Goal: Task Accomplishment & Management: Manage account settings

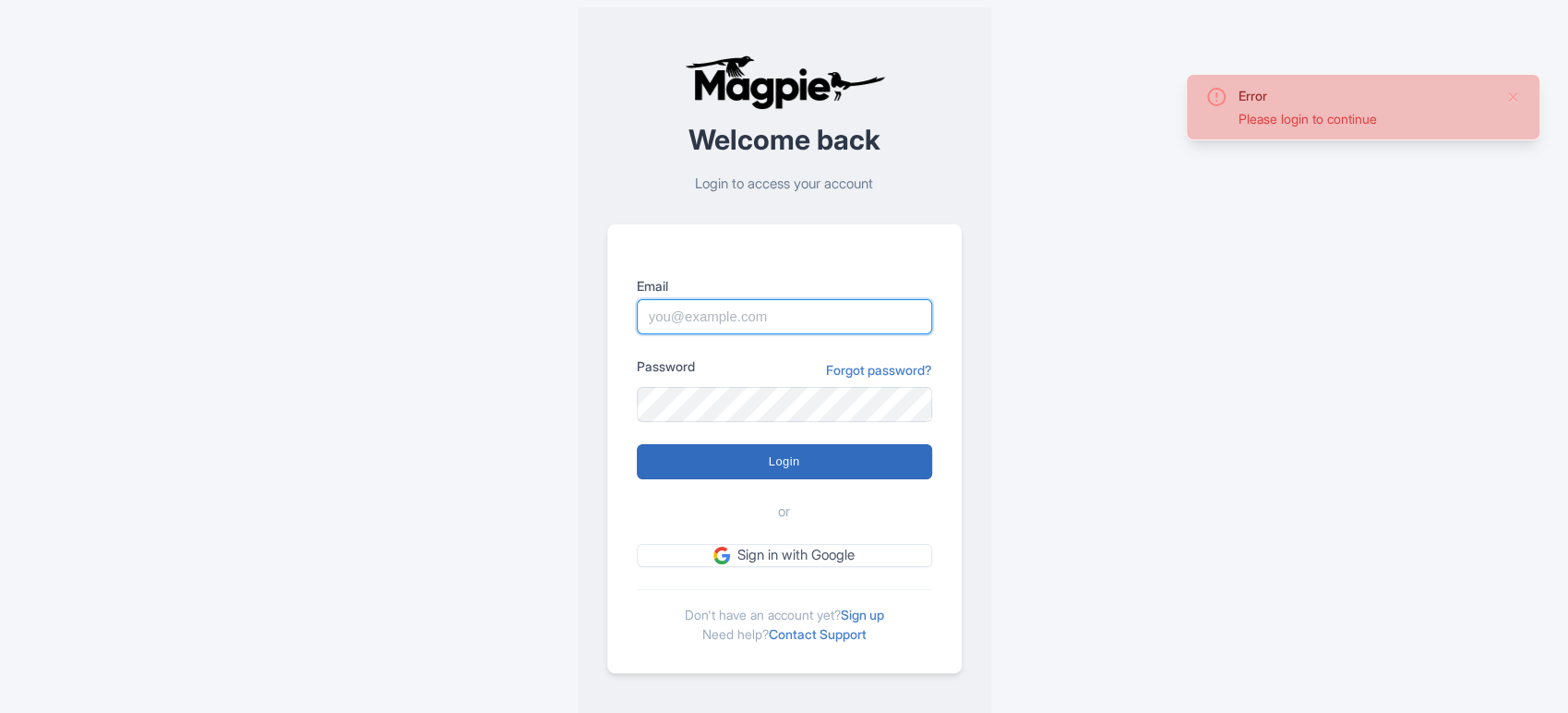
type input "sabrina@takewalks.com"
click at [740, 468] on input "Login" at bounding box center [784, 461] width 295 height 35
type input "Logging in..."
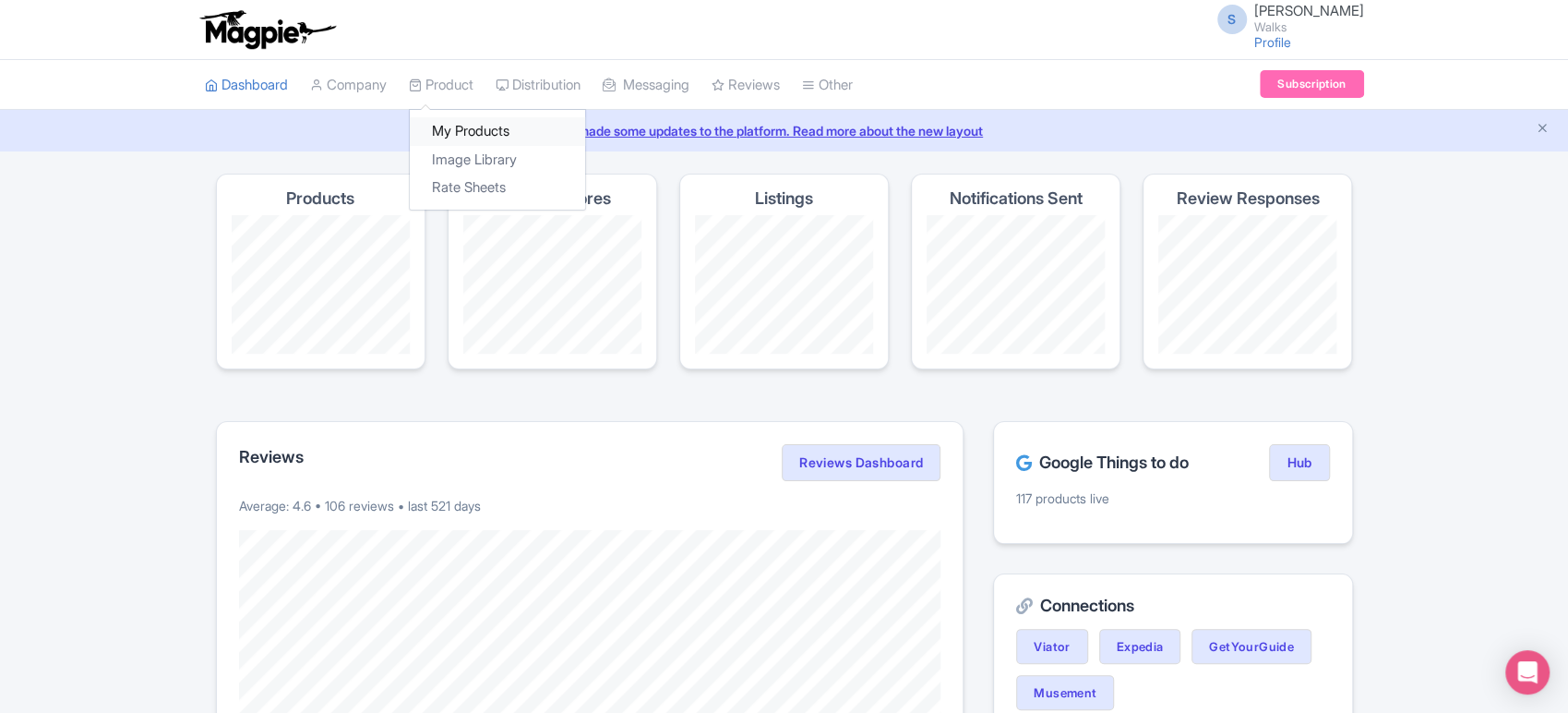
click at [471, 127] on link "My Products" at bounding box center [498, 132] width 175 height 28
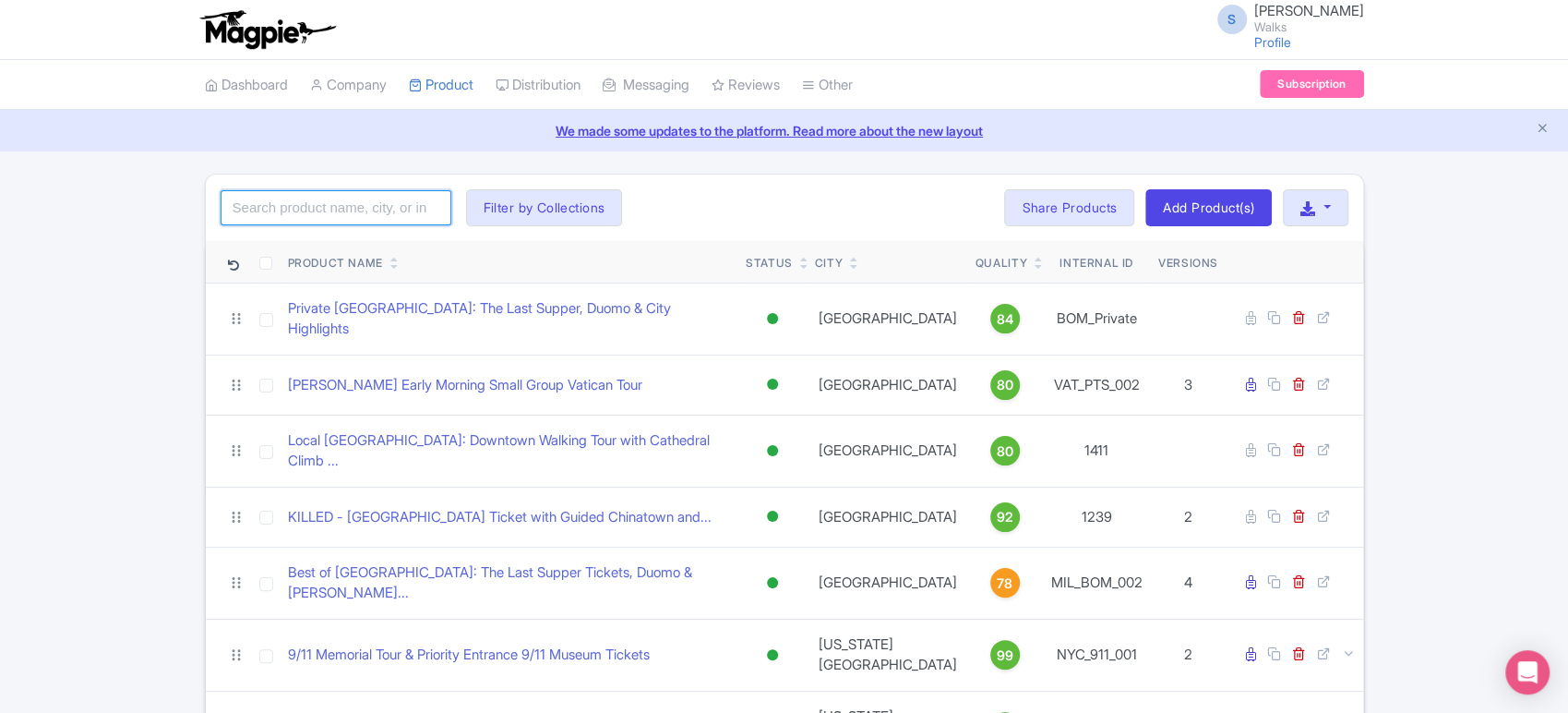
click at [399, 209] on input "search" at bounding box center [336, 207] width 230 height 35
type input "д"
click button "Search" at bounding box center [0, 0] width 0 height 0
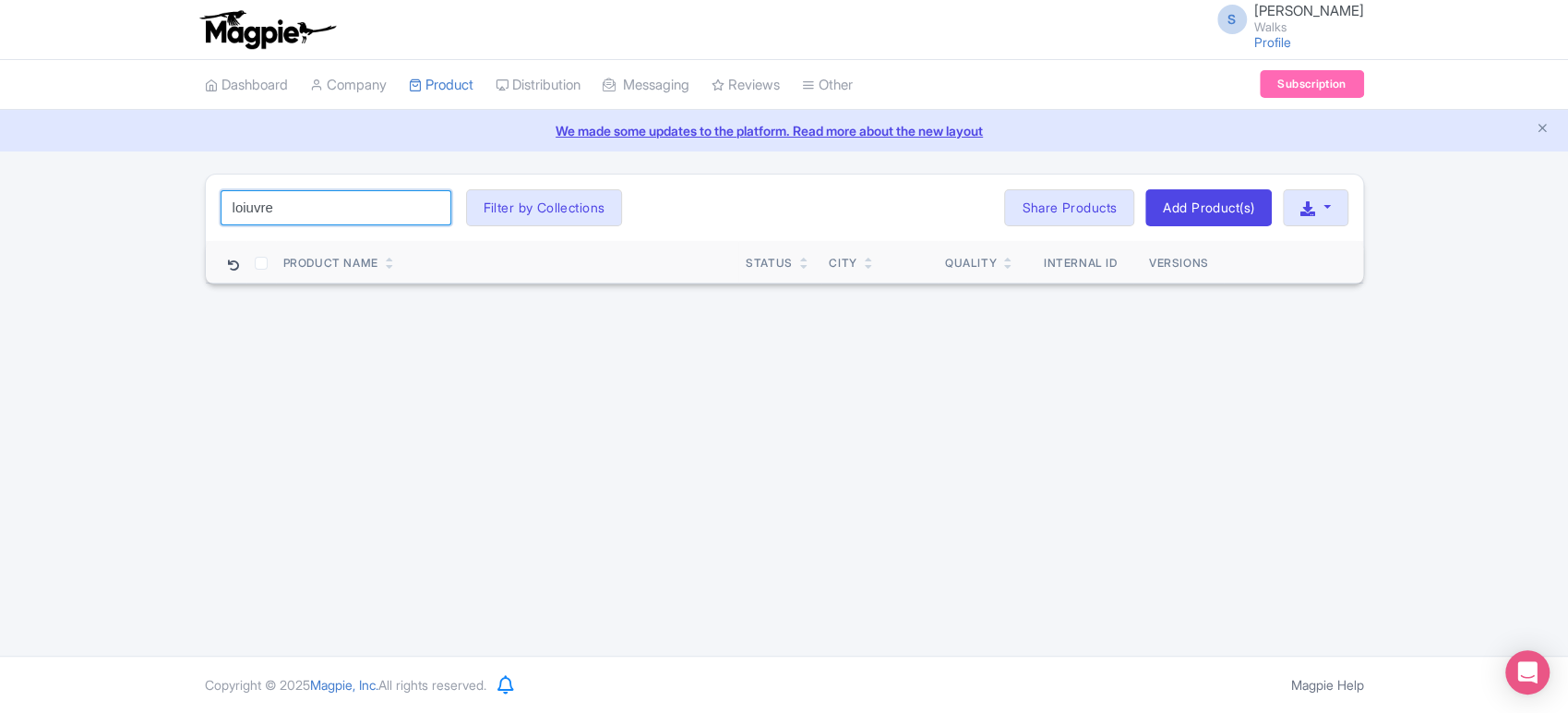
click at [248, 213] on input "loiuvre" at bounding box center [336, 207] width 230 height 35
type input "louvre"
click button "Search" at bounding box center [0, 0] width 0 height 0
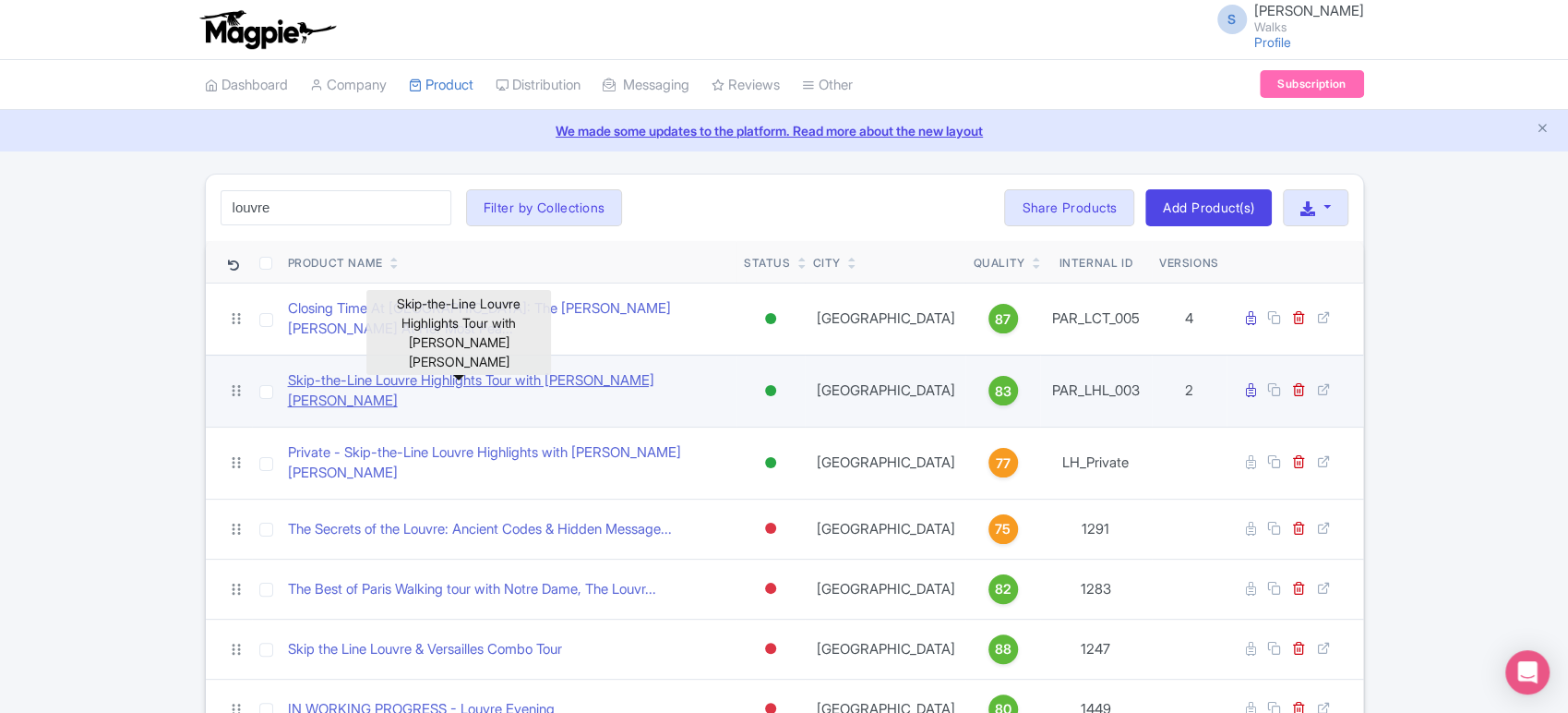
click at [577, 370] on link "Skip-the-Line Louvre Highlights Tour with [PERSON_NAME] [PERSON_NAME]" at bounding box center [508, 390] width 441 height 41
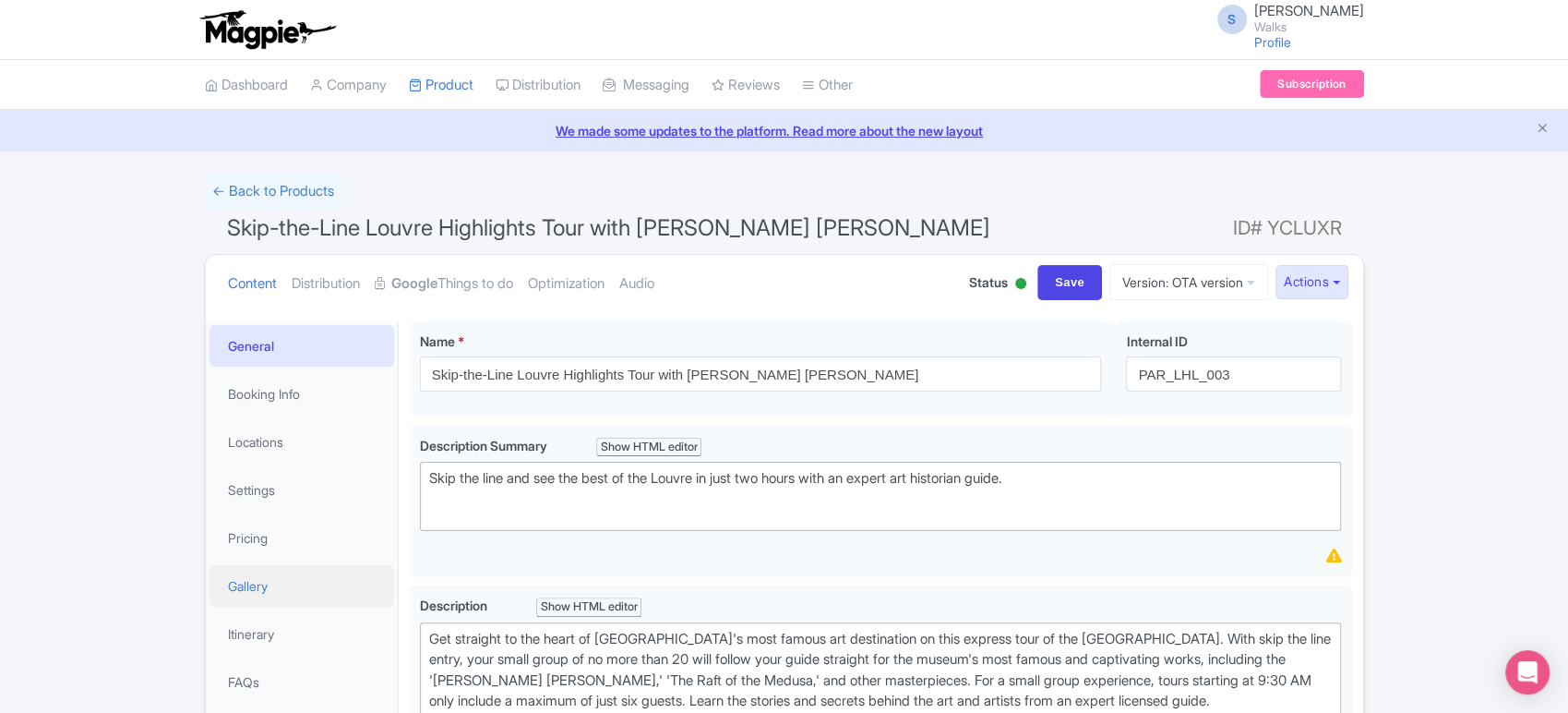
click at [276, 578] on link "Gallery" at bounding box center [302, 586] width 184 height 41
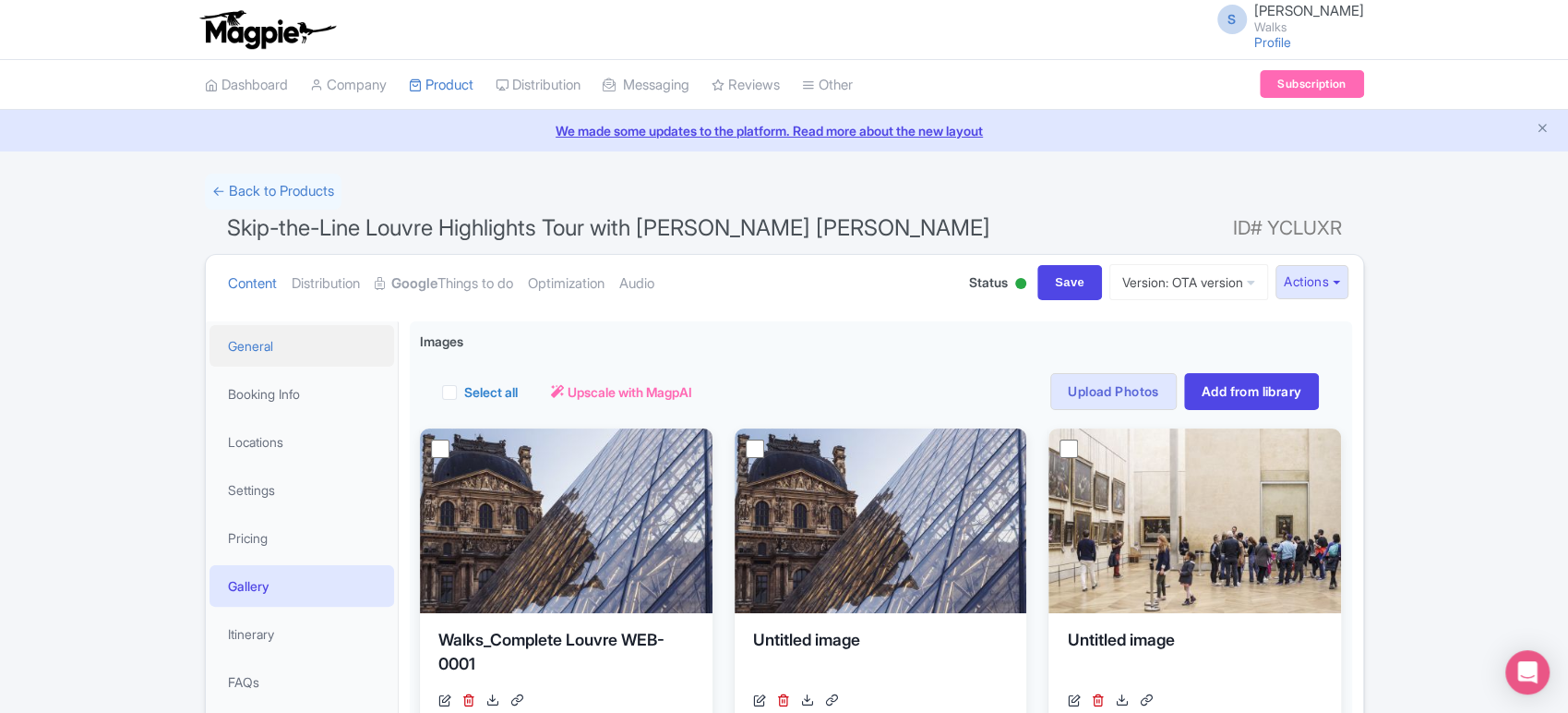
click at [334, 337] on link "General" at bounding box center [302, 345] width 184 height 41
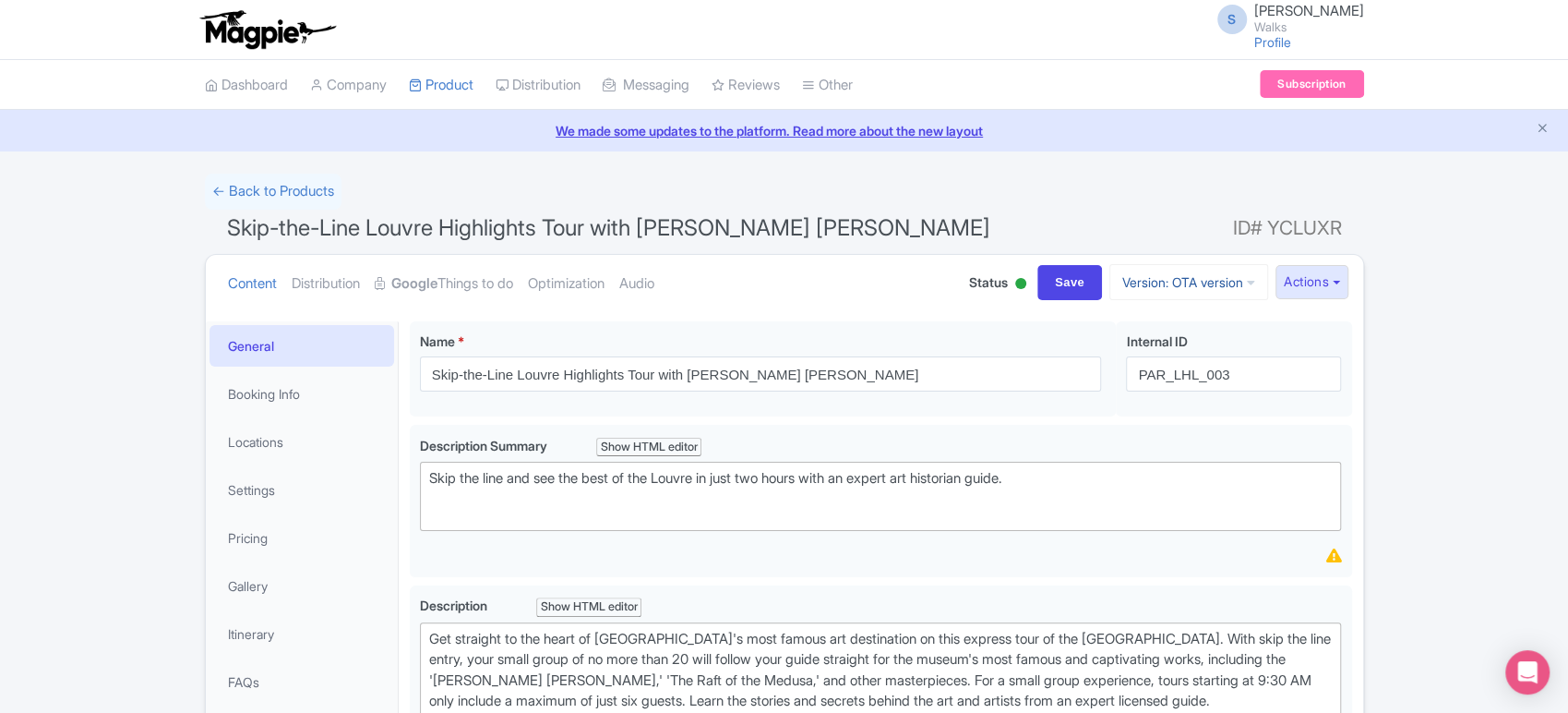
click at [1220, 290] on link "Version: OTA version" at bounding box center [1188, 282] width 159 height 36
click at [1150, 377] on link "Viator version" at bounding box center [1192, 383] width 175 height 28
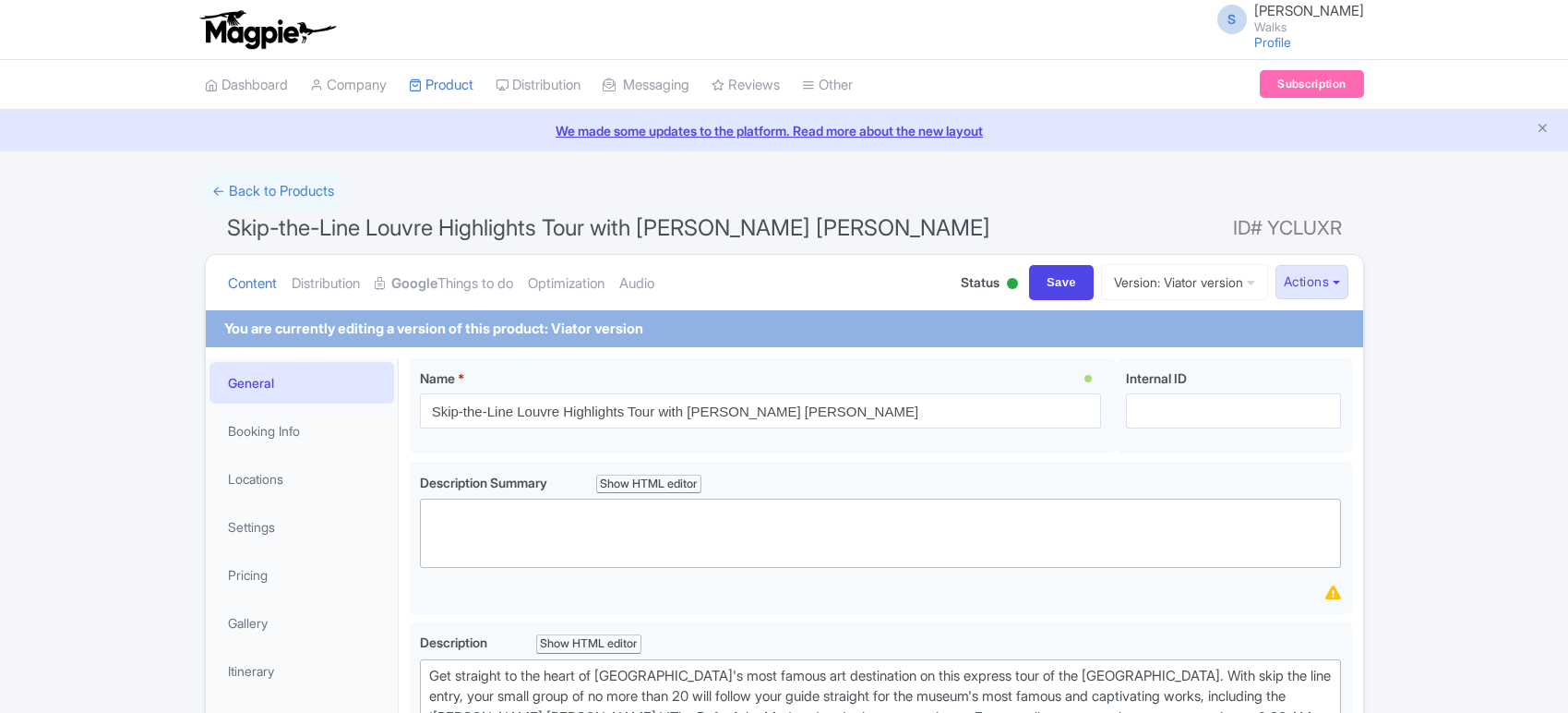
scroll to position [624, 0]
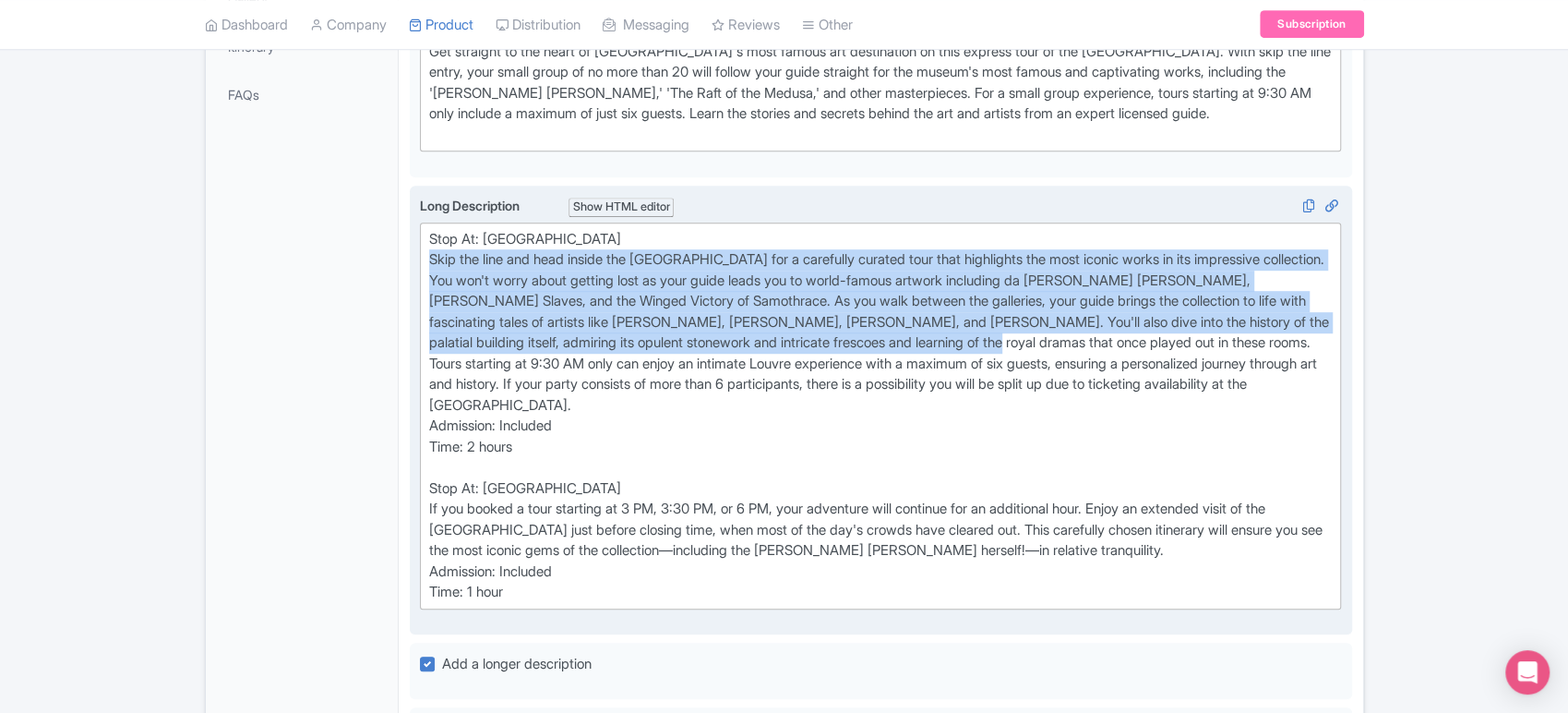
drag, startPoint x: 426, startPoint y: 256, endPoint x: 1045, endPoint y: 342, distance: 624.9
click at [1045, 342] on trix-editor "Stop At: Louvre Museum Skip the line and head inside the Louvre for a carefully…" at bounding box center [880, 415] width 922 height 387
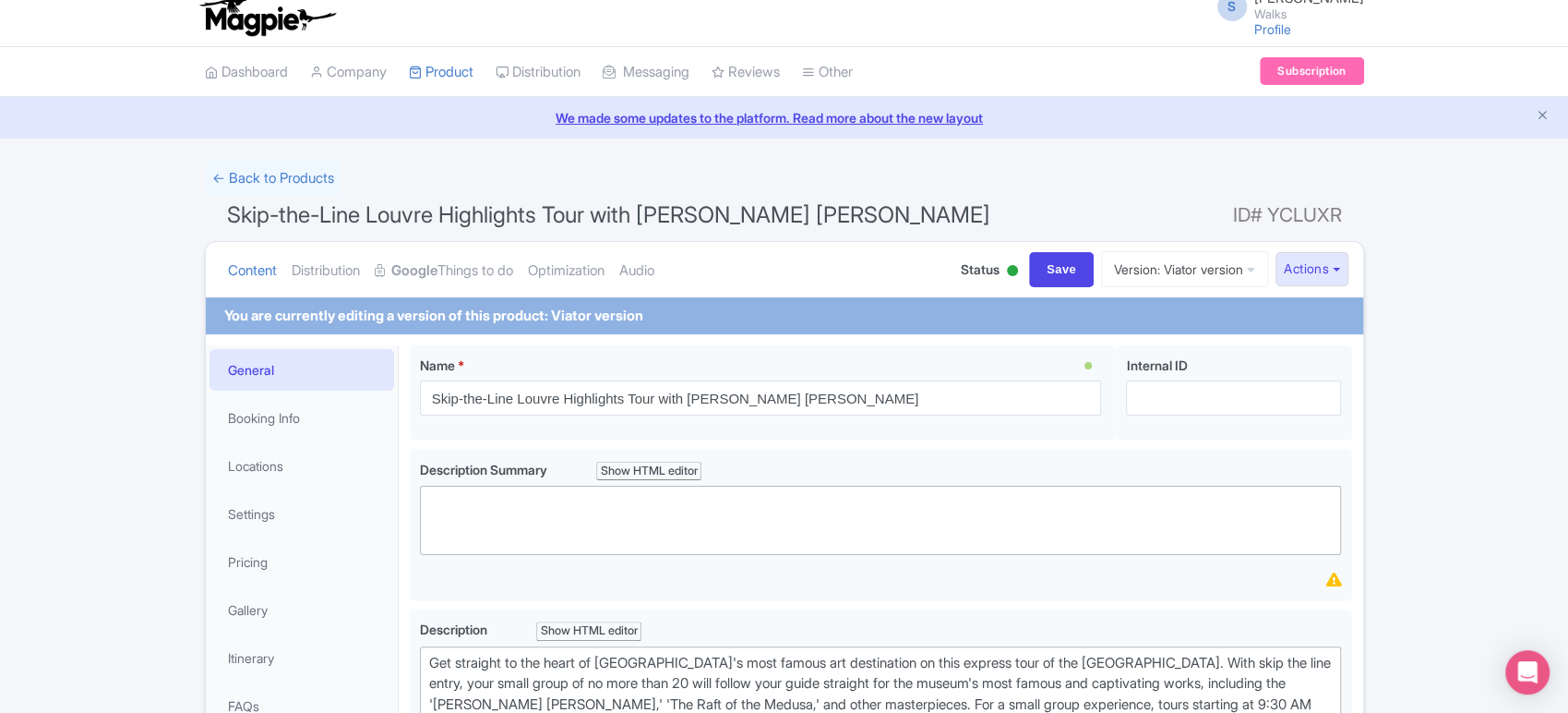
scroll to position [0, 0]
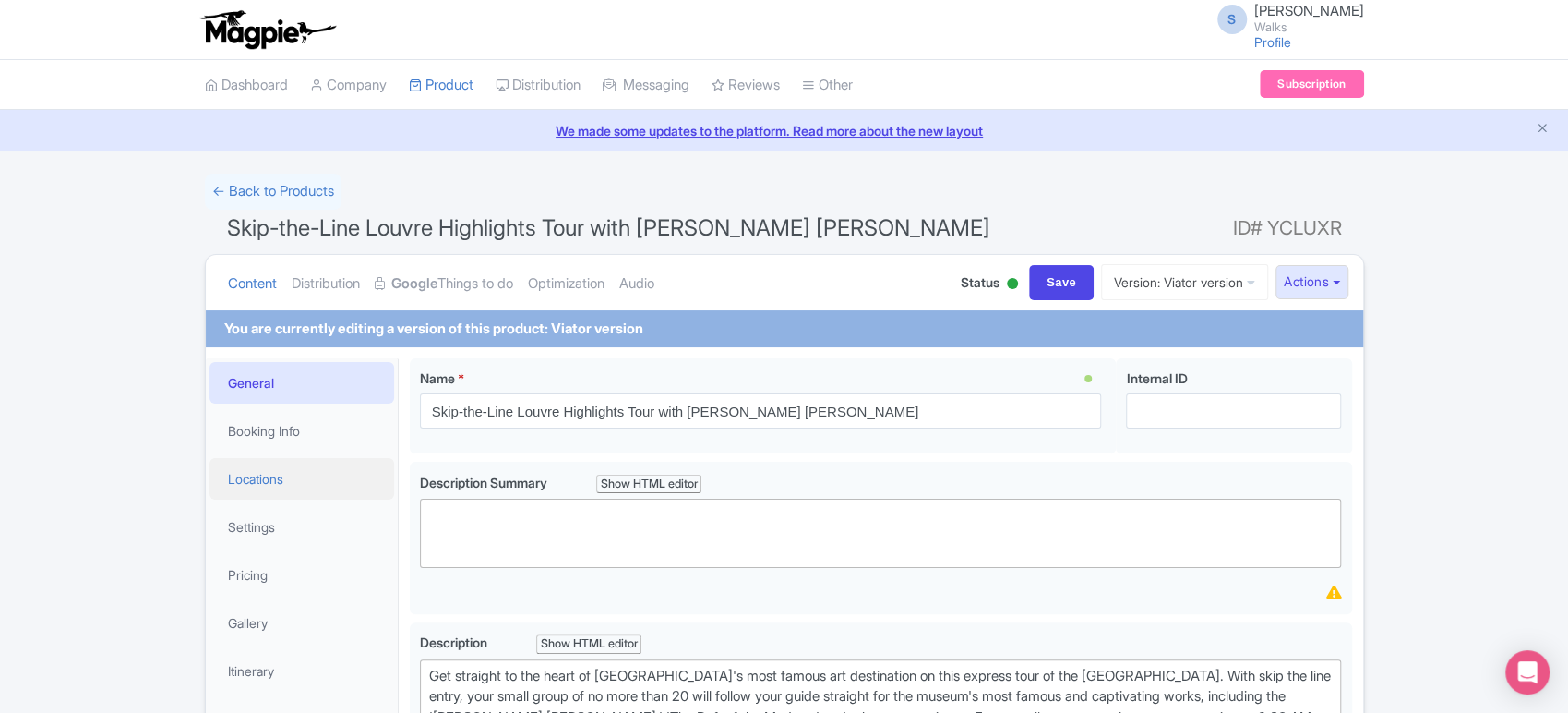
click at [251, 477] on link "Locations" at bounding box center [302, 479] width 184 height 41
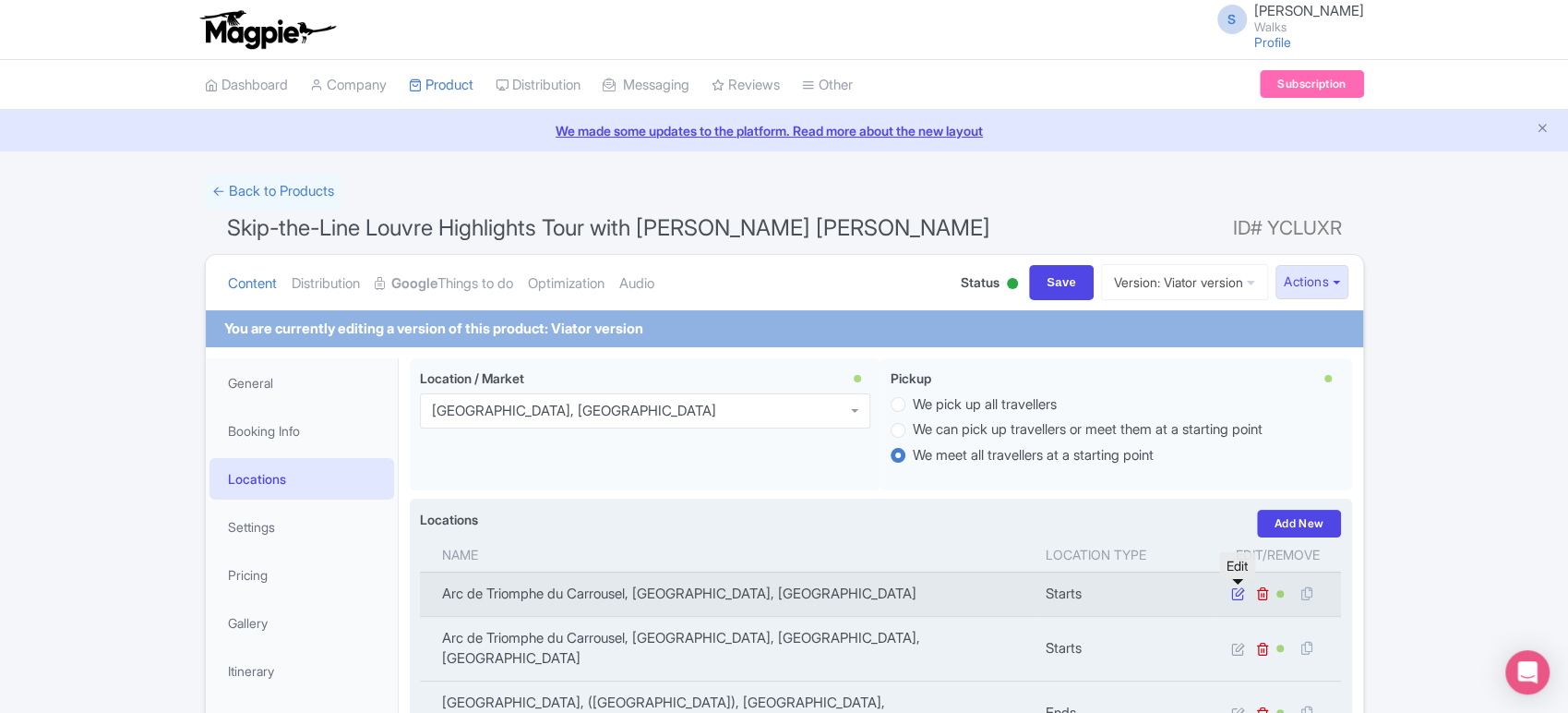
click at [1235, 594] on icon at bounding box center [1237, 593] width 14 height 14
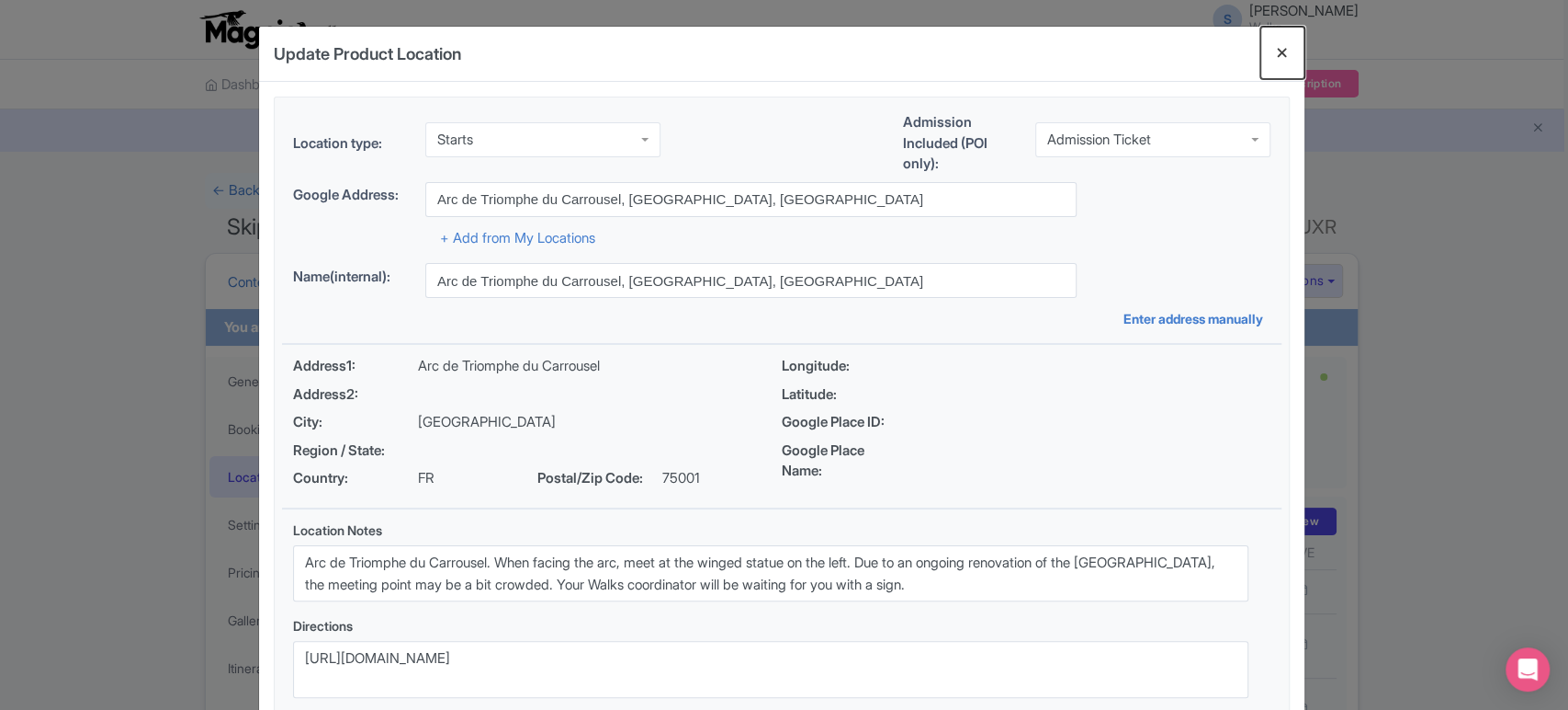
click at [1276, 60] on button "Close" at bounding box center [1282, 52] width 44 height 52
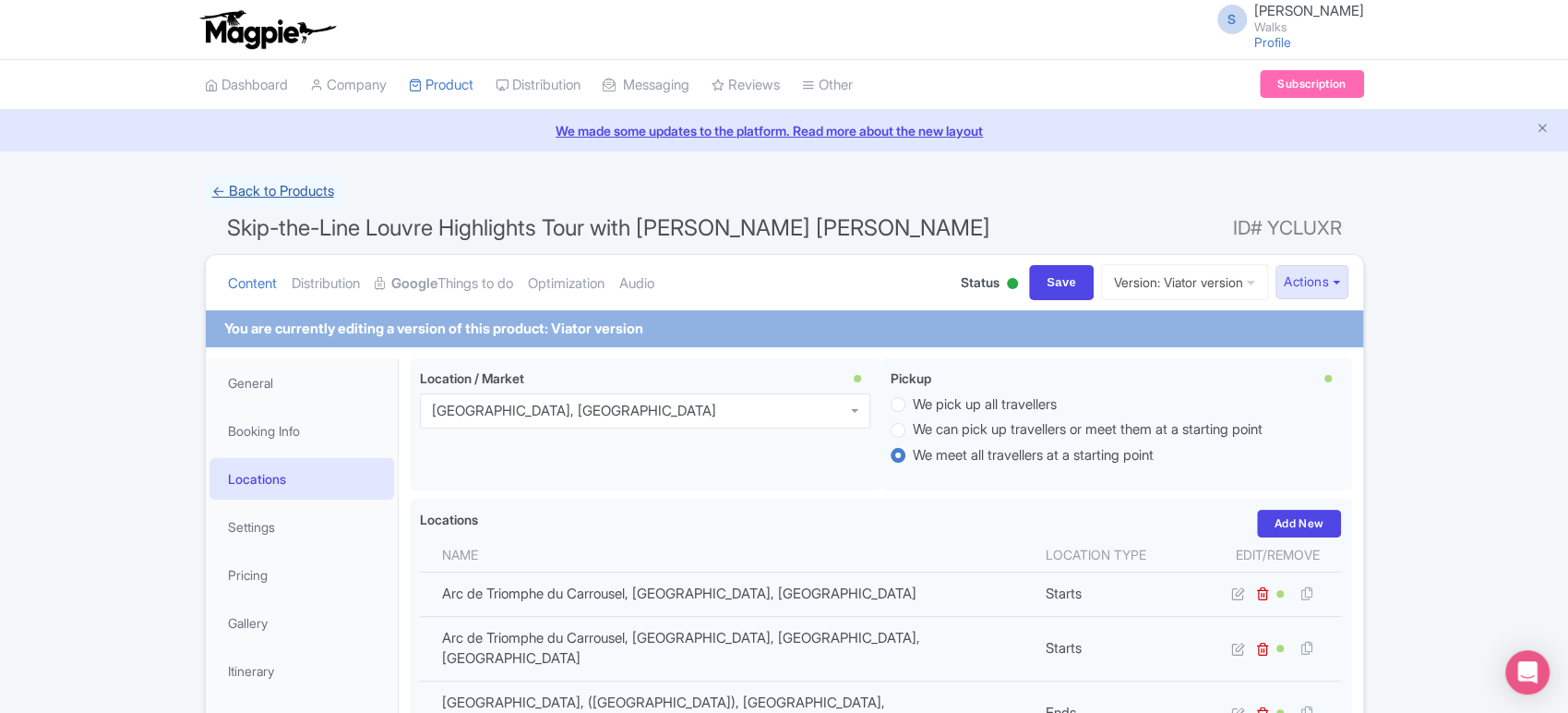
click at [310, 190] on link "← Back to Products" at bounding box center [273, 191] width 136 height 36
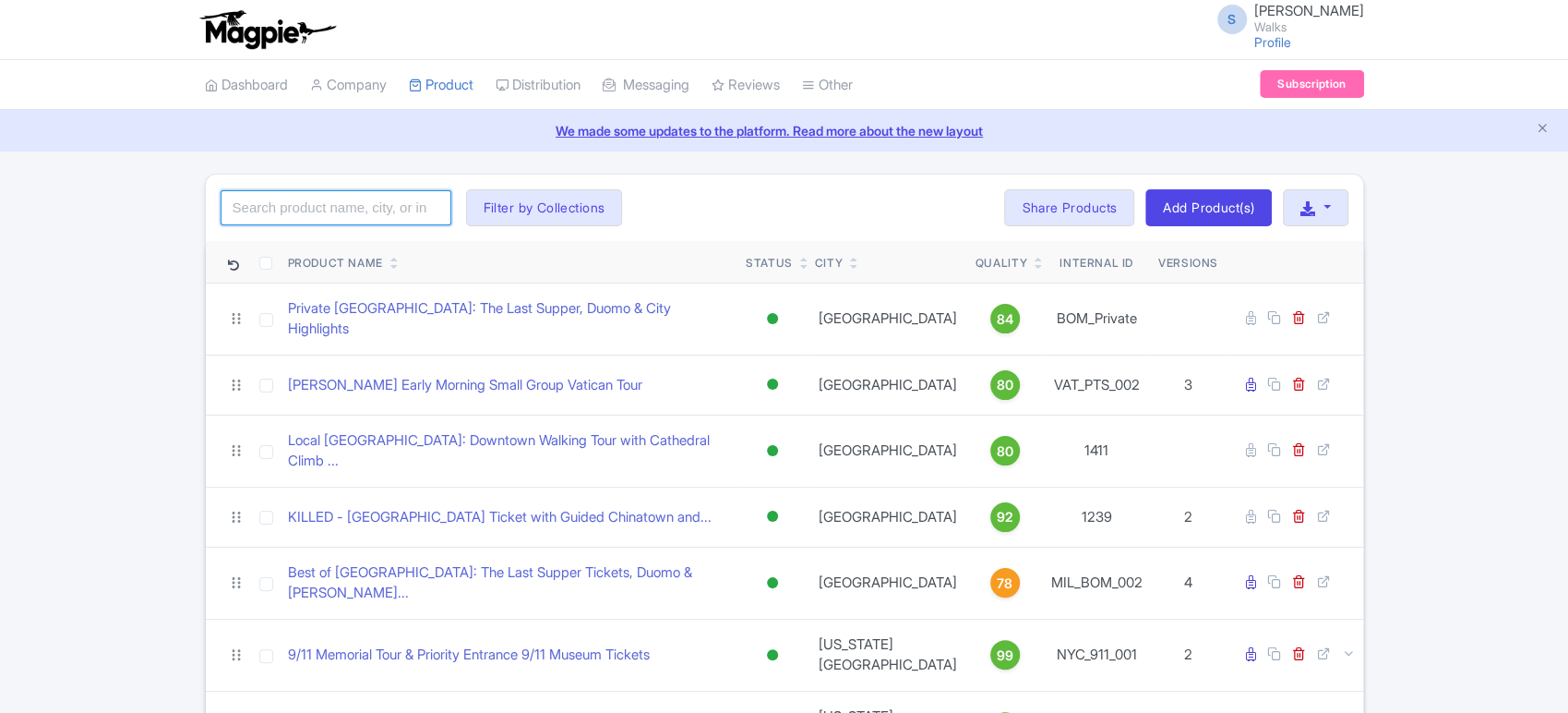
click at [259, 219] on input "search" at bounding box center [336, 207] width 230 height 35
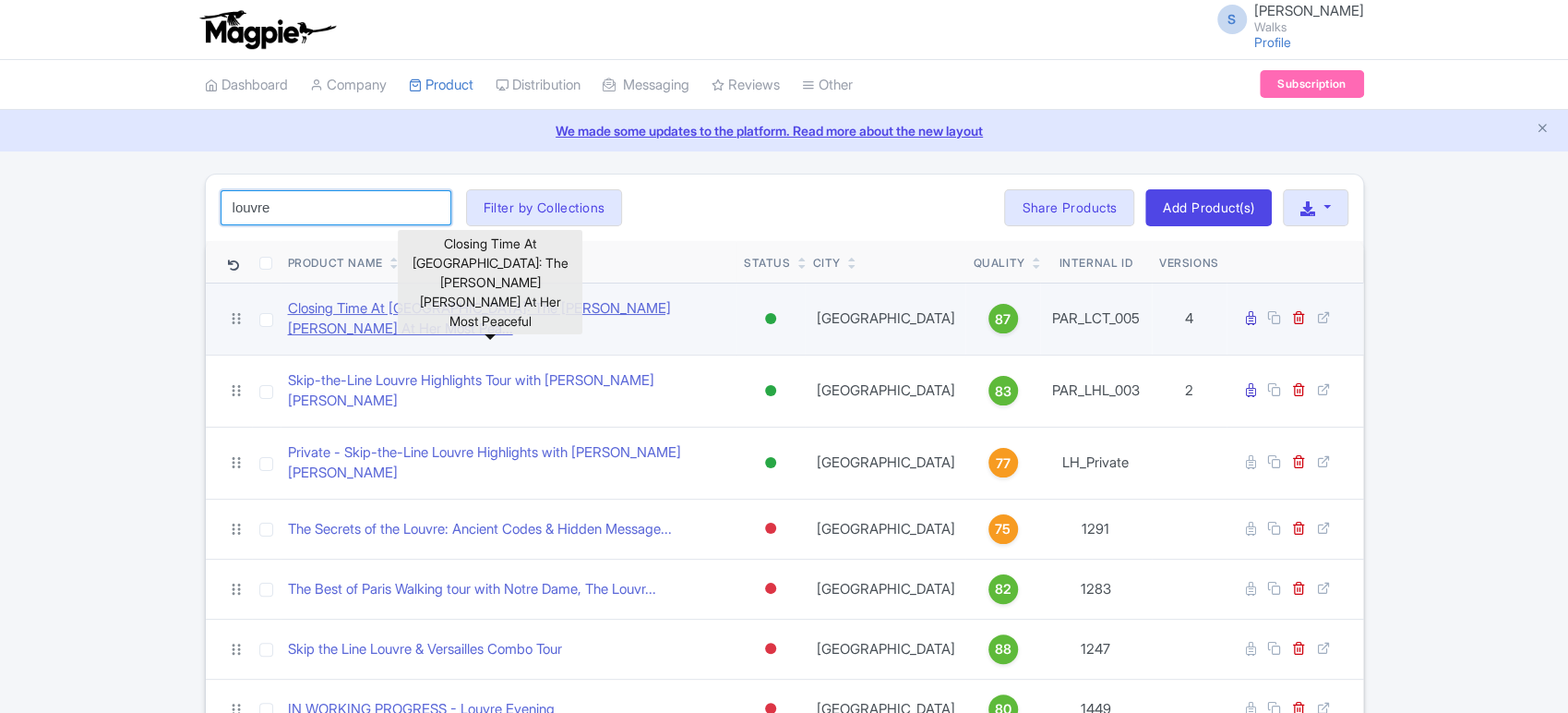
type input "louvre"
click at [533, 304] on link "Closing Time At [GEOGRAPHIC_DATA]: The [PERSON_NAME] [PERSON_NAME] At Her Most …" at bounding box center [508, 319] width 441 height 41
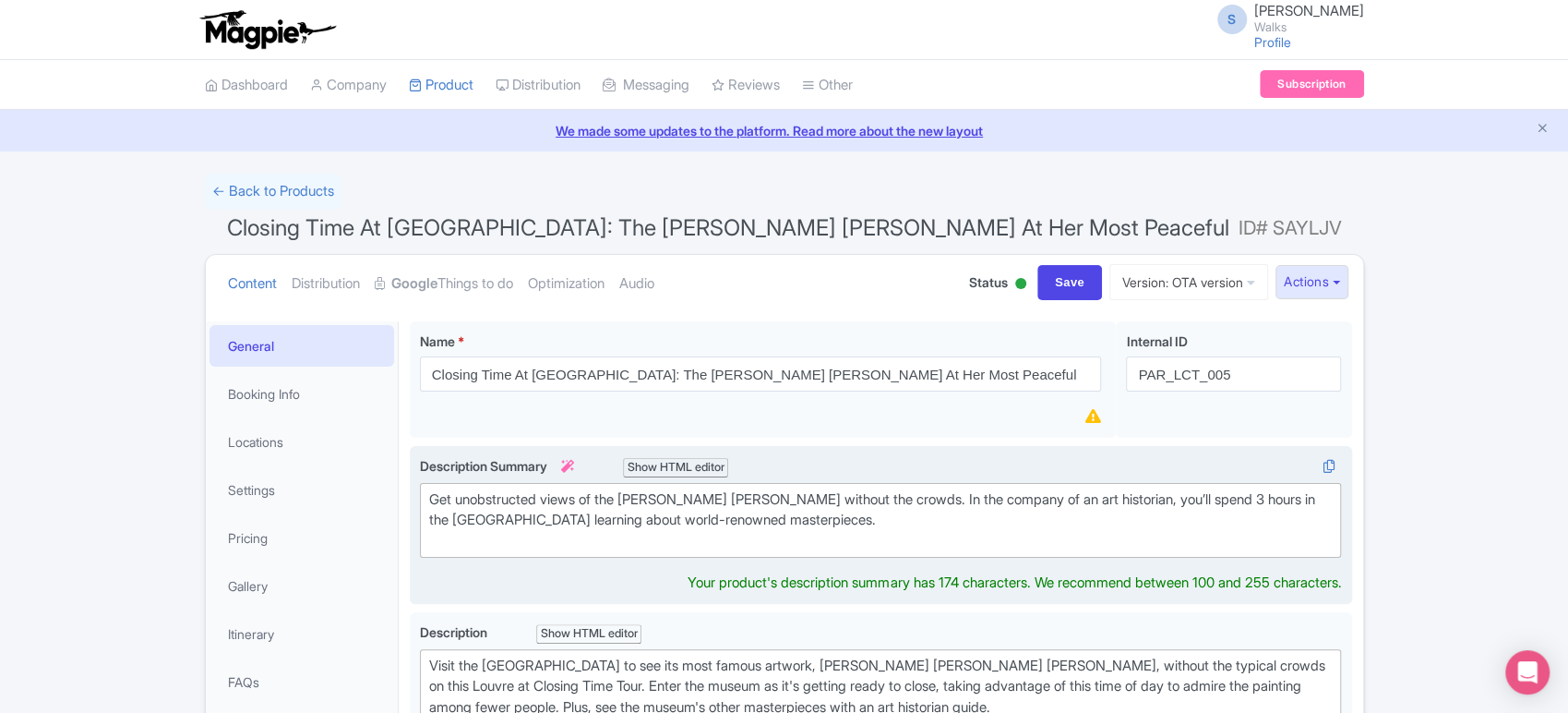
click at [595, 508] on div "Get unobstructed views of the Mona Lisa without the crowds. In the company of a…" at bounding box center [880, 520] width 904 height 63
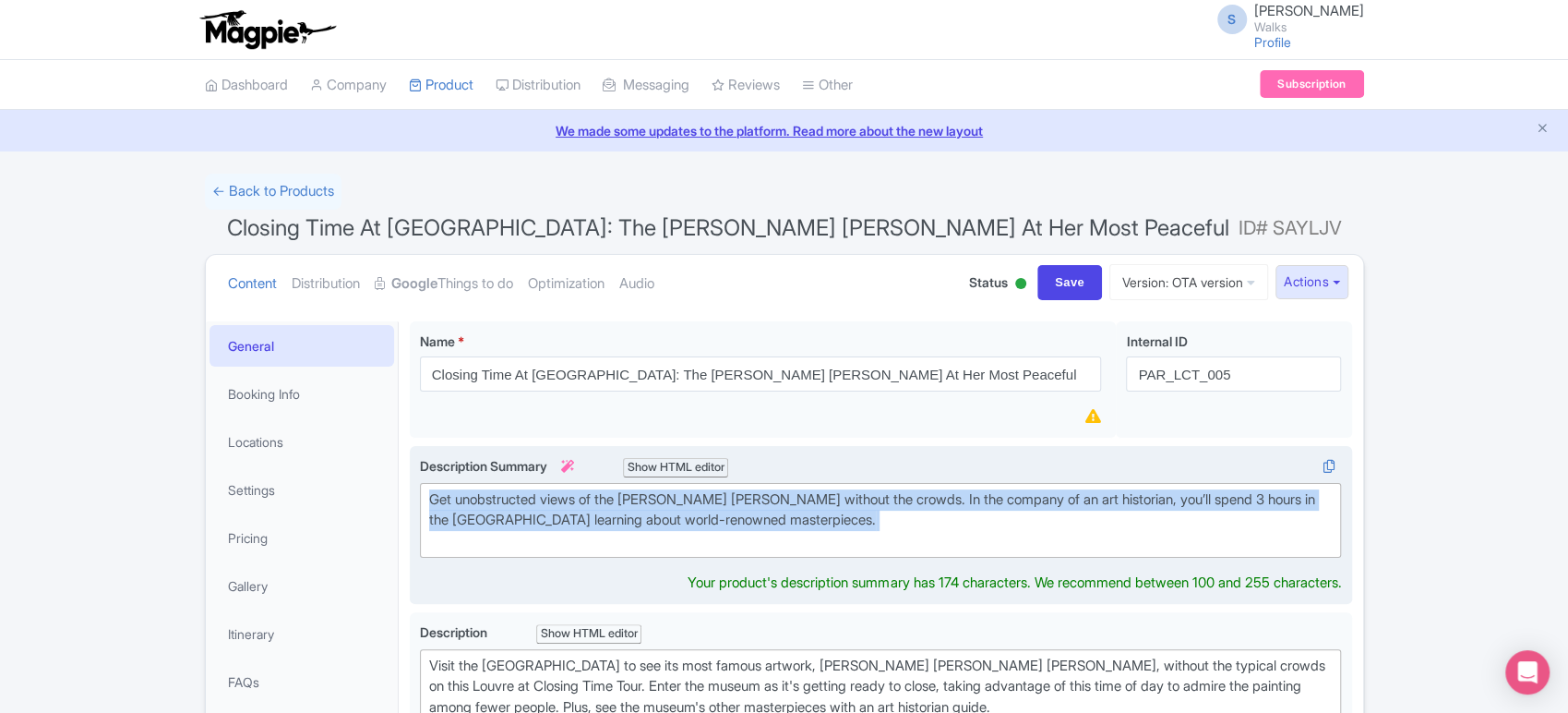
click at [595, 508] on div "Get unobstructed views of the Mona Lisa without the crowds. In the company of a…" at bounding box center [880, 520] width 904 height 63
type trix-editor "<div>Get unobstructed views of the Mona Lisa without the crowds. In the company…"
copy div "Get unobstructed views of the Mona Lisa without the crowds. In the company of a…"
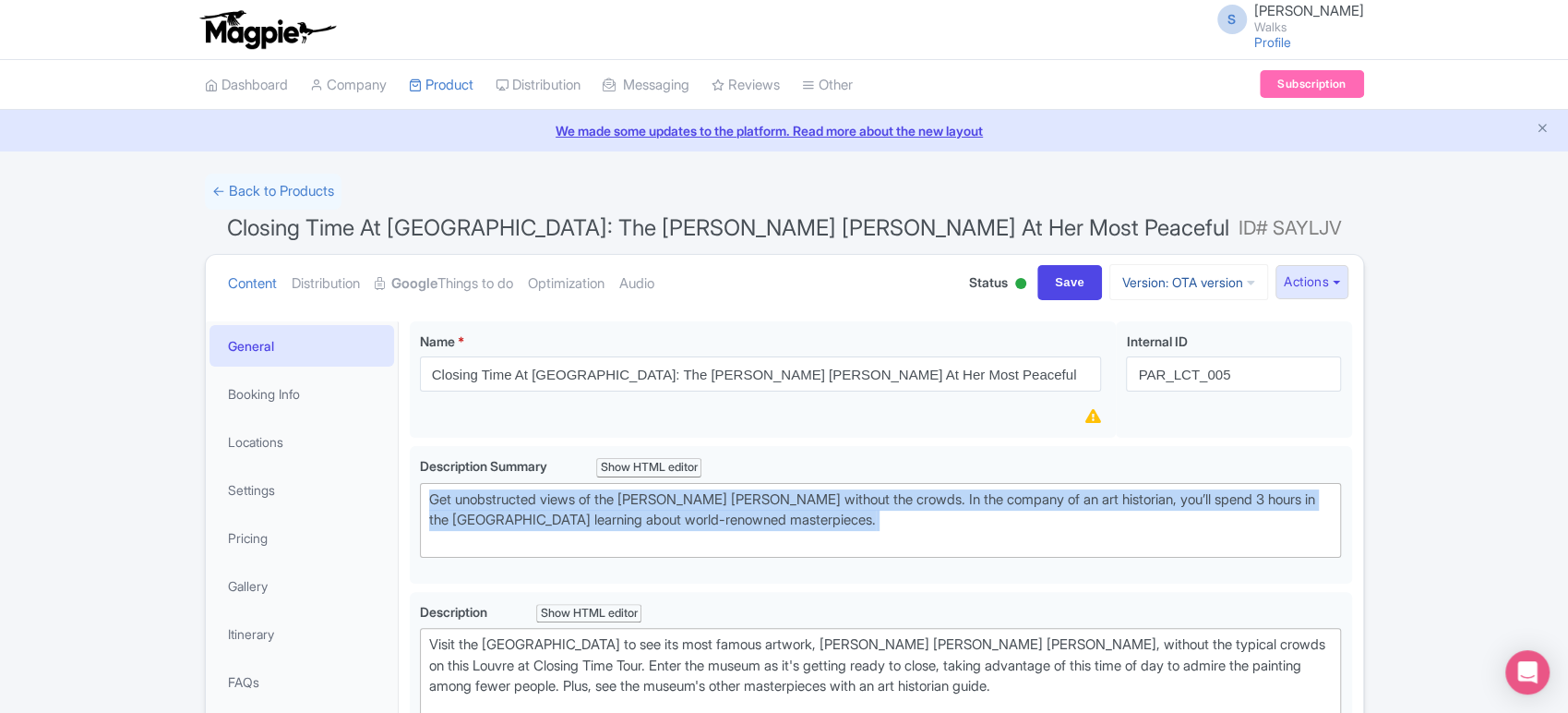
click at [1209, 271] on link "Version: OTA version" at bounding box center [1188, 282] width 159 height 36
click at [1161, 378] on link "Viator version" at bounding box center [1175, 383] width 188 height 28
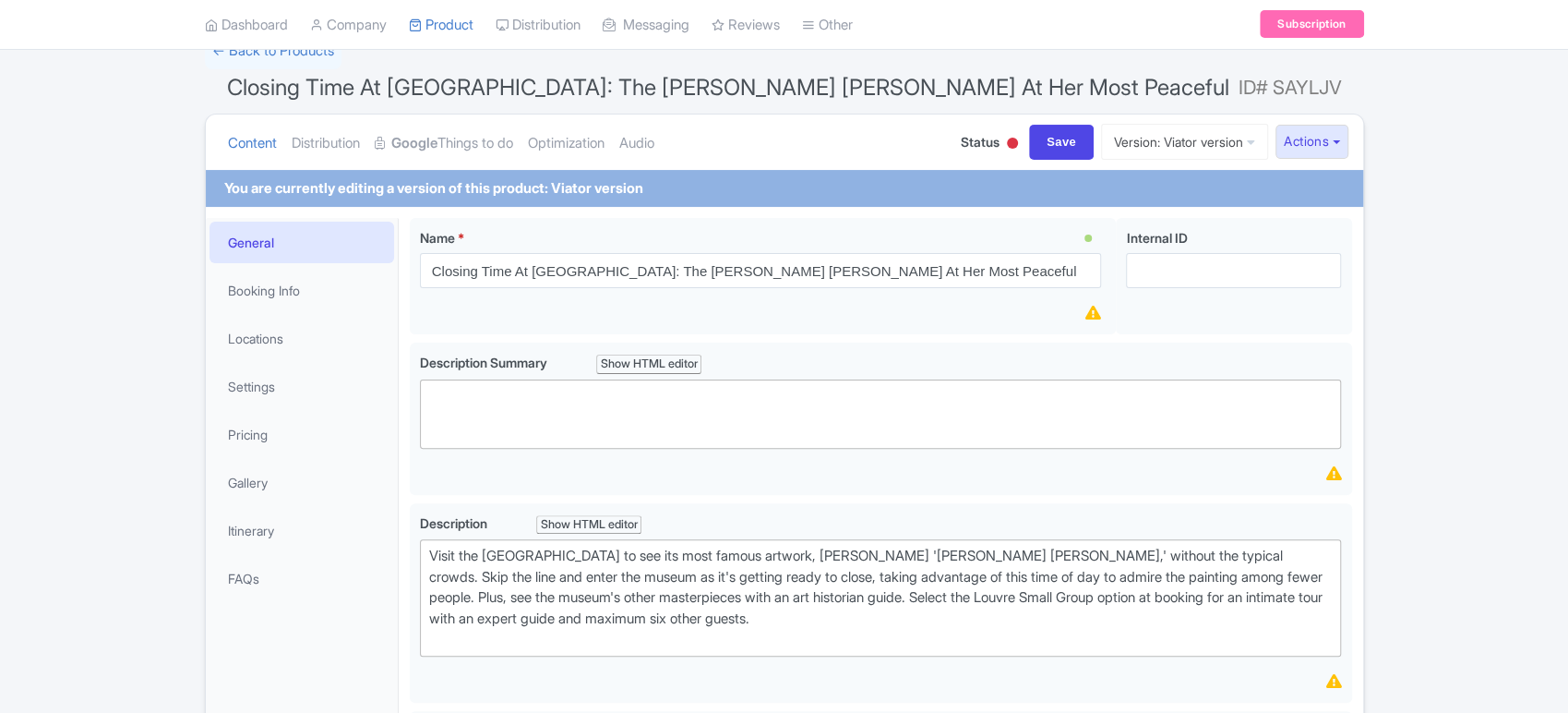
scroll to position [199, 0]
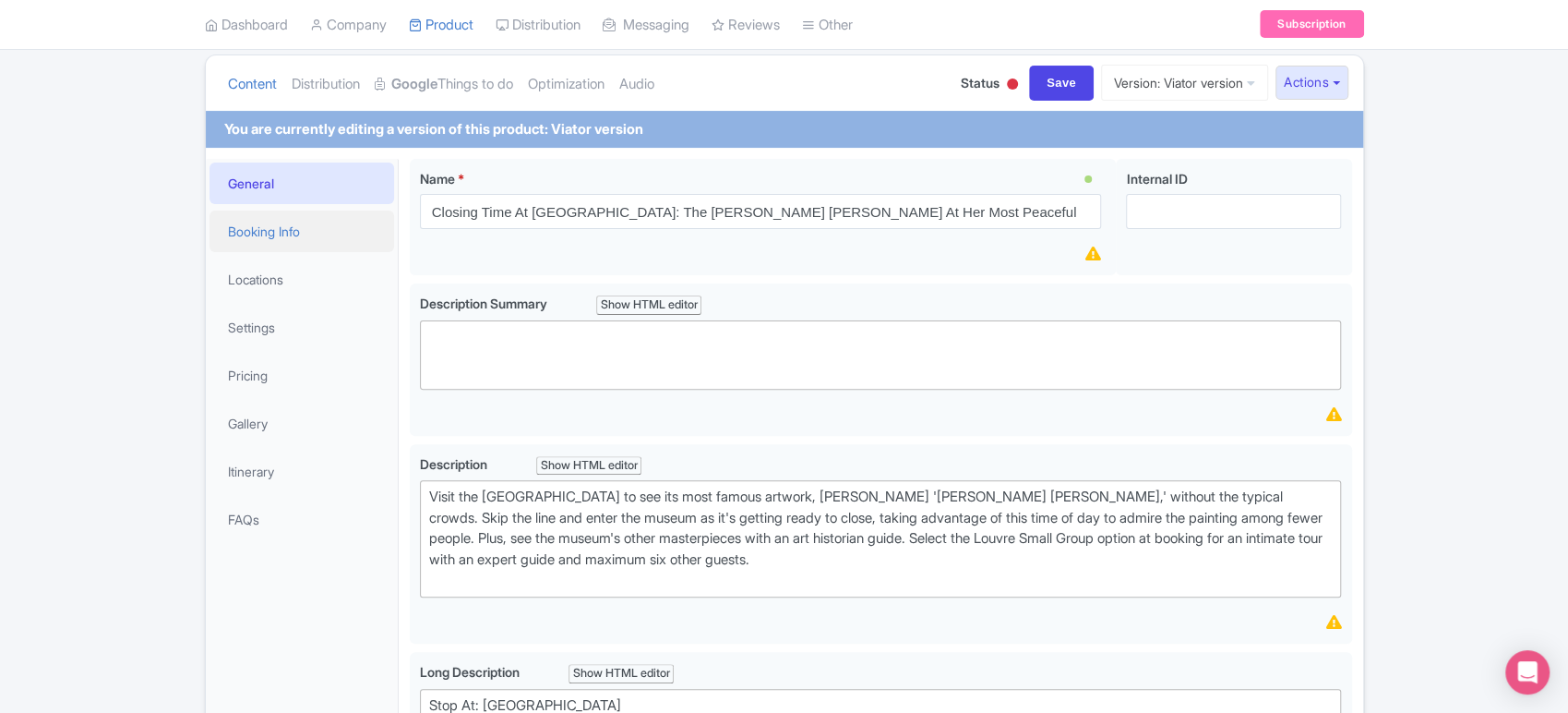
click at [248, 213] on link "Booking Info" at bounding box center [302, 231] width 184 height 41
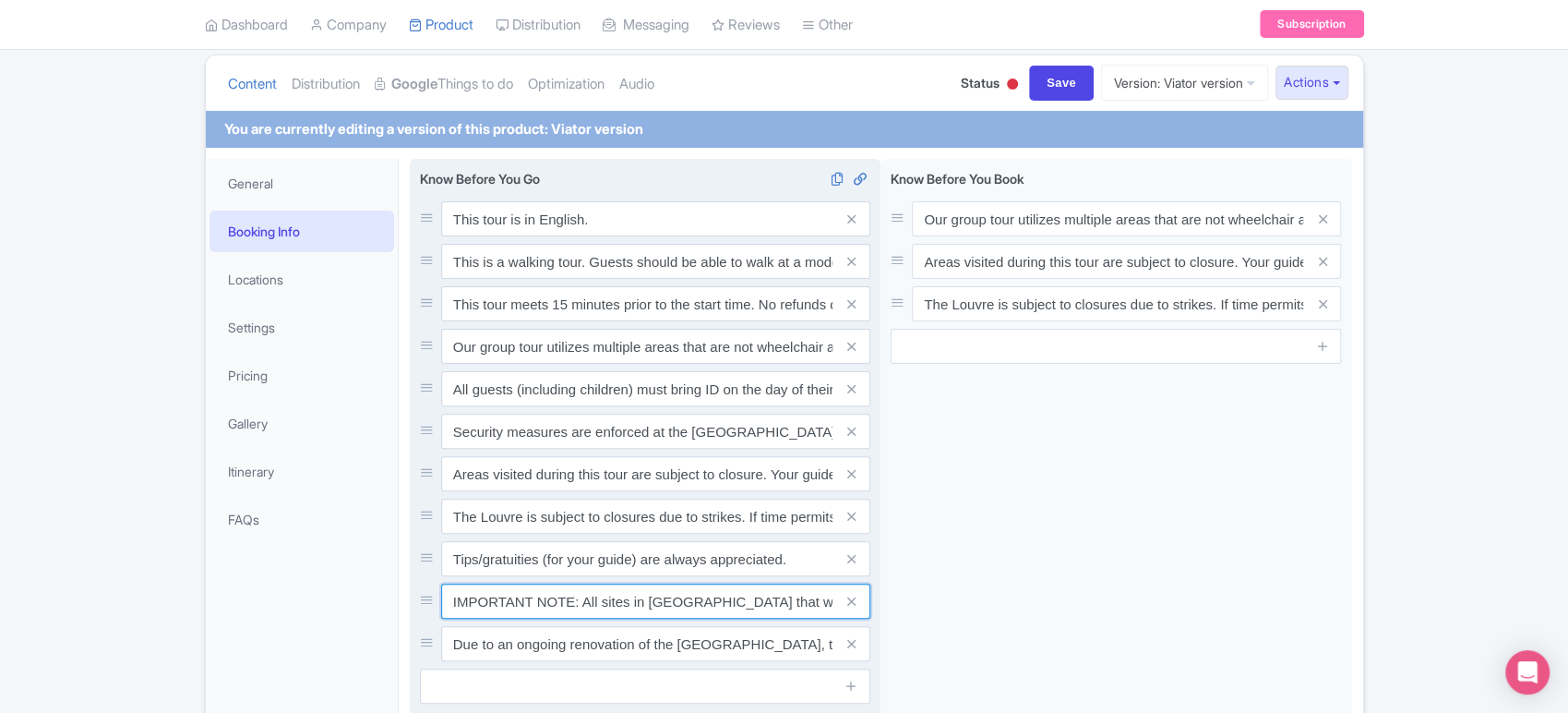
click at [700, 236] on input "IMPORTANT NOTE: All sites in Paris that we visit during our tours are requiring…" at bounding box center [656, 218] width 429 height 35
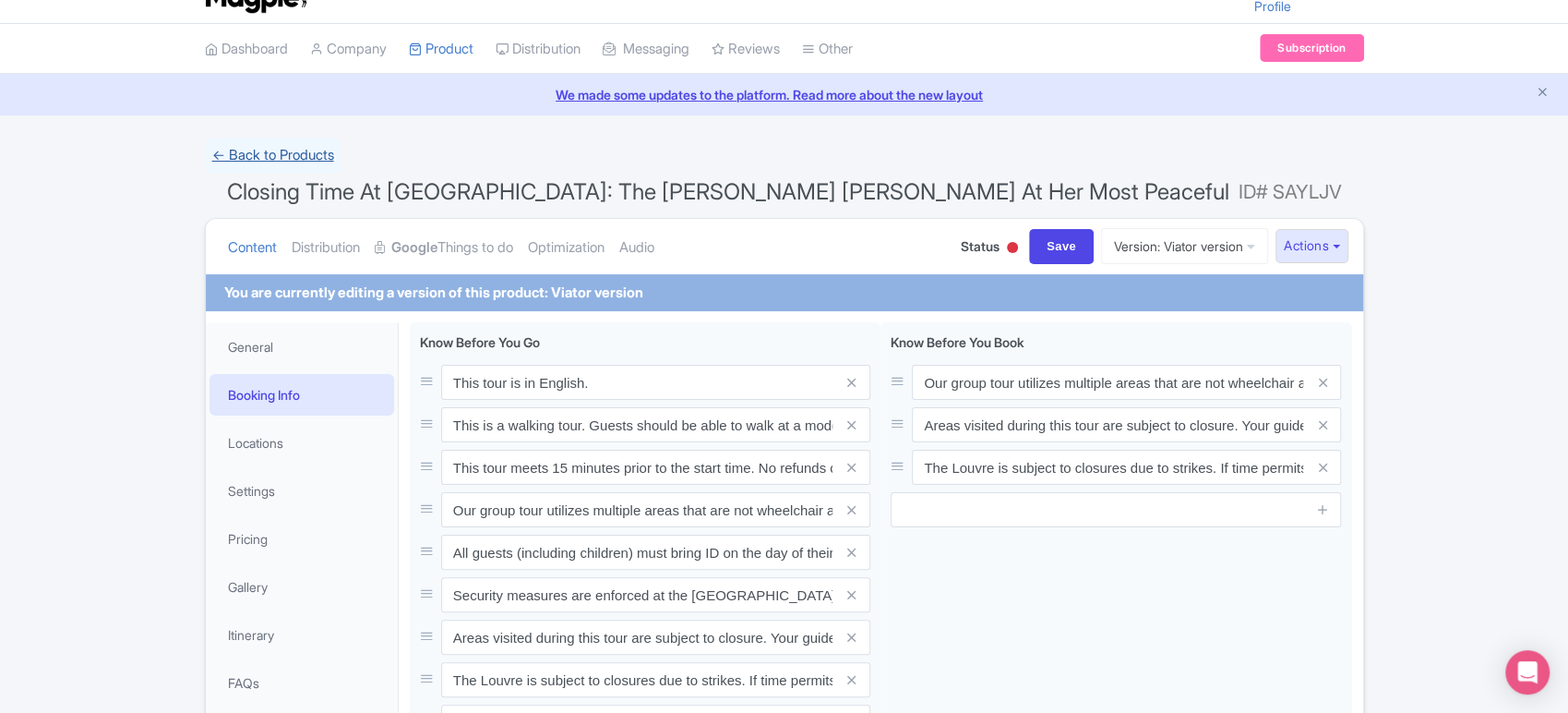
scroll to position [0, 0]
click at [260, 161] on link "← Back to Products" at bounding box center [273, 155] width 136 height 36
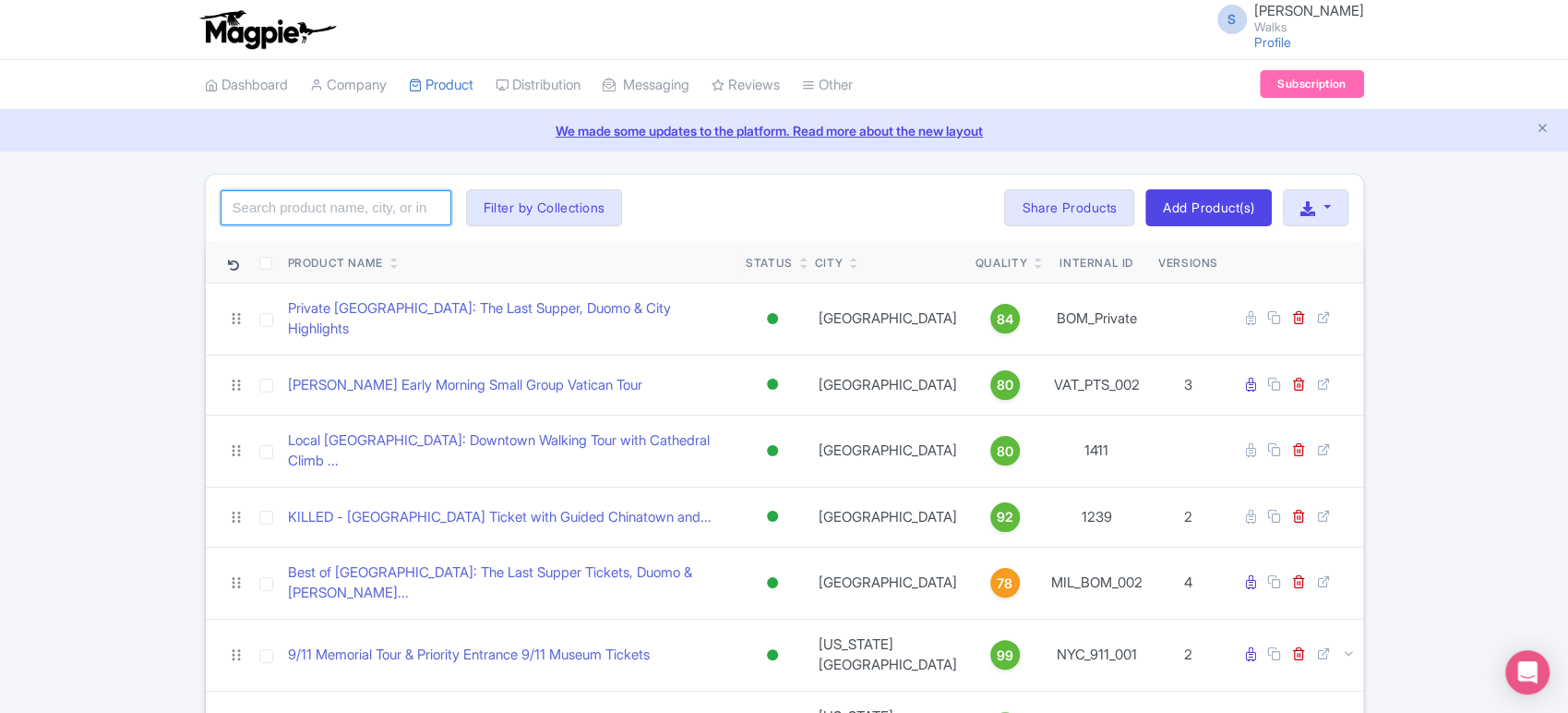
click at [321, 206] on input "search" at bounding box center [336, 207] width 230 height 35
type input "louvre"
click button "Search" at bounding box center [0, 0] width 0 height 0
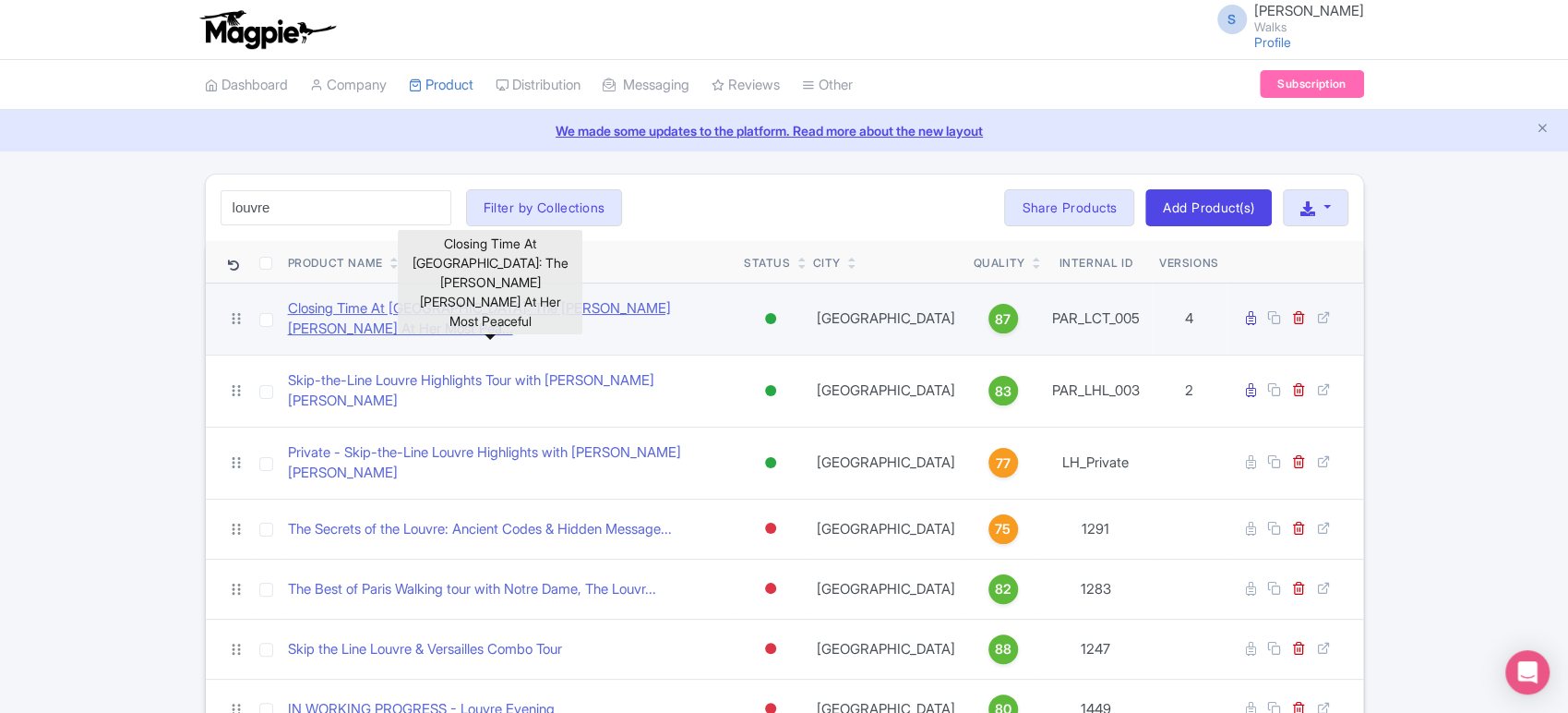
click at [367, 306] on link "Closing Time At [GEOGRAPHIC_DATA]: The [PERSON_NAME] [PERSON_NAME] At Her Most …" at bounding box center [508, 319] width 441 height 41
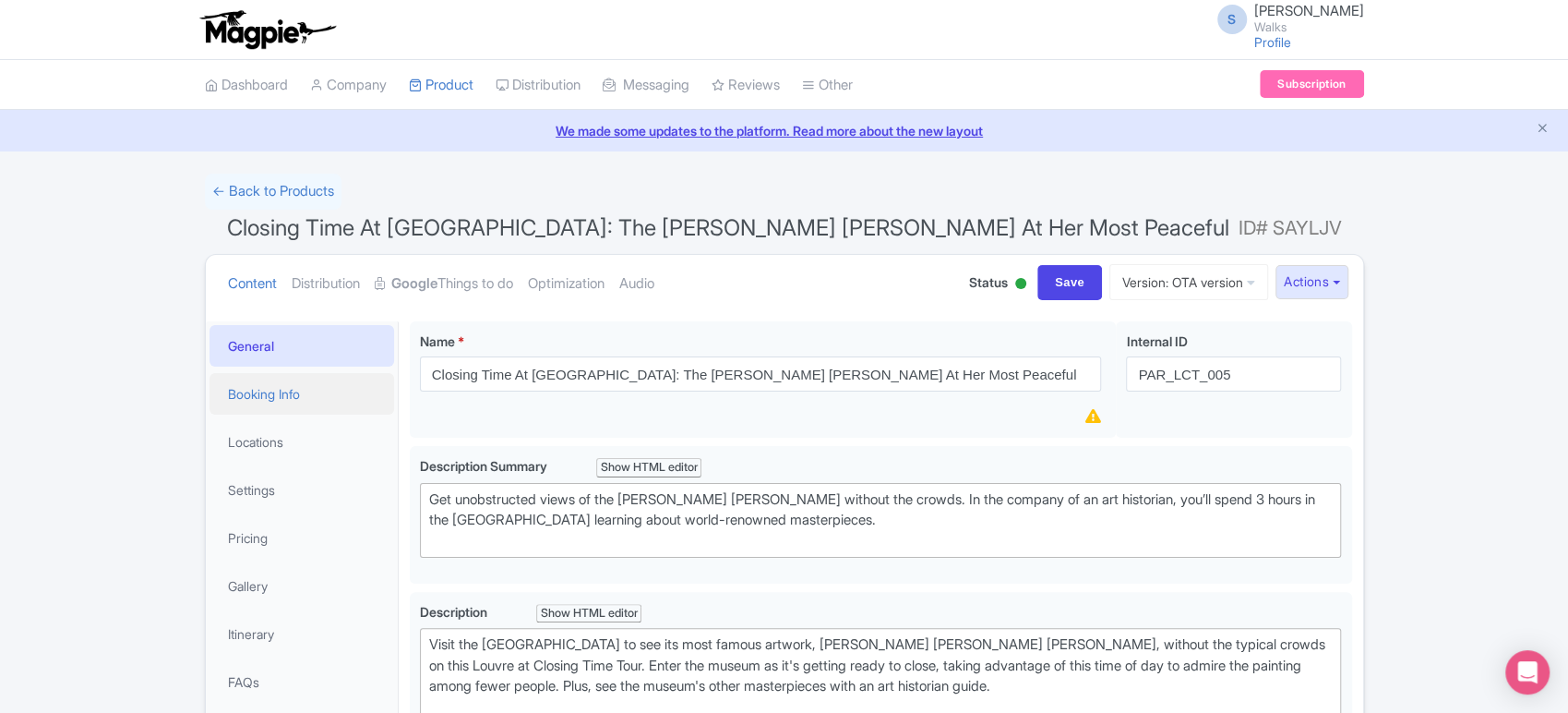
click at [237, 405] on link "Booking Info" at bounding box center [302, 393] width 184 height 41
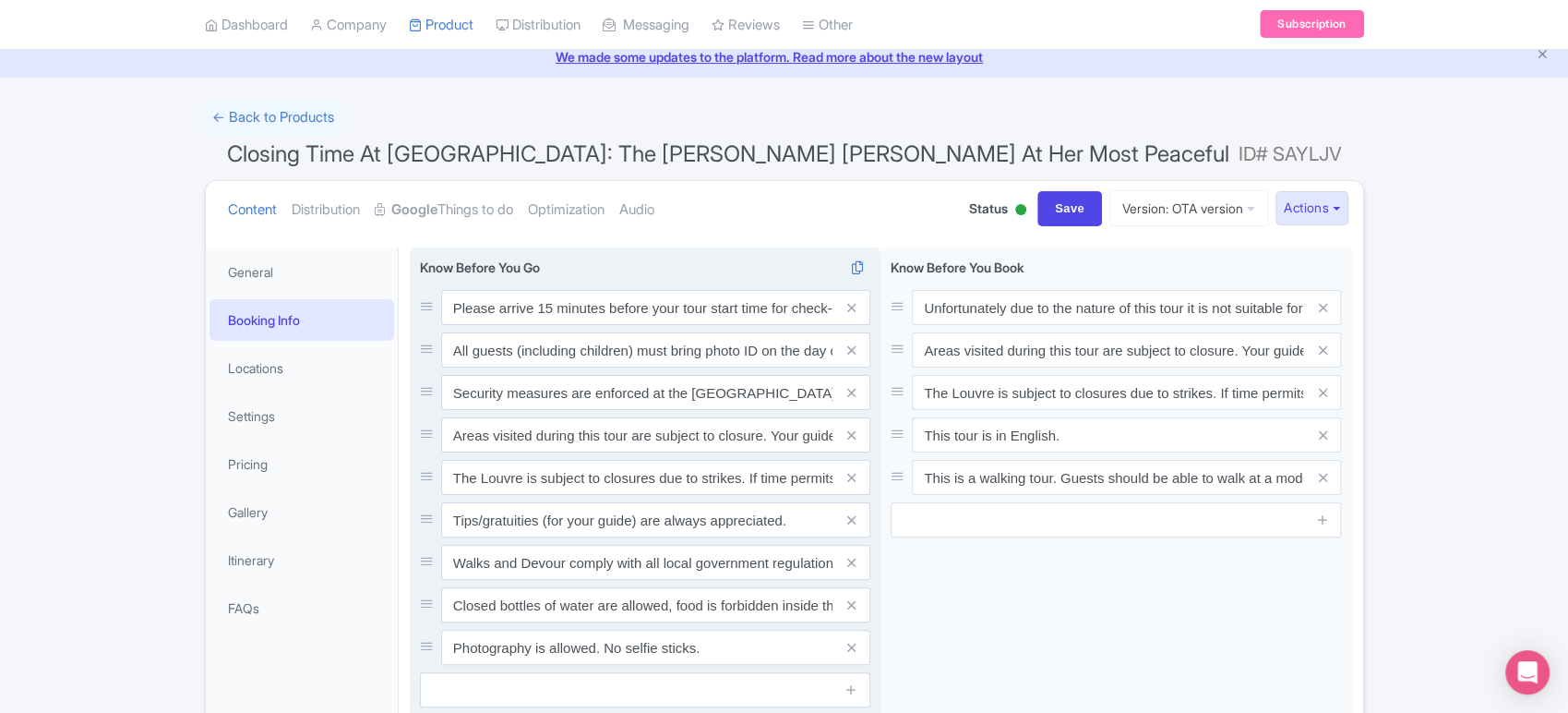
scroll to position [118, 0]
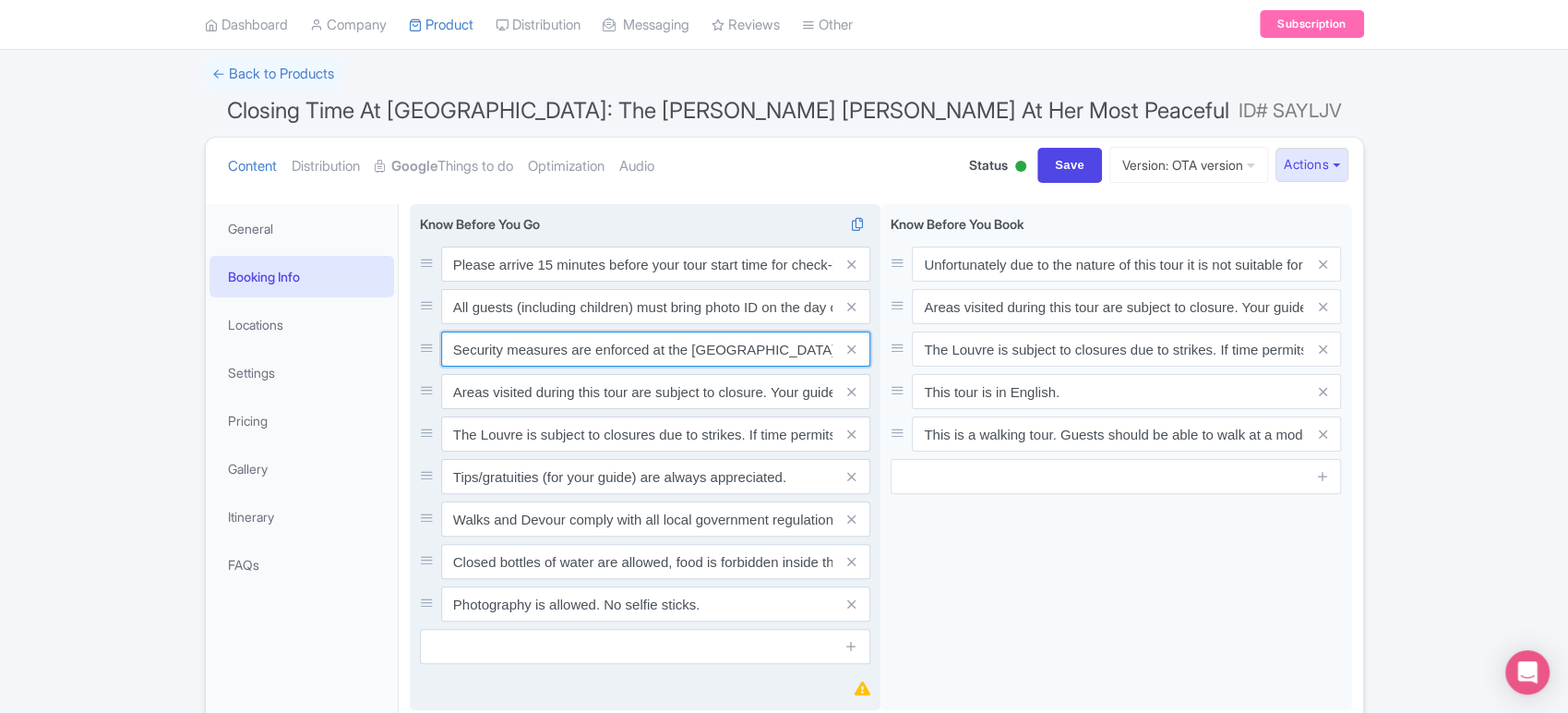
click at [570, 281] on input "Security measures are enforced at the [GEOGRAPHIC_DATA]. Only small handbags an…" at bounding box center [656, 263] width 429 height 35
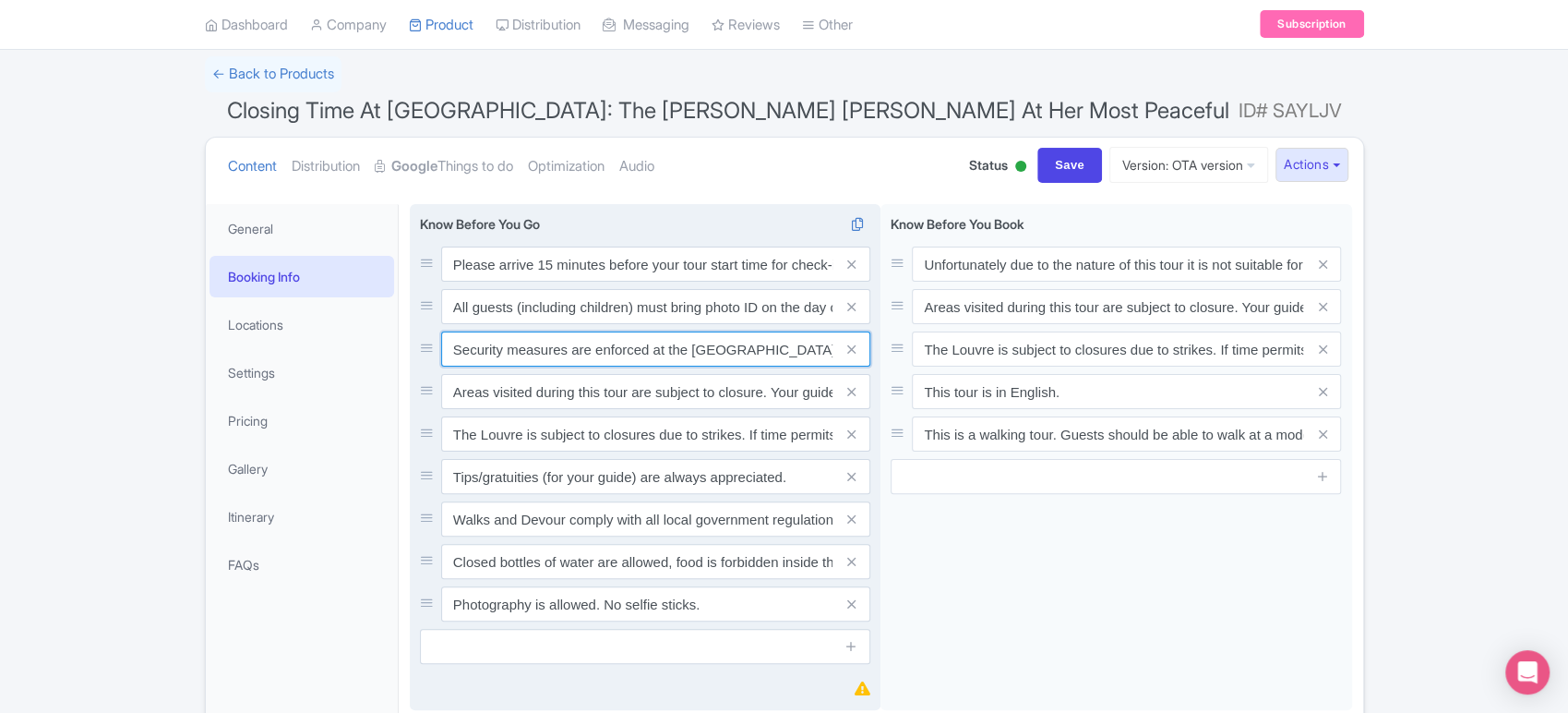
click at [570, 281] on input "Security measures are enforced at the [GEOGRAPHIC_DATA]. Only small handbags an…" at bounding box center [656, 263] width 429 height 35
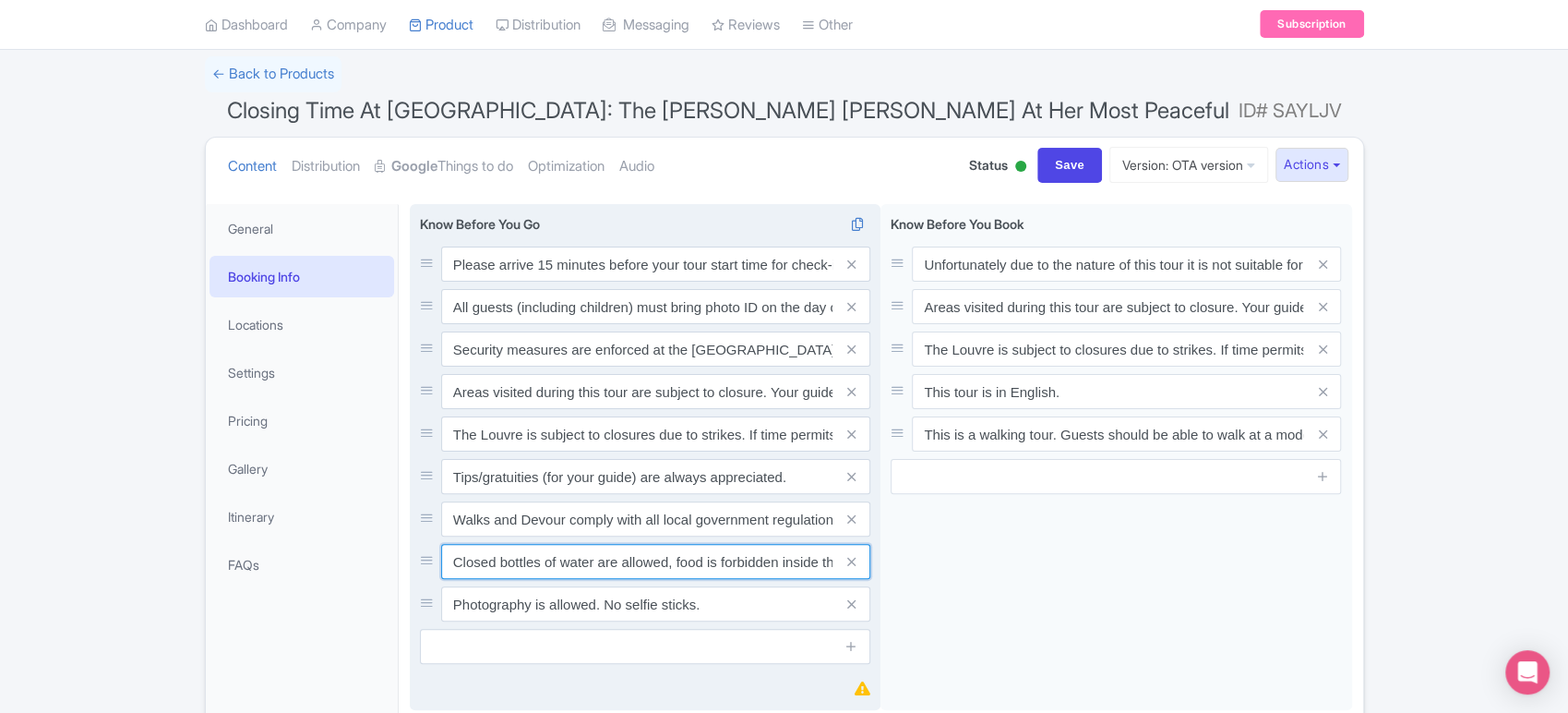
click at [615, 281] on input "Closed bottles of water are allowed, food is forbidden inside the site." at bounding box center [656, 263] width 429 height 35
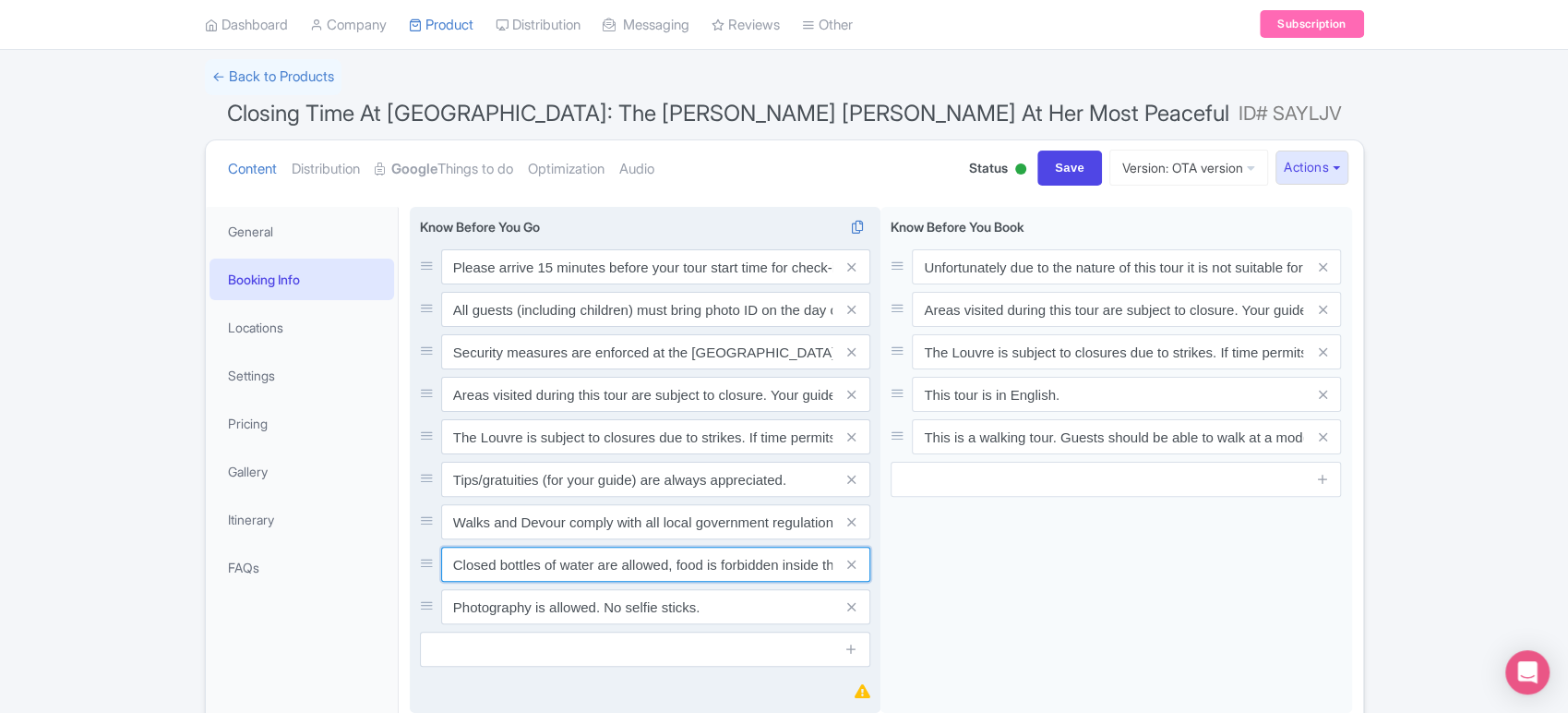
scroll to position [113, 0]
click at [712, 286] on input "Closed bottles of water are allowed, food is forbidden inside the site." at bounding box center [656, 268] width 429 height 35
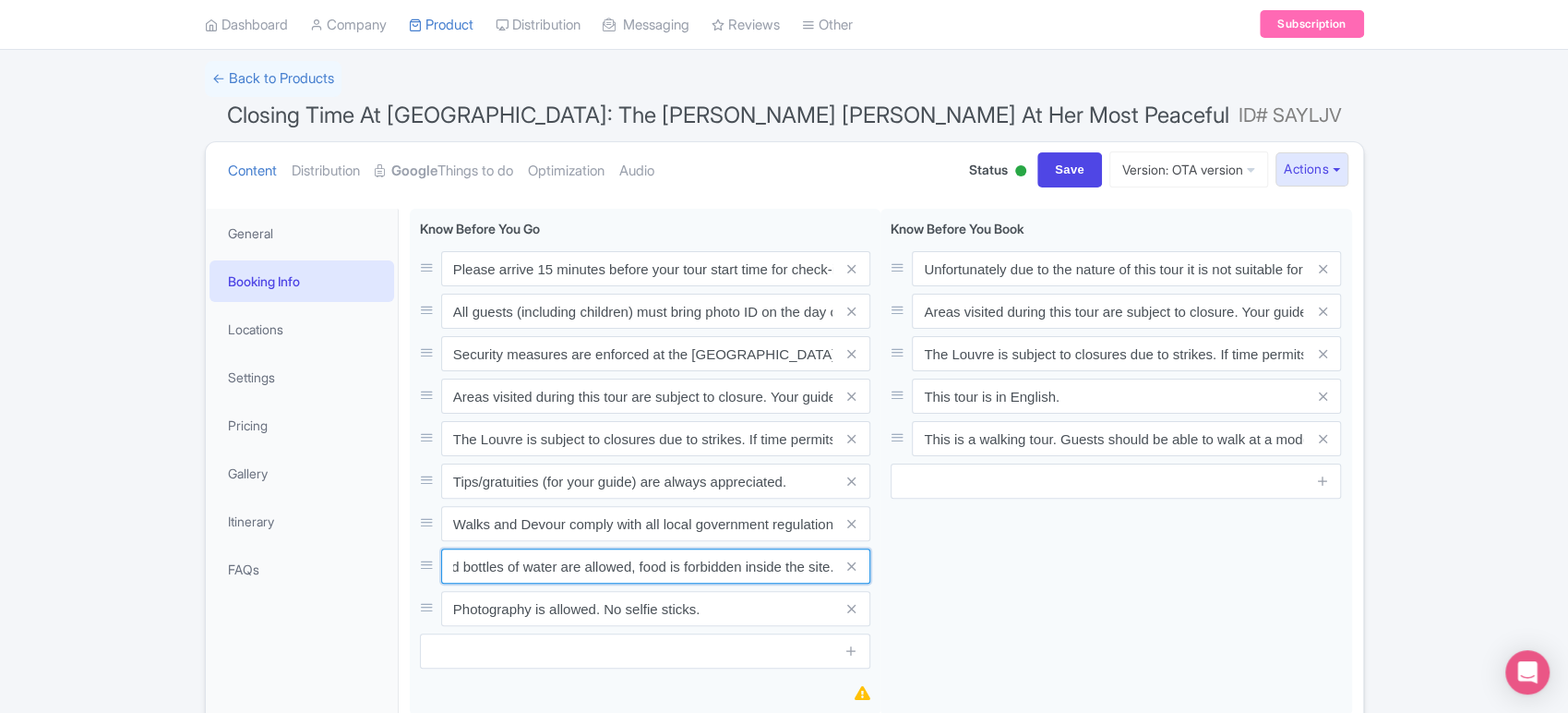
scroll to position [0, 0]
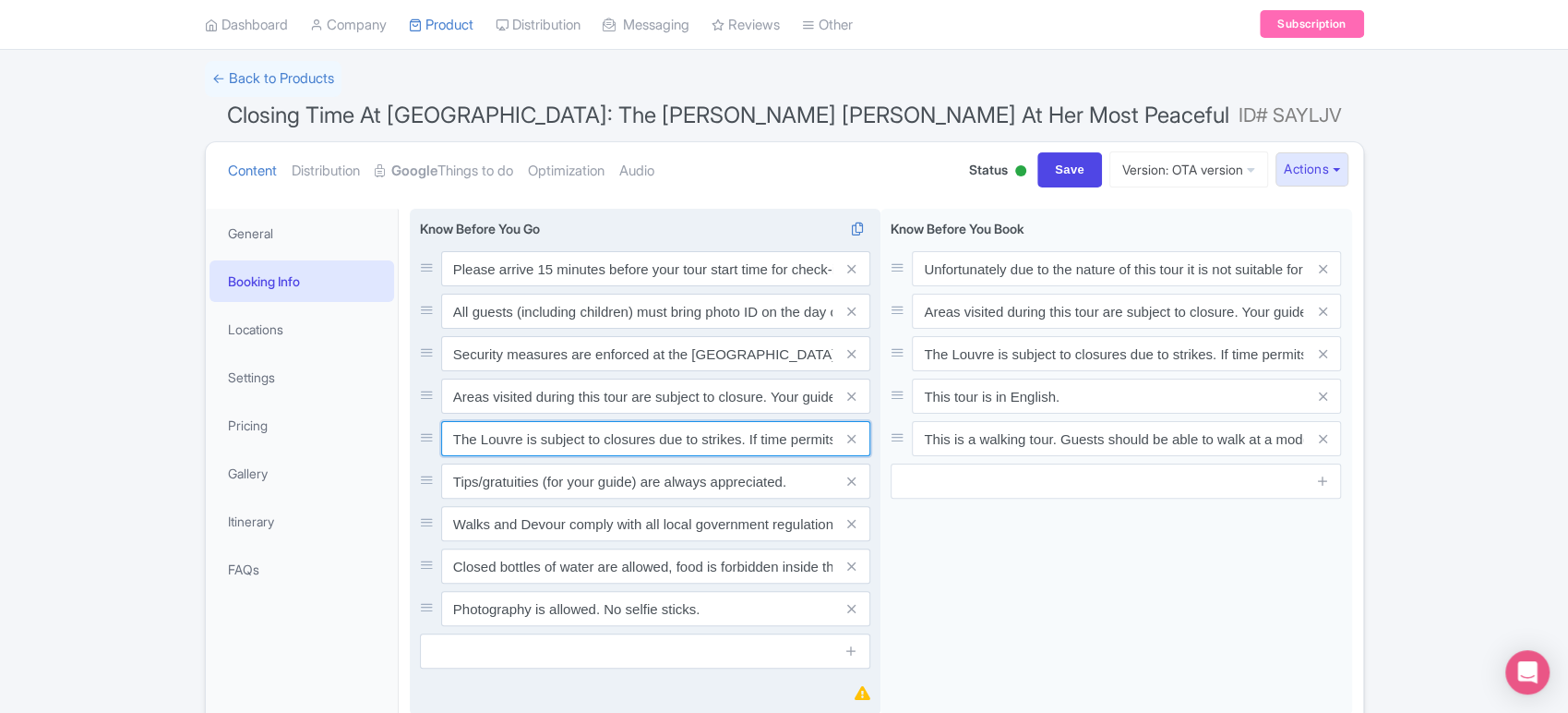
click at [537, 286] on input "The Louvre is subject to closures due to strikes. If time permits, we will reac…" at bounding box center [656, 268] width 429 height 35
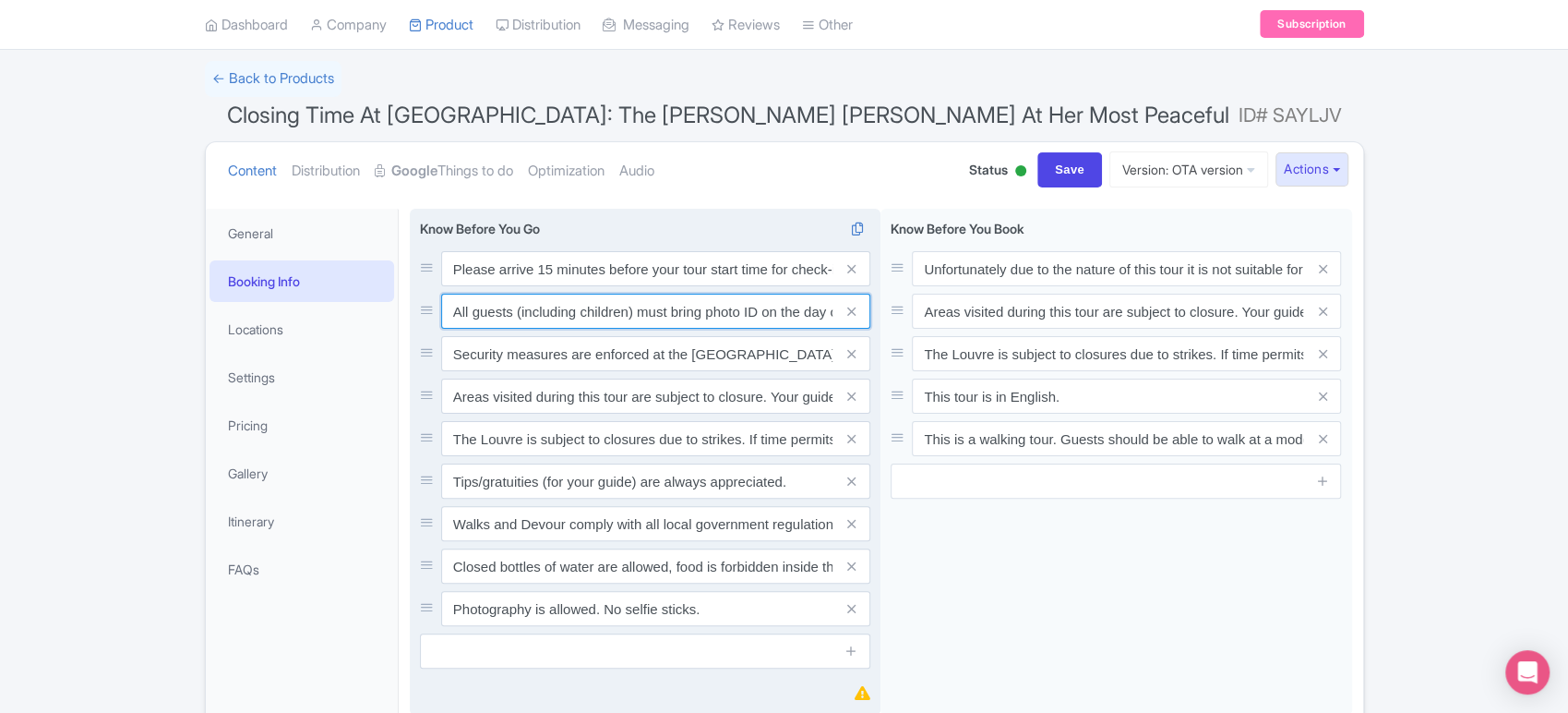
click at [820, 286] on input "All guests (including children) must bring photo ID on the day of their tour." at bounding box center [656, 268] width 429 height 35
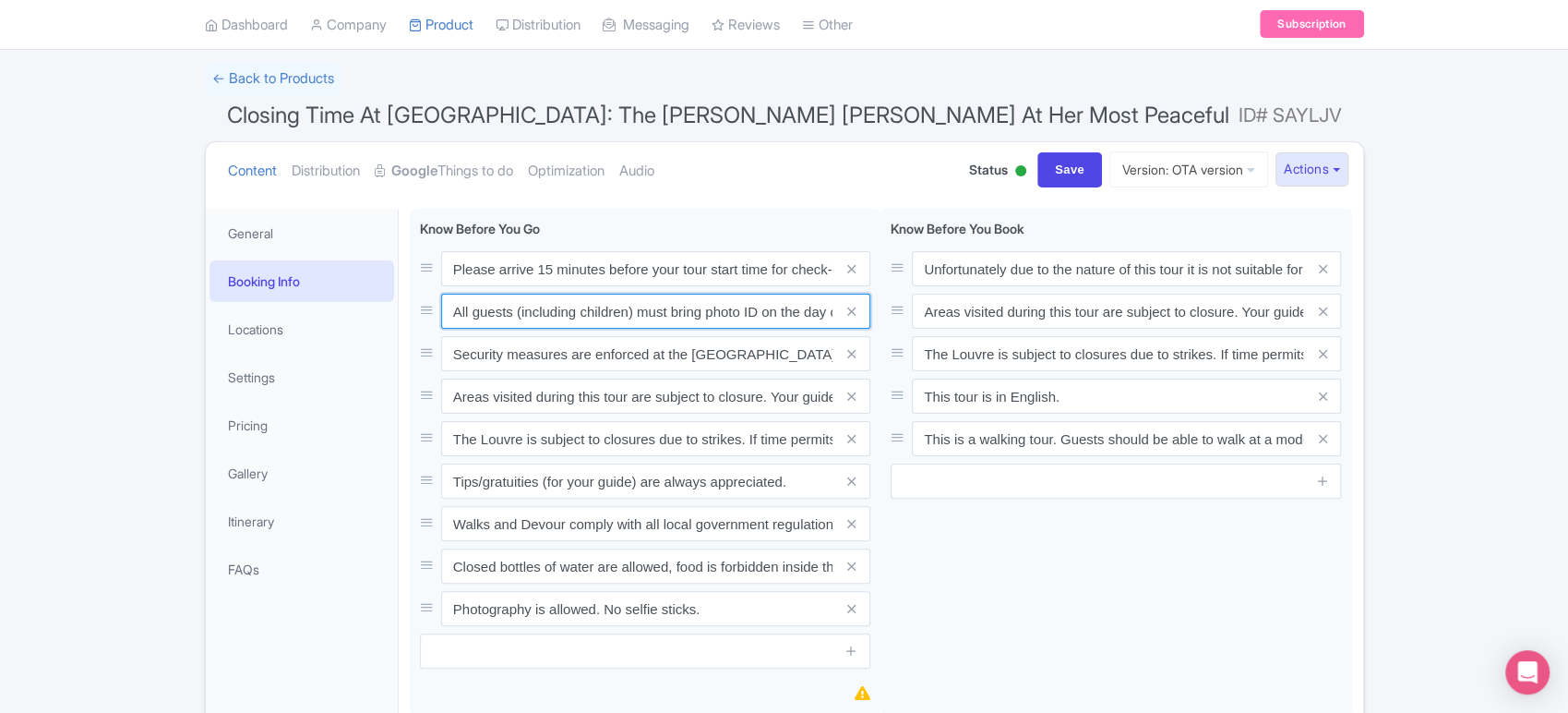
drag, startPoint x: 832, startPoint y: 311, endPoint x: 329, endPoint y: 281, distance: 503.9
click at [273, 74] on link "← Back to Products" at bounding box center [273, 79] width 136 height 36
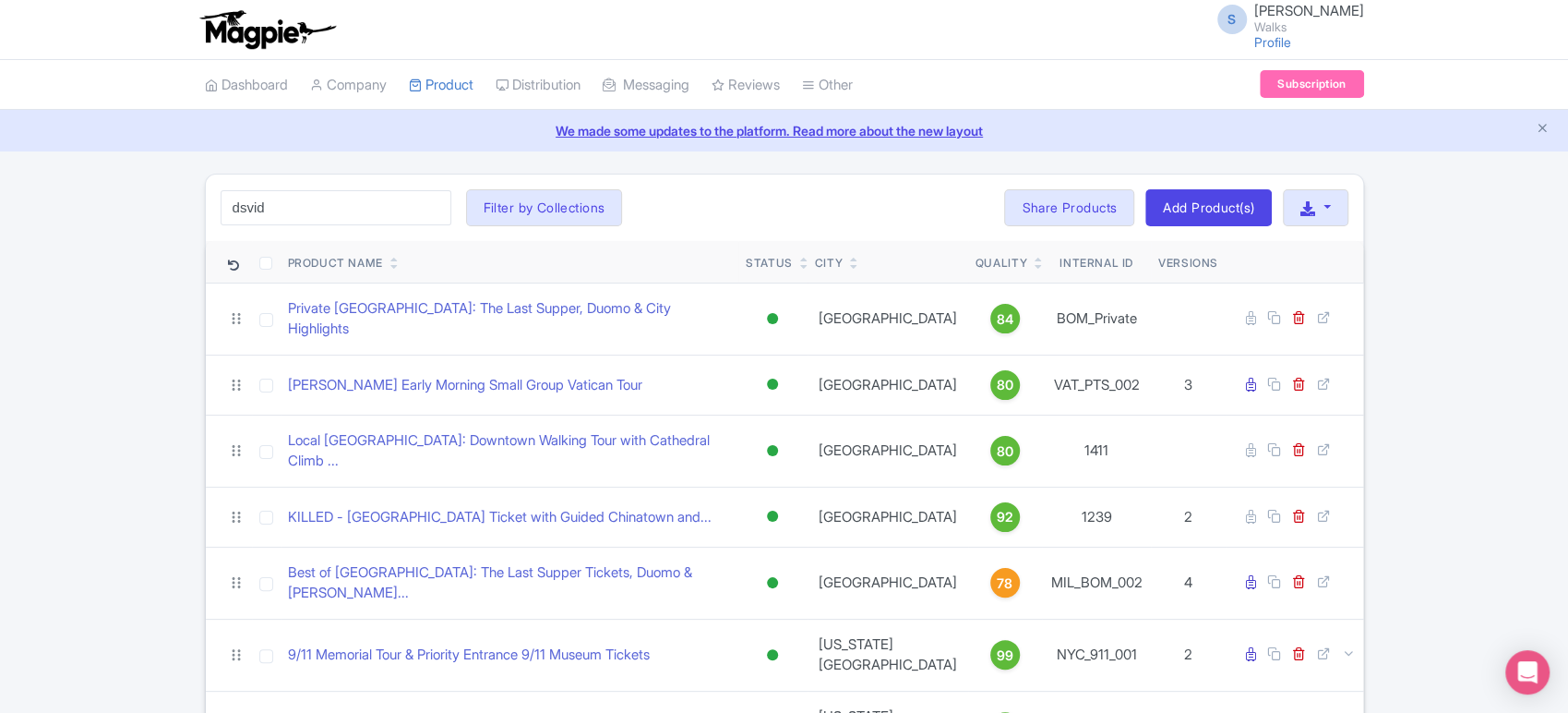
click button "Search" at bounding box center [0, 0] width 0 height 0
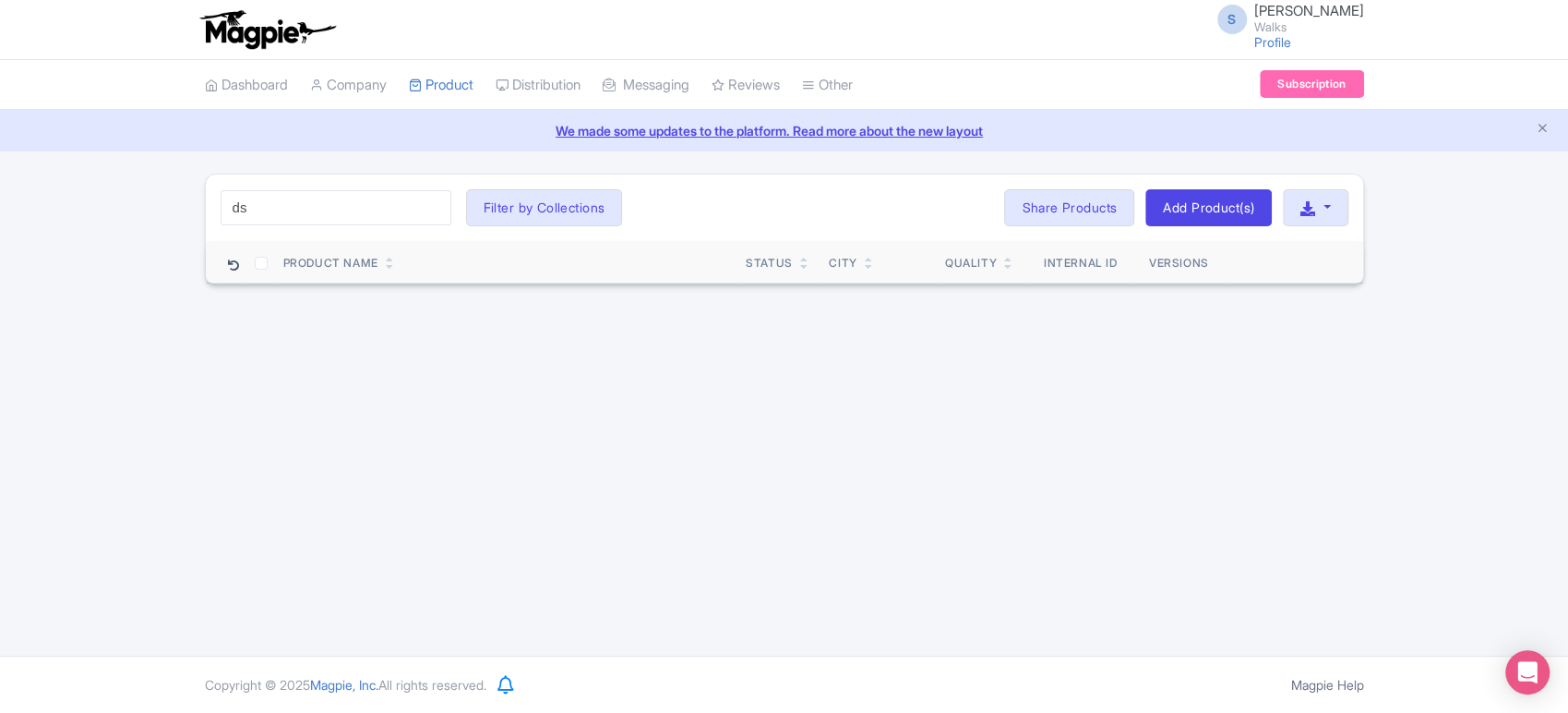
type input "d"
type input "[PERSON_NAME]"
click button "Search" at bounding box center [0, 0] width 0 height 0
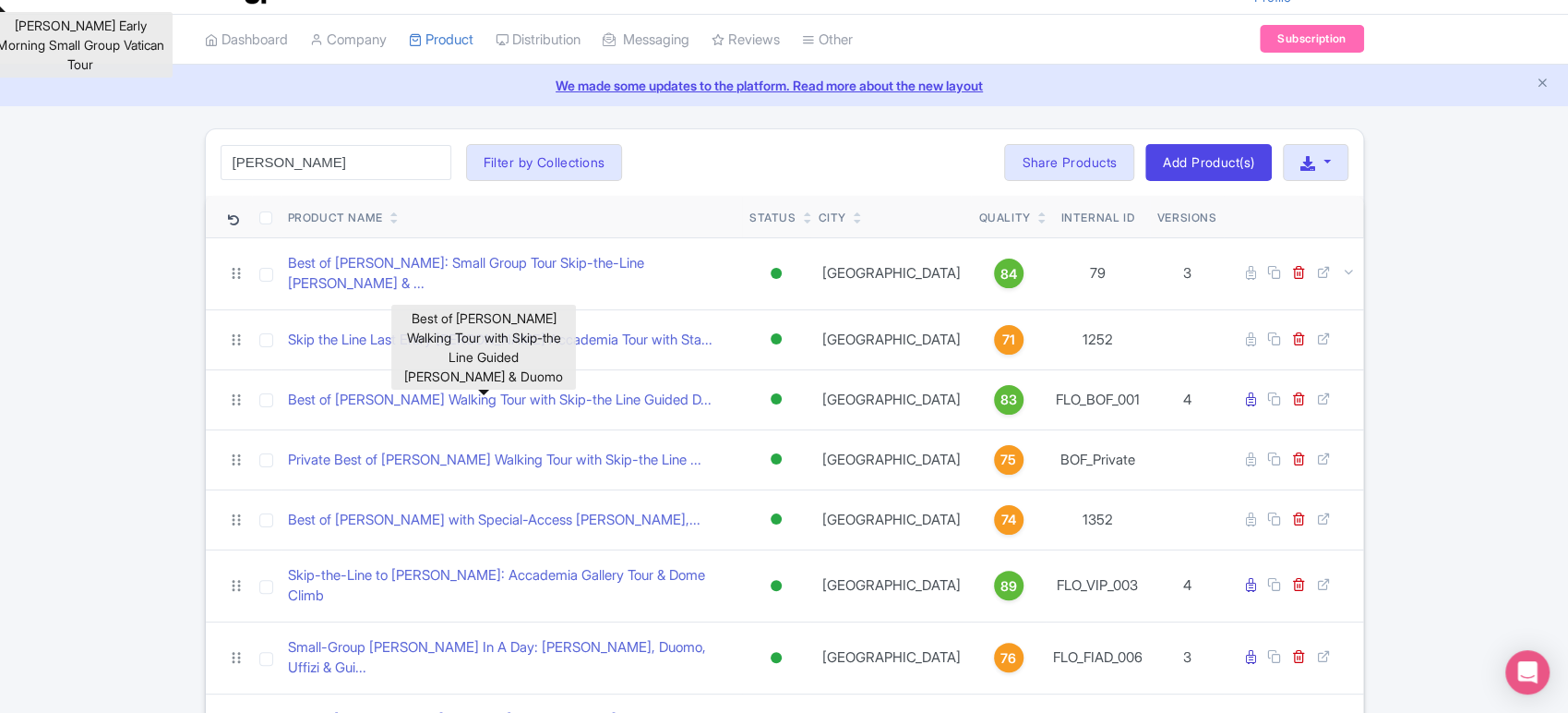
scroll to position [53, 0]
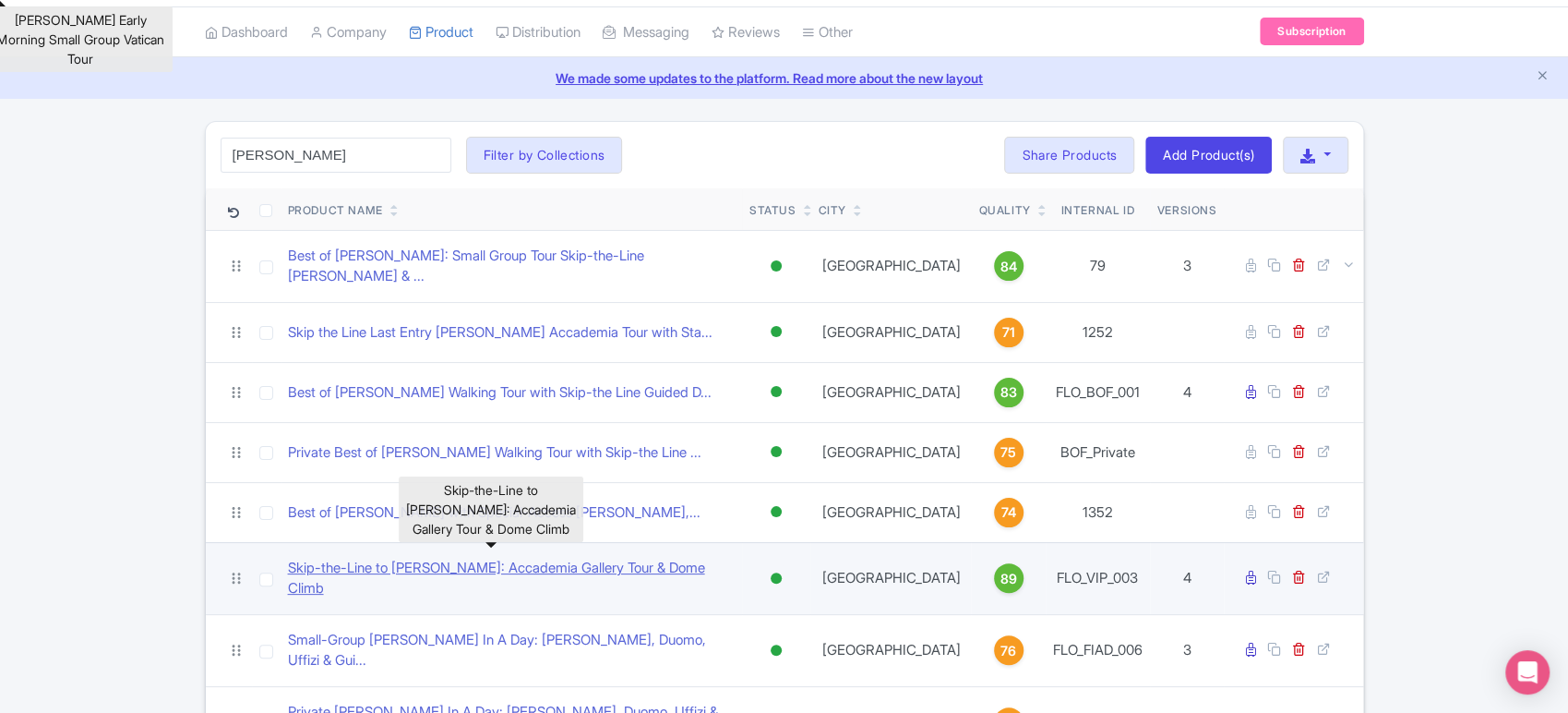
click at [475, 558] on link "Skip-the-Line to [PERSON_NAME]: Accademia Gallery Tour & Dome Climb" at bounding box center [511, 578] width 447 height 41
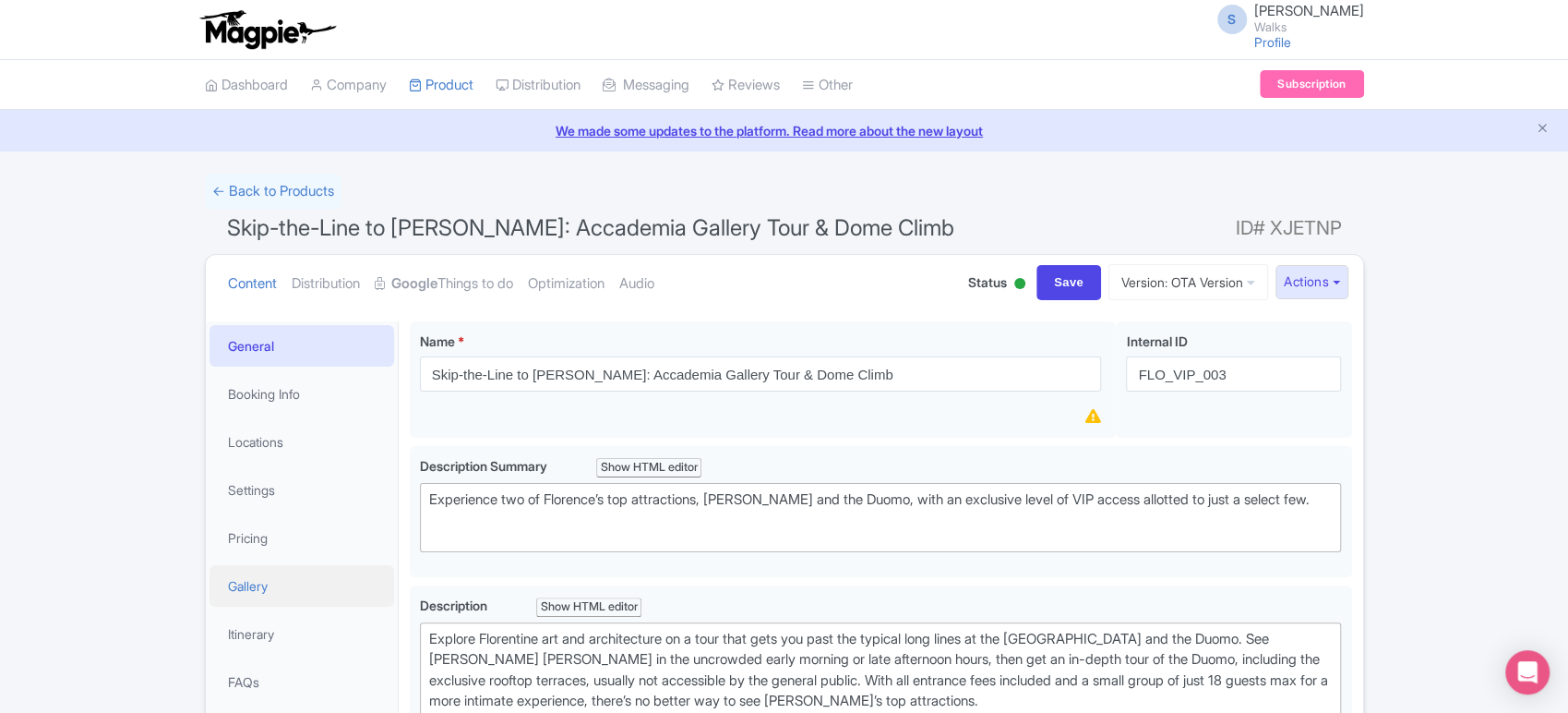
click at [294, 598] on link "Gallery" at bounding box center [302, 586] width 184 height 41
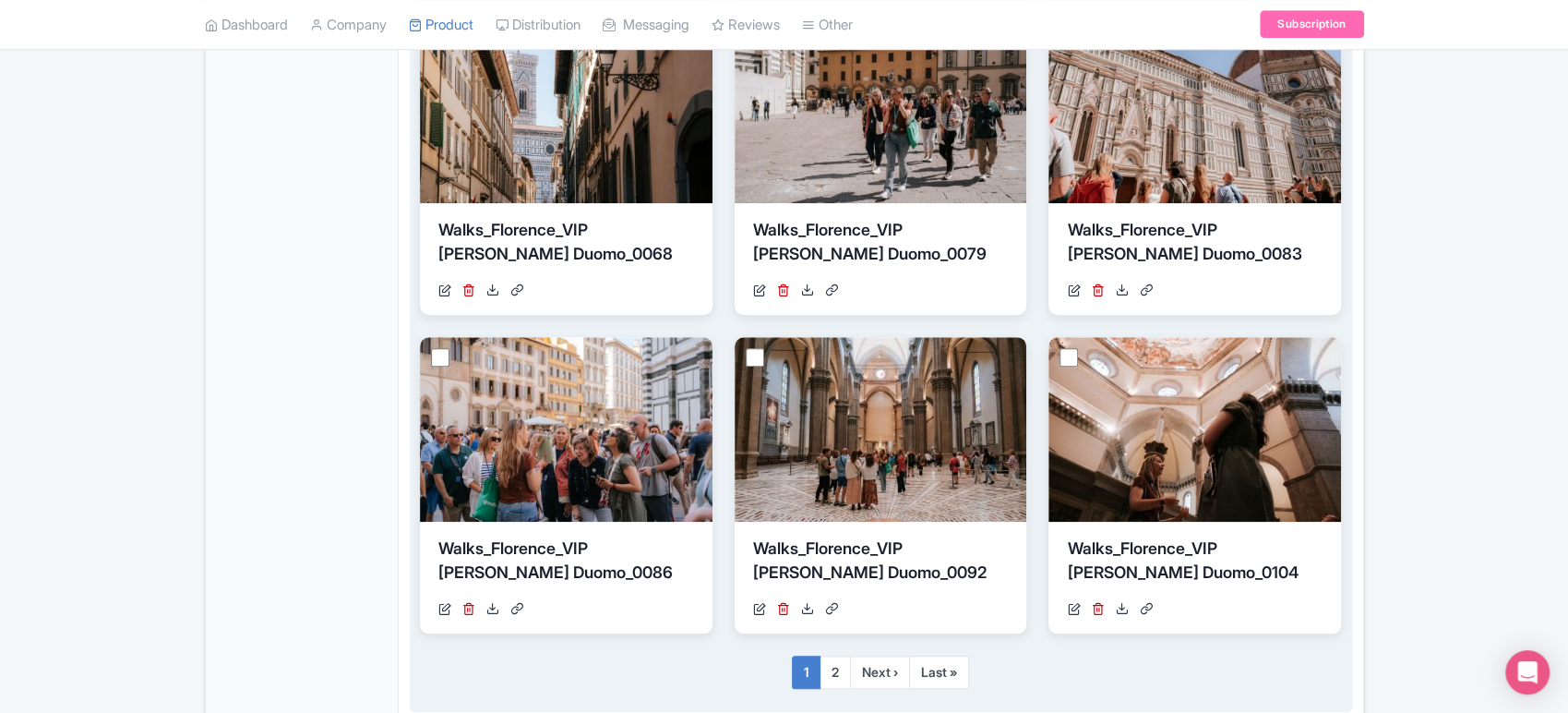
scroll to position [1115, 0]
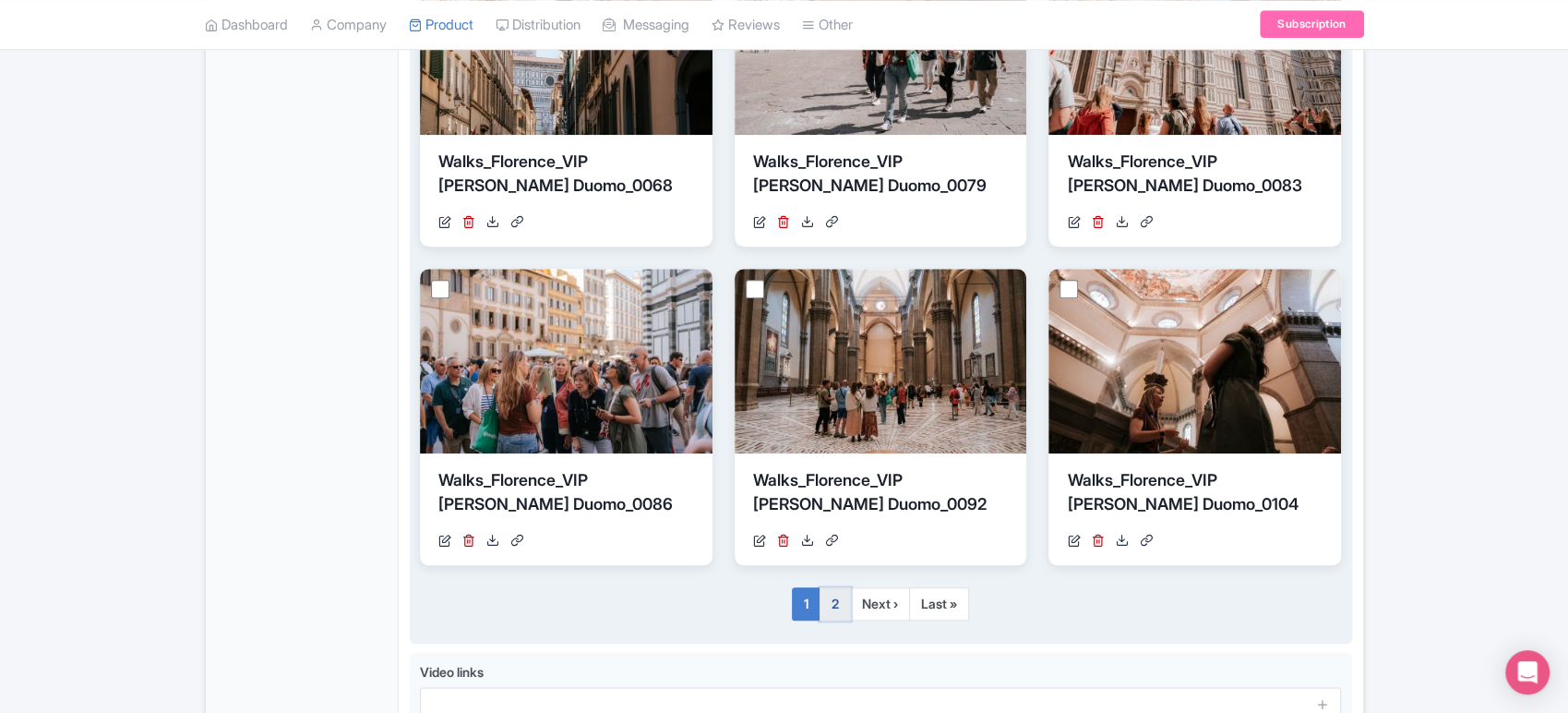
click at [833, 607] on link "2" at bounding box center [834, 603] width 31 height 33
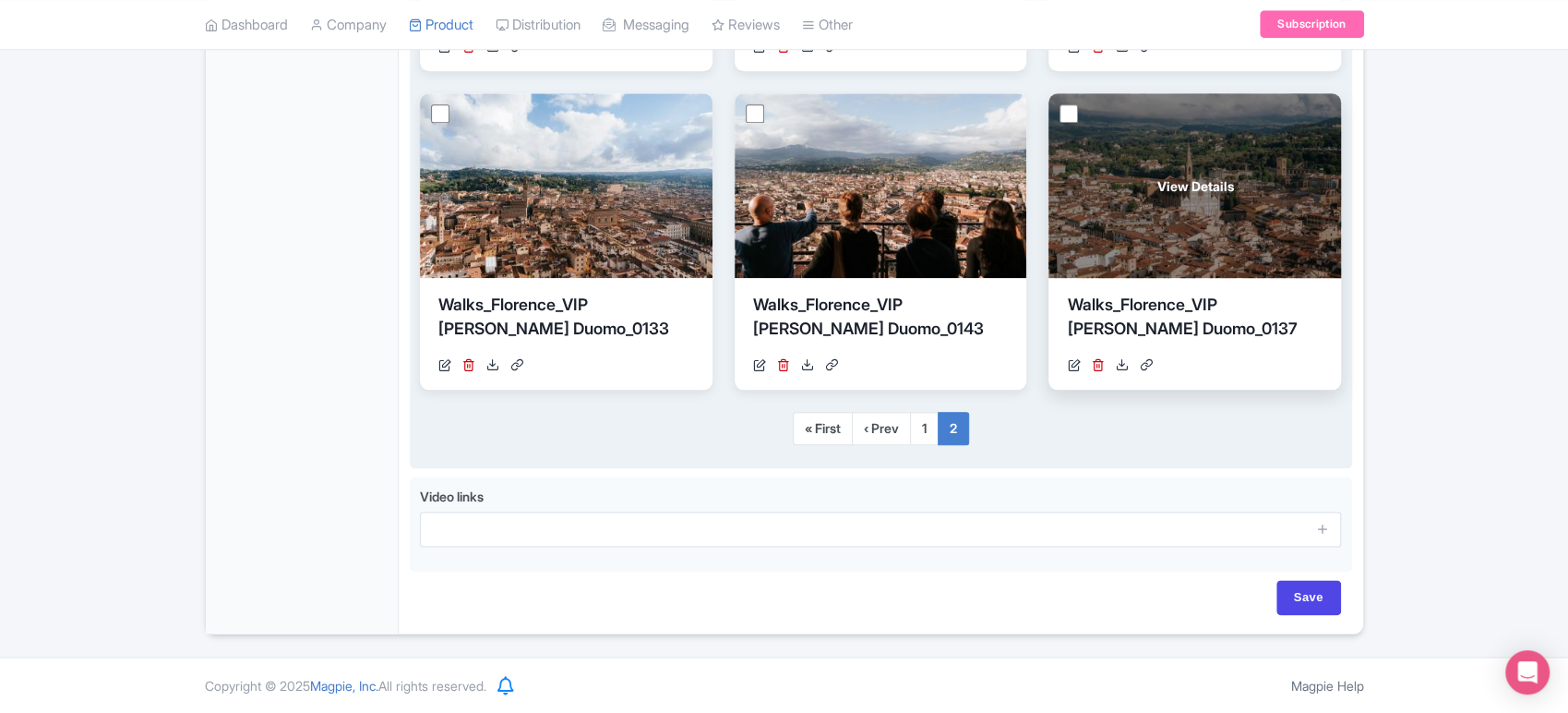
scroll to position [1190, 0]
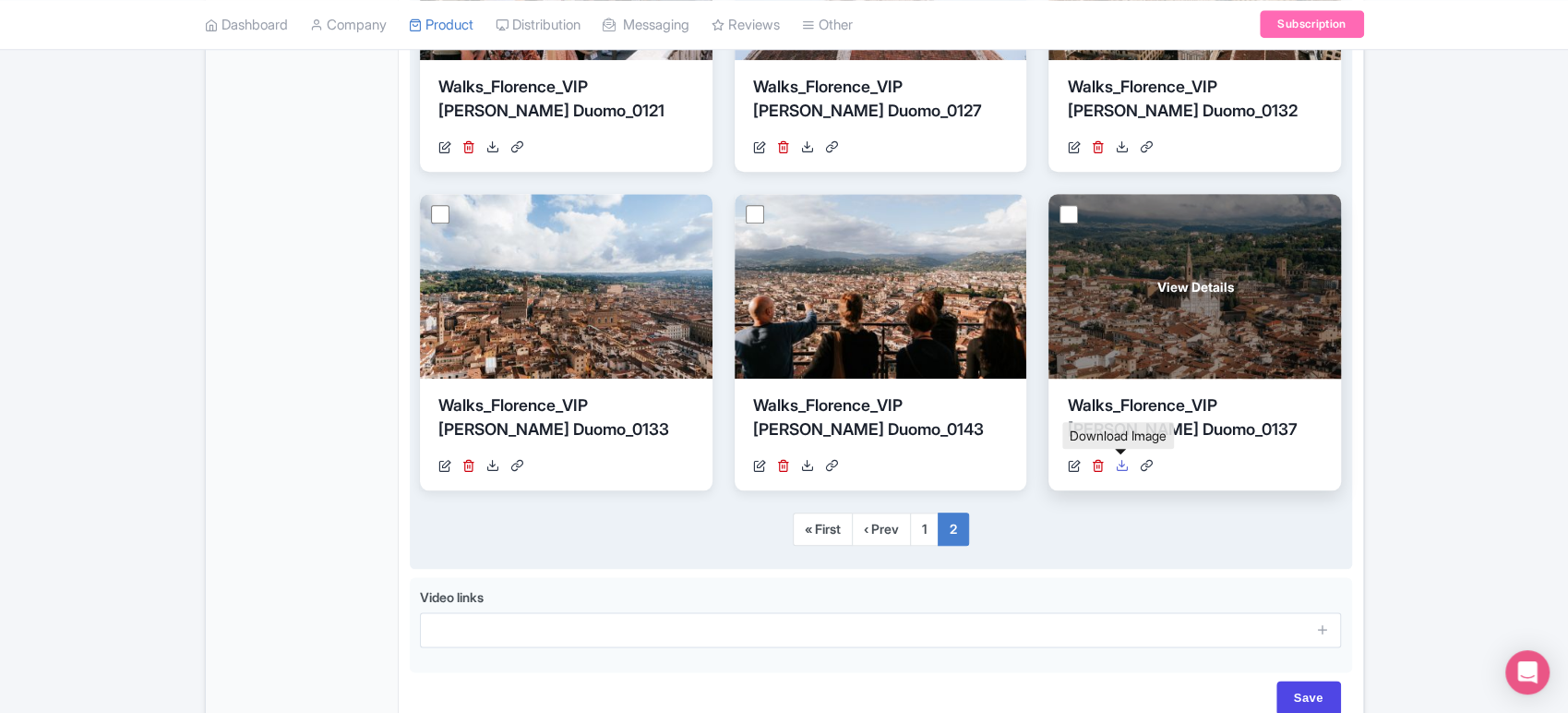
click at [1115, 464] on icon at bounding box center [1121, 466] width 13 height 13
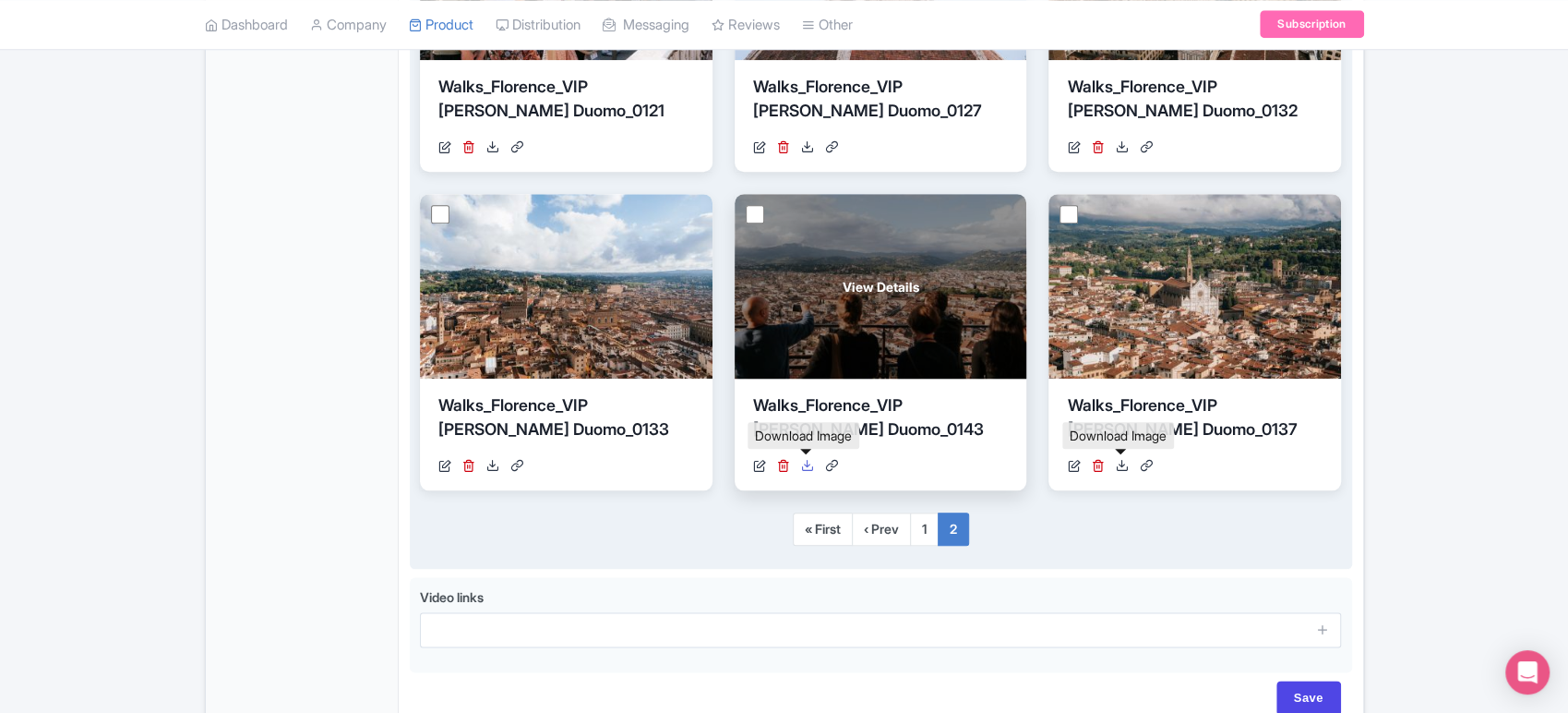
click at [813, 468] on icon at bounding box center [808, 466] width 13 height 13
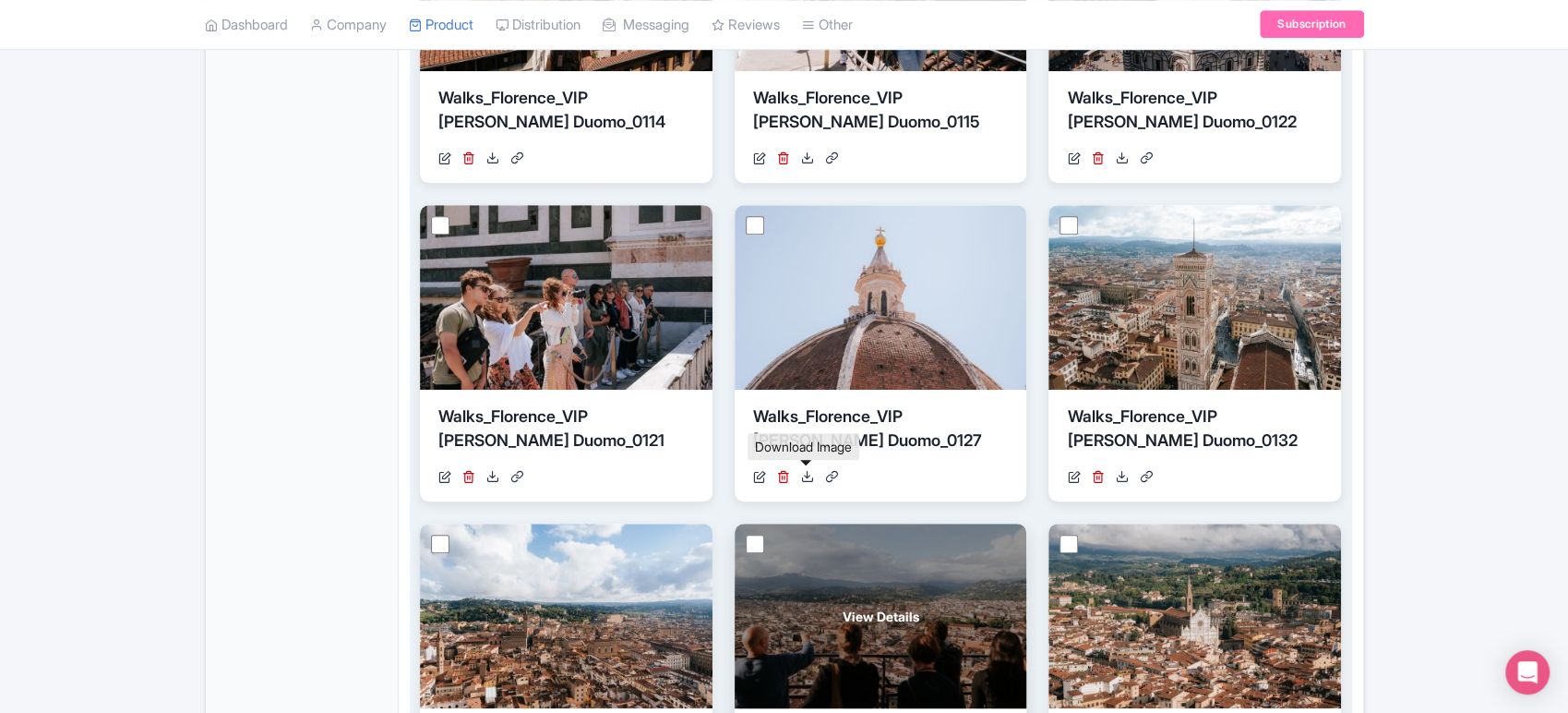
scroll to position [859, 0]
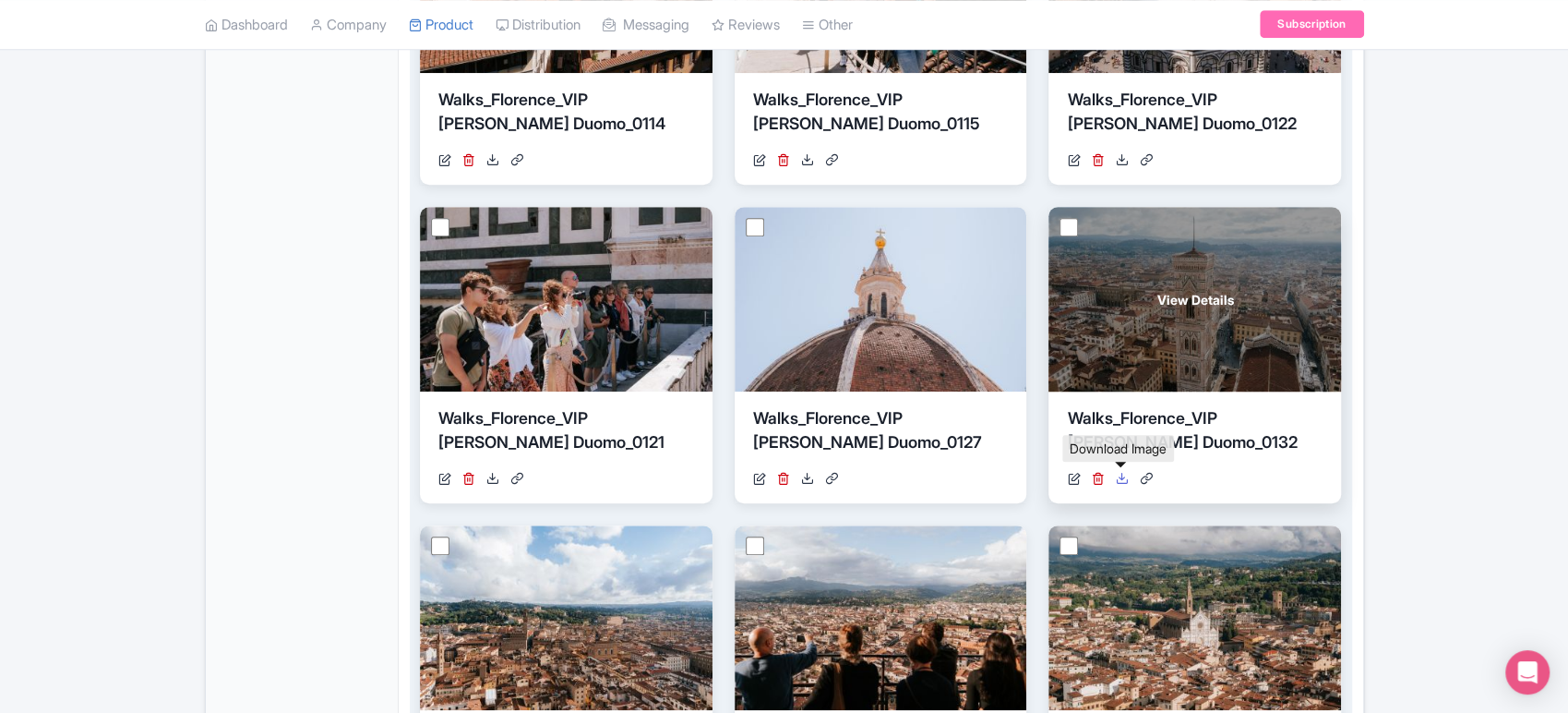
click at [1115, 476] on icon at bounding box center [1121, 478] width 13 height 13
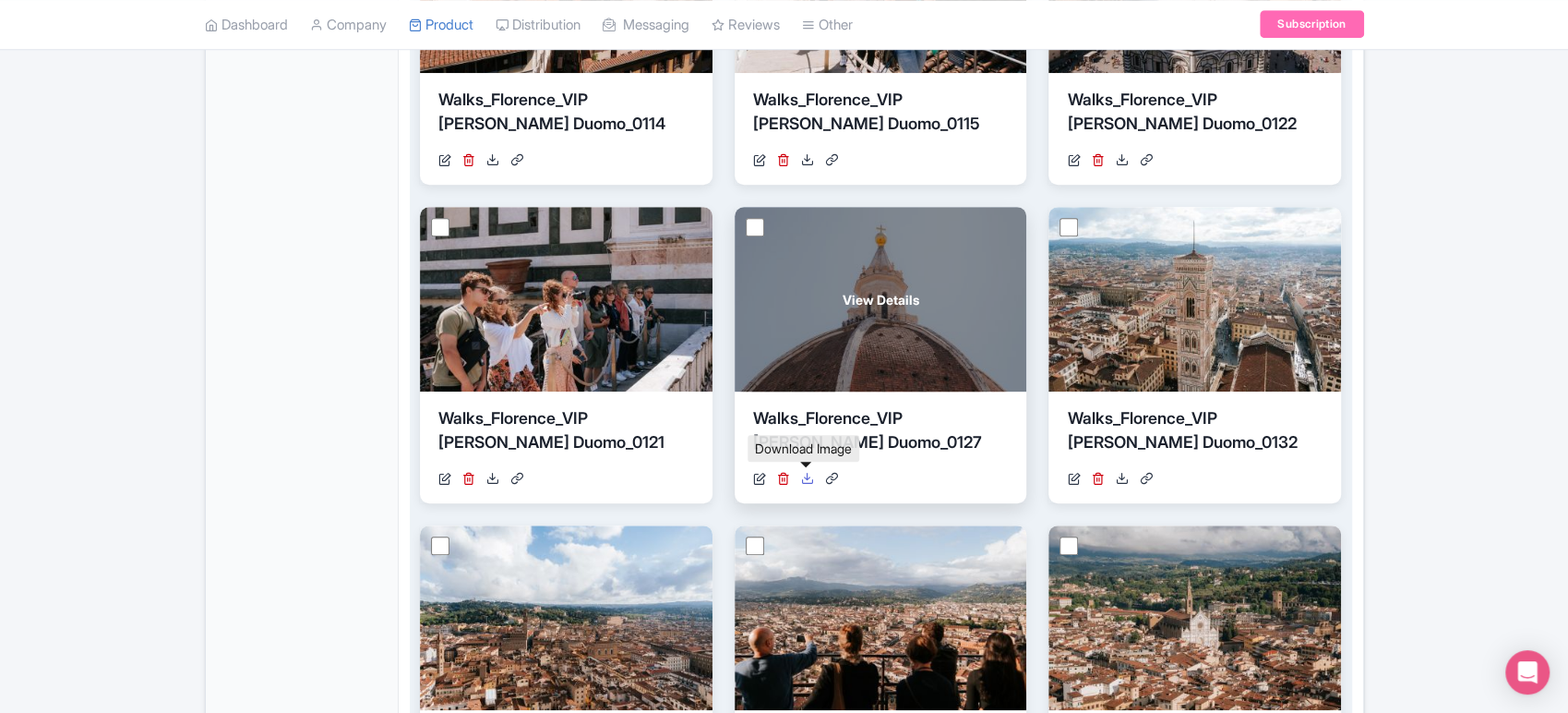
click at [809, 478] on icon at bounding box center [808, 478] width 13 height 13
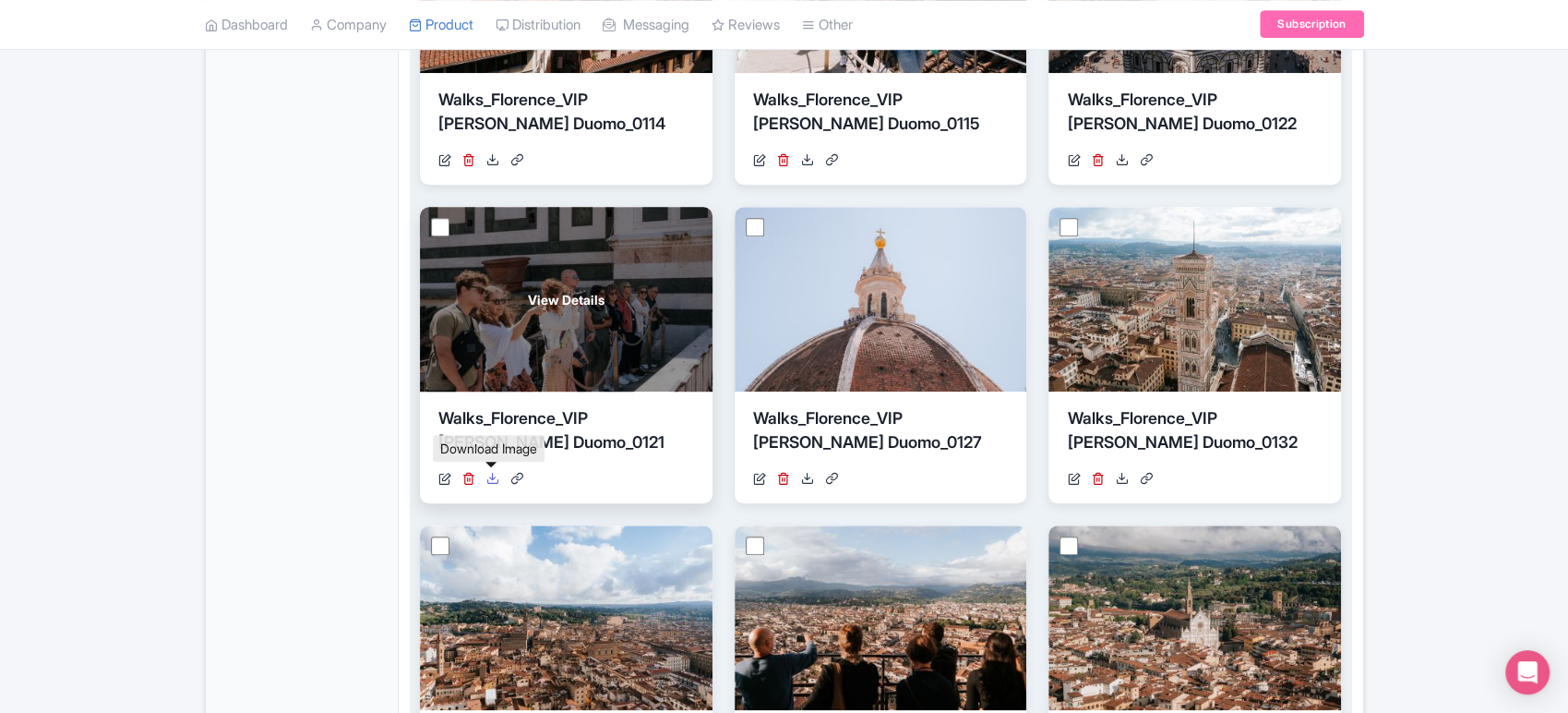
click at [490, 482] on icon at bounding box center [493, 478] width 13 height 13
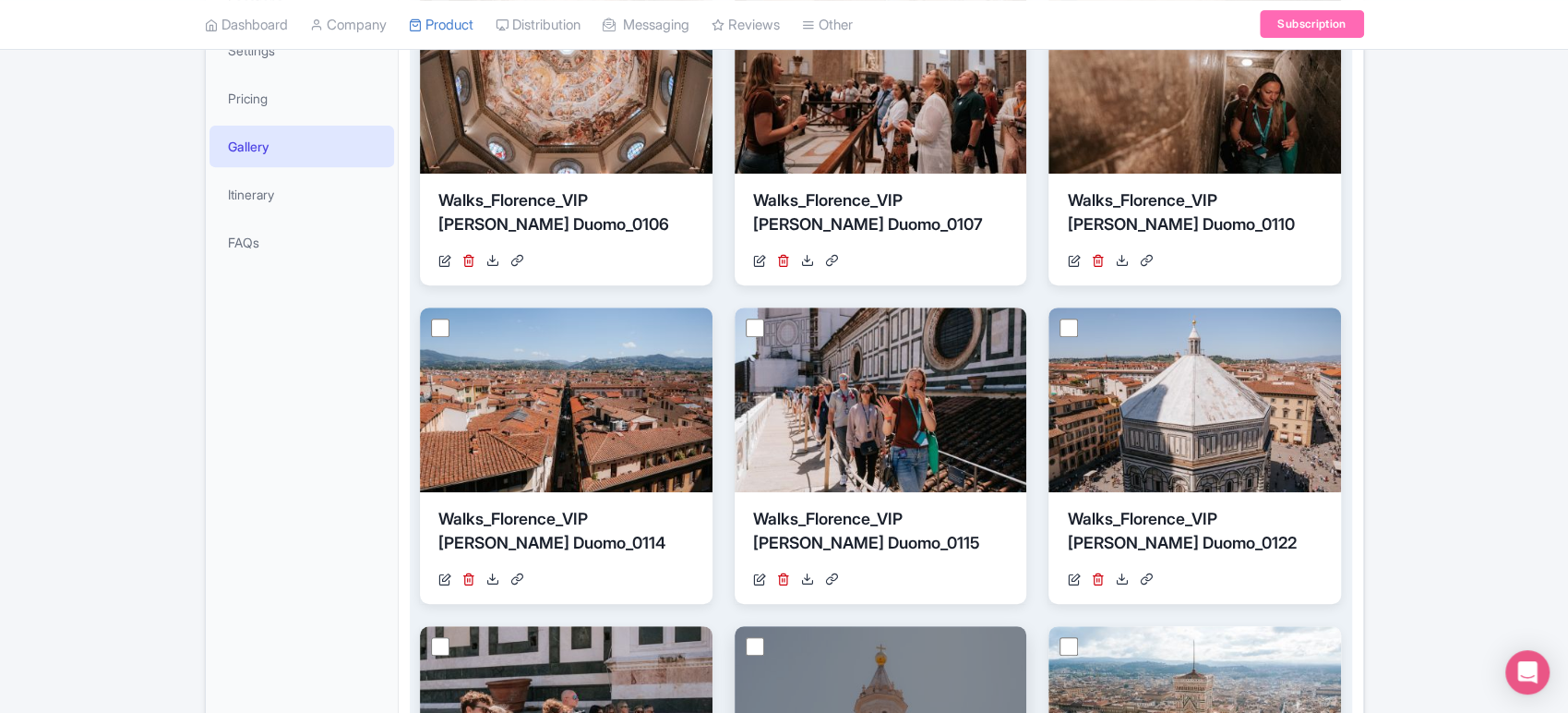
scroll to position [436, 0]
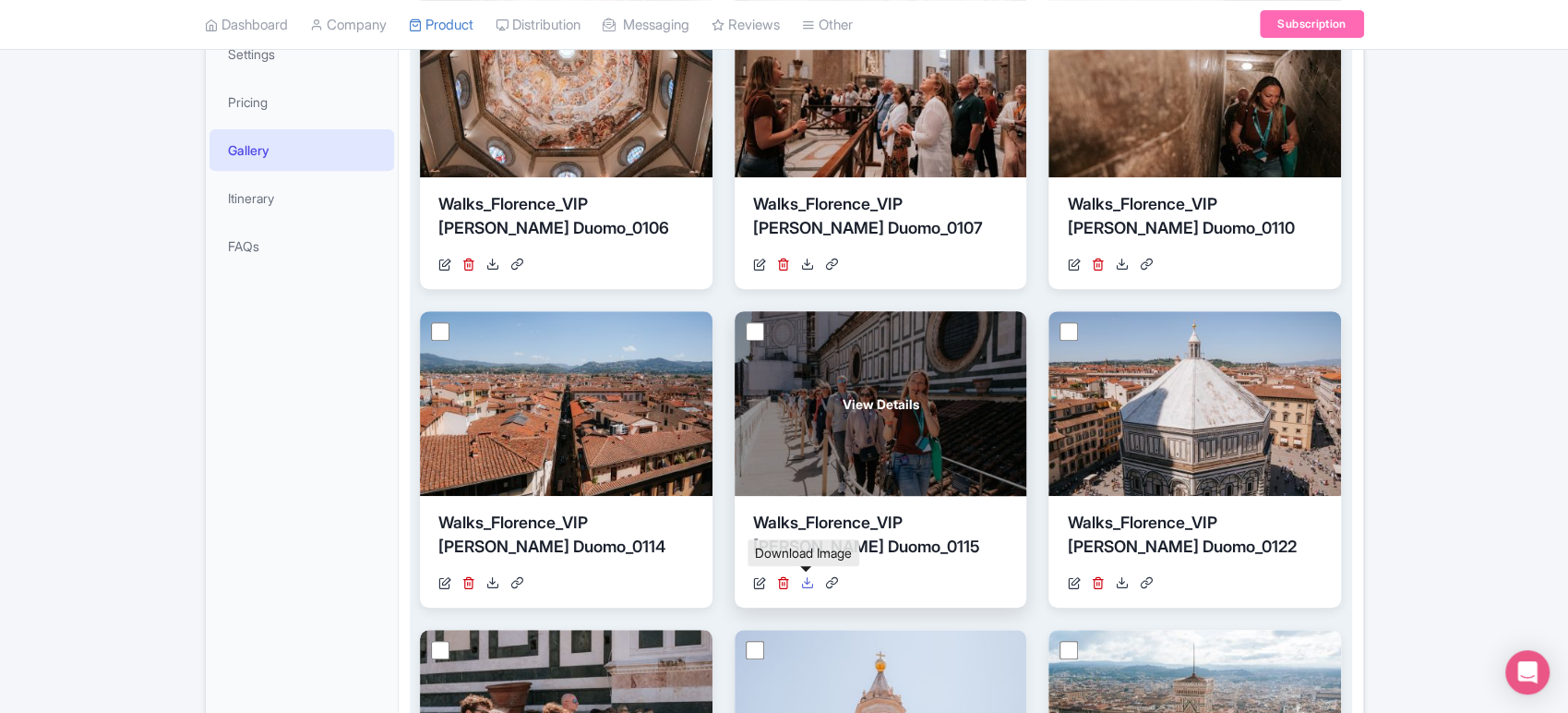
click at [809, 582] on icon at bounding box center [808, 582] width 13 height 13
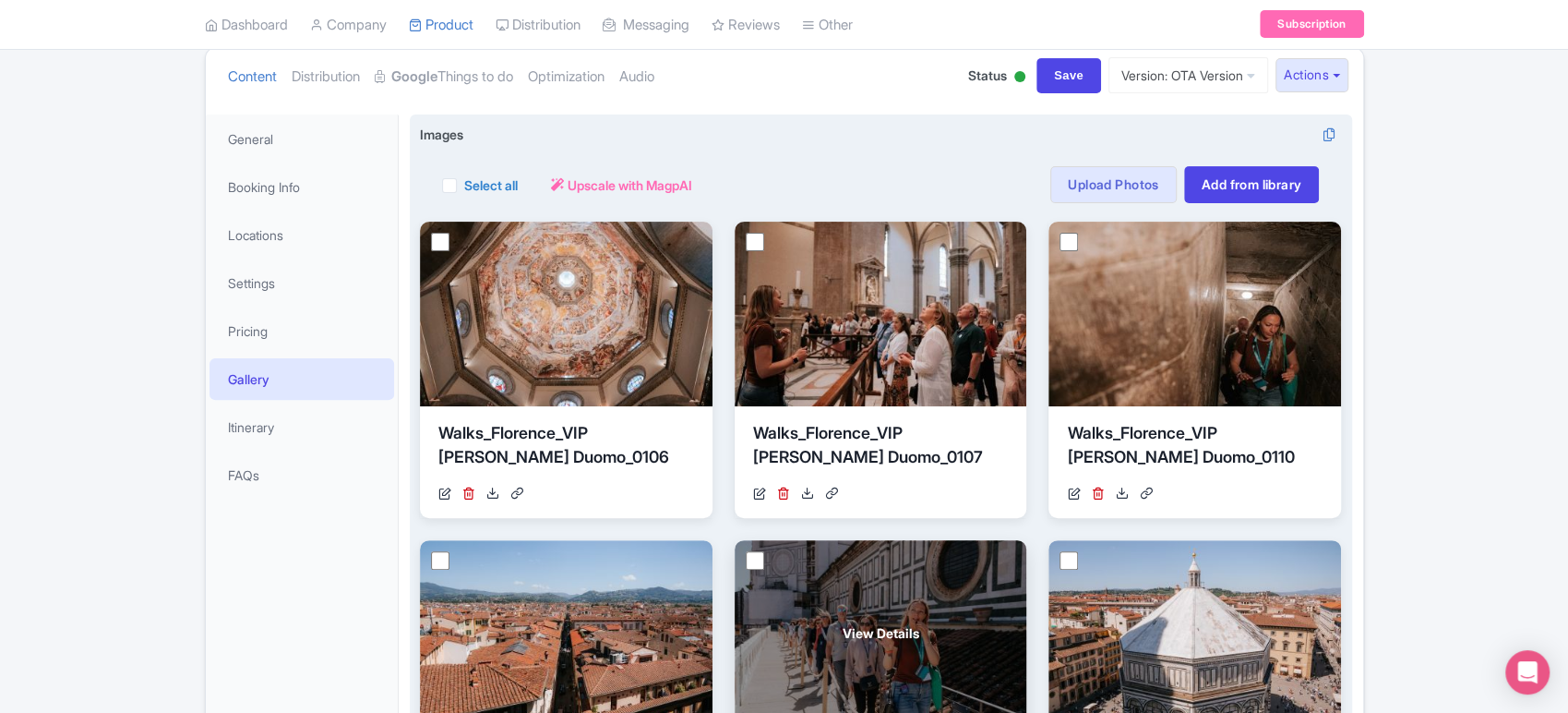
scroll to position [206, 0]
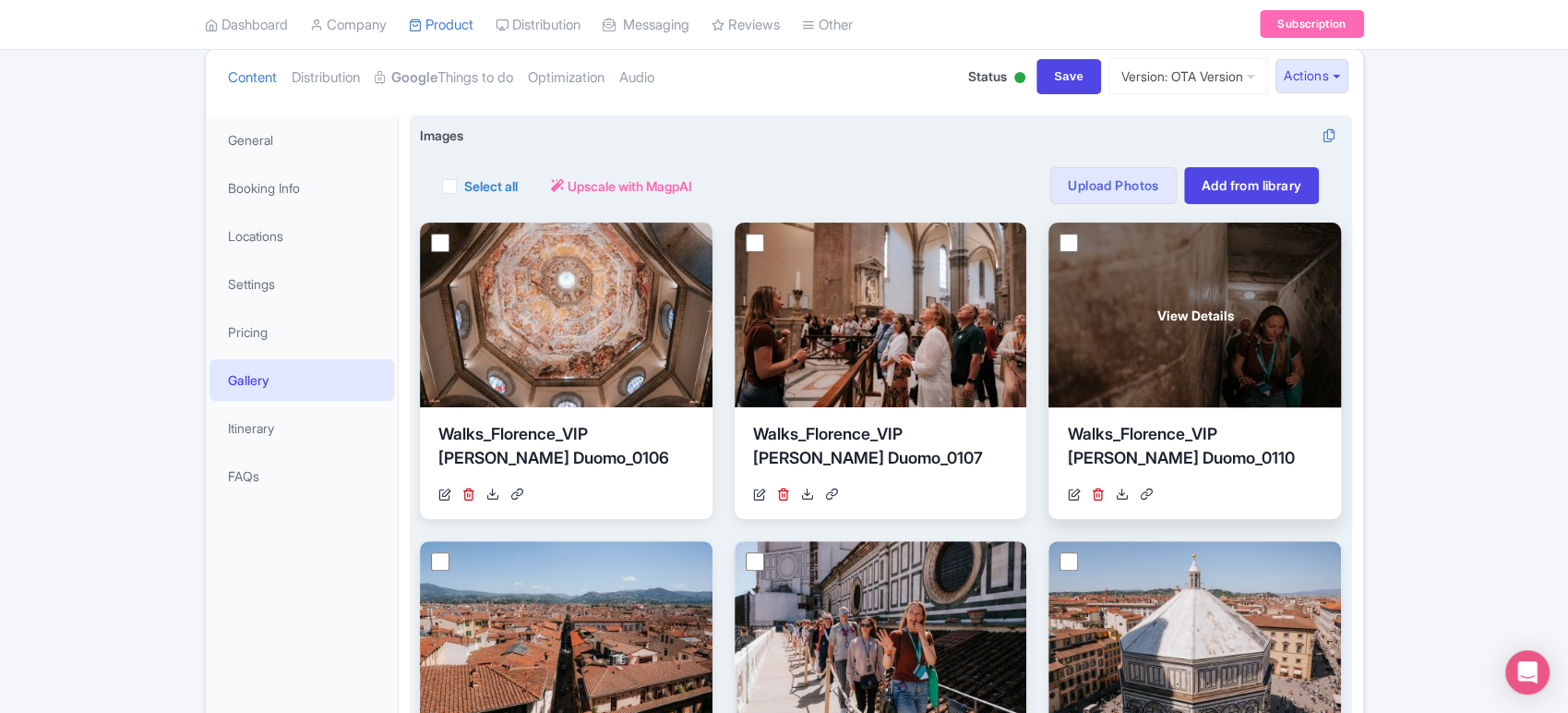
click at [1130, 501] on div "https://res.cloudinary.com/hfyvkoyi1/image/upload/v1723830011/Walks_Florence_VI…" at bounding box center [1195, 494] width 256 height 20
click at [1121, 493] on icon at bounding box center [1121, 494] width 13 height 13
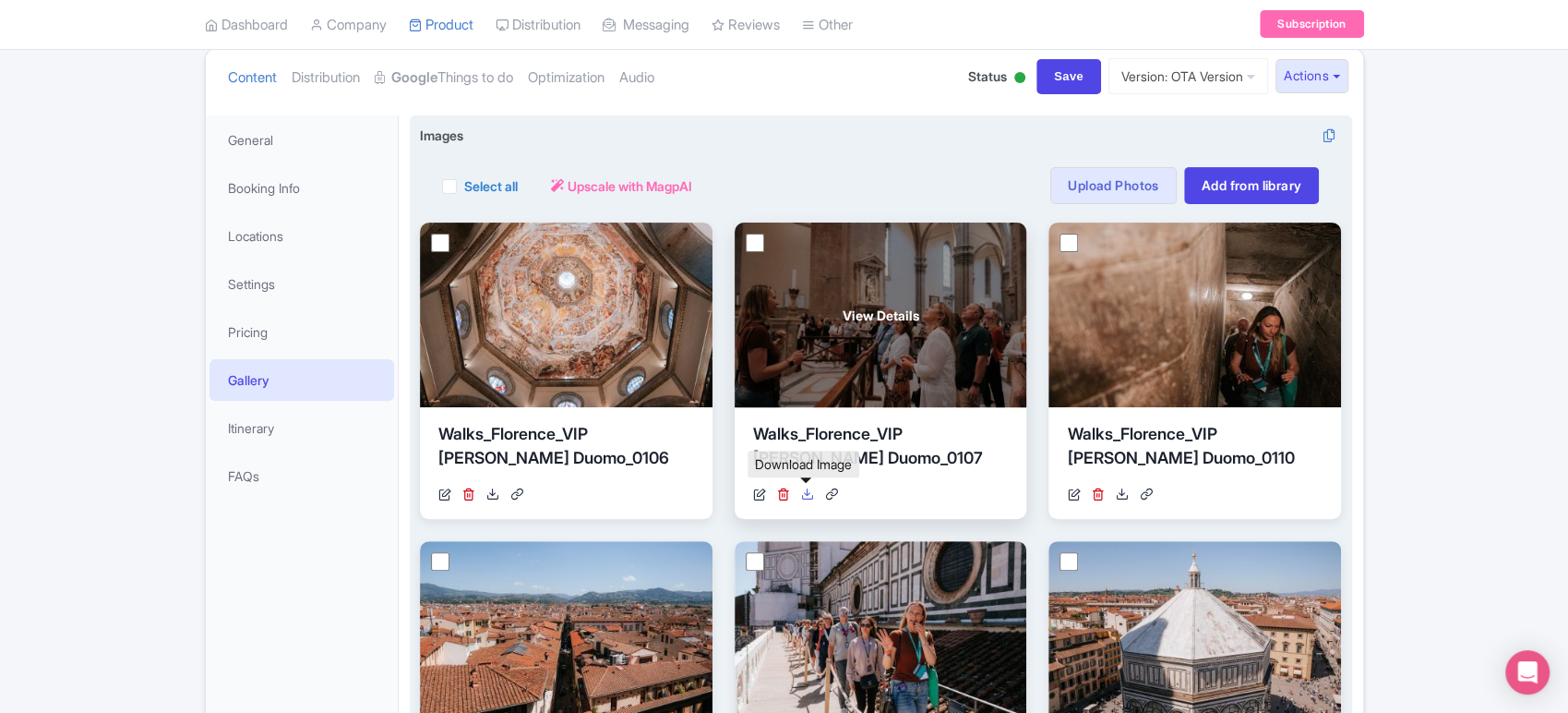
click at [807, 497] on icon at bounding box center [808, 494] width 13 height 13
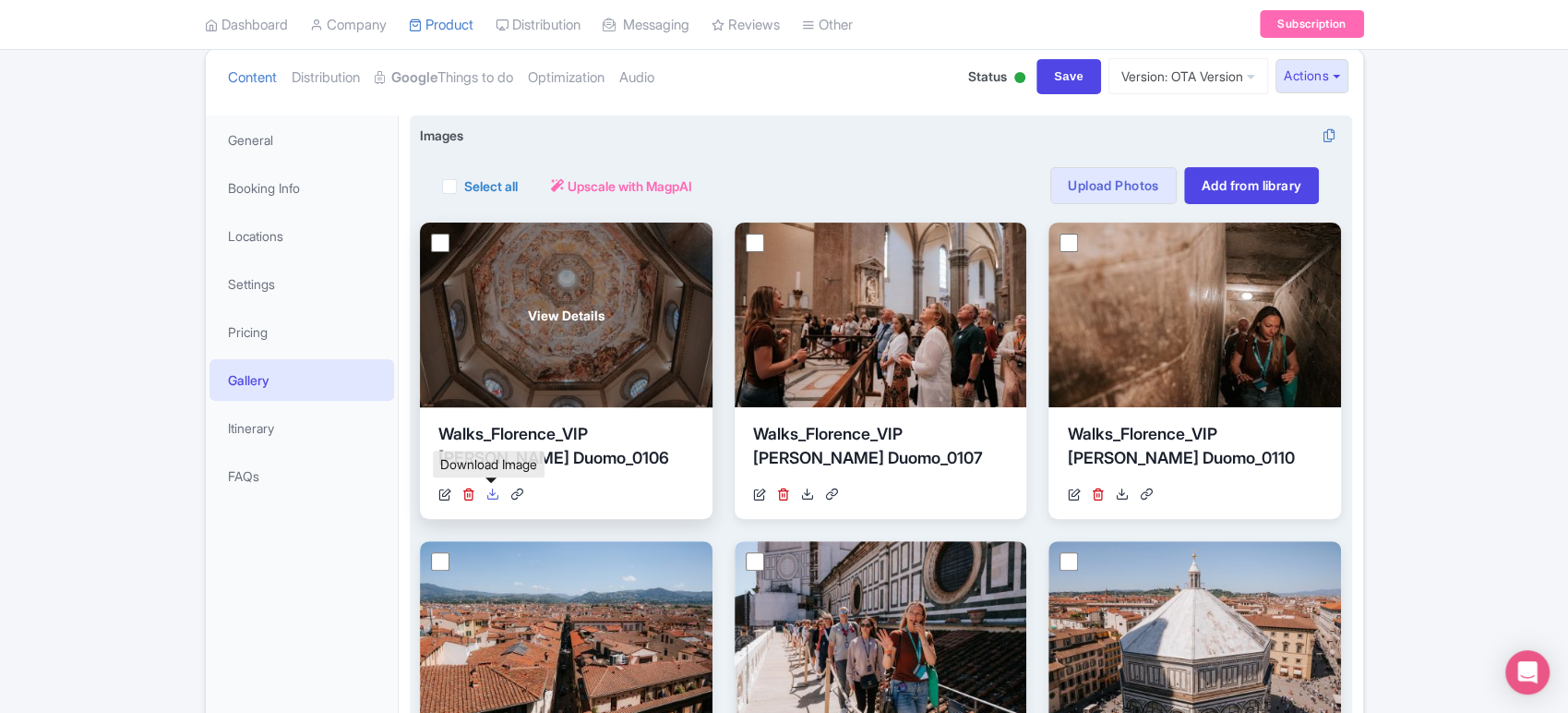
click at [493, 493] on icon at bounding box center [493, 494] width 13 height 13
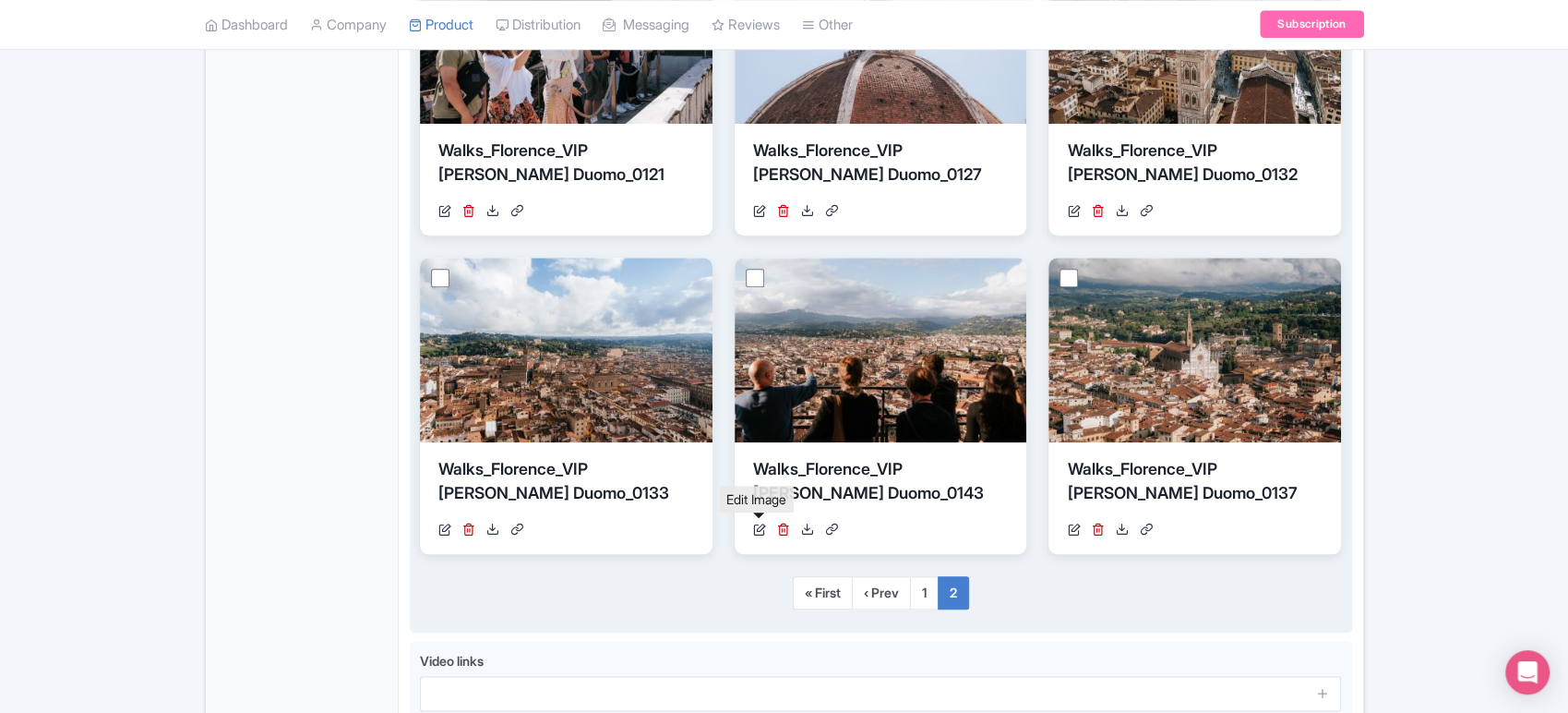
scroll to position [1291, 0]
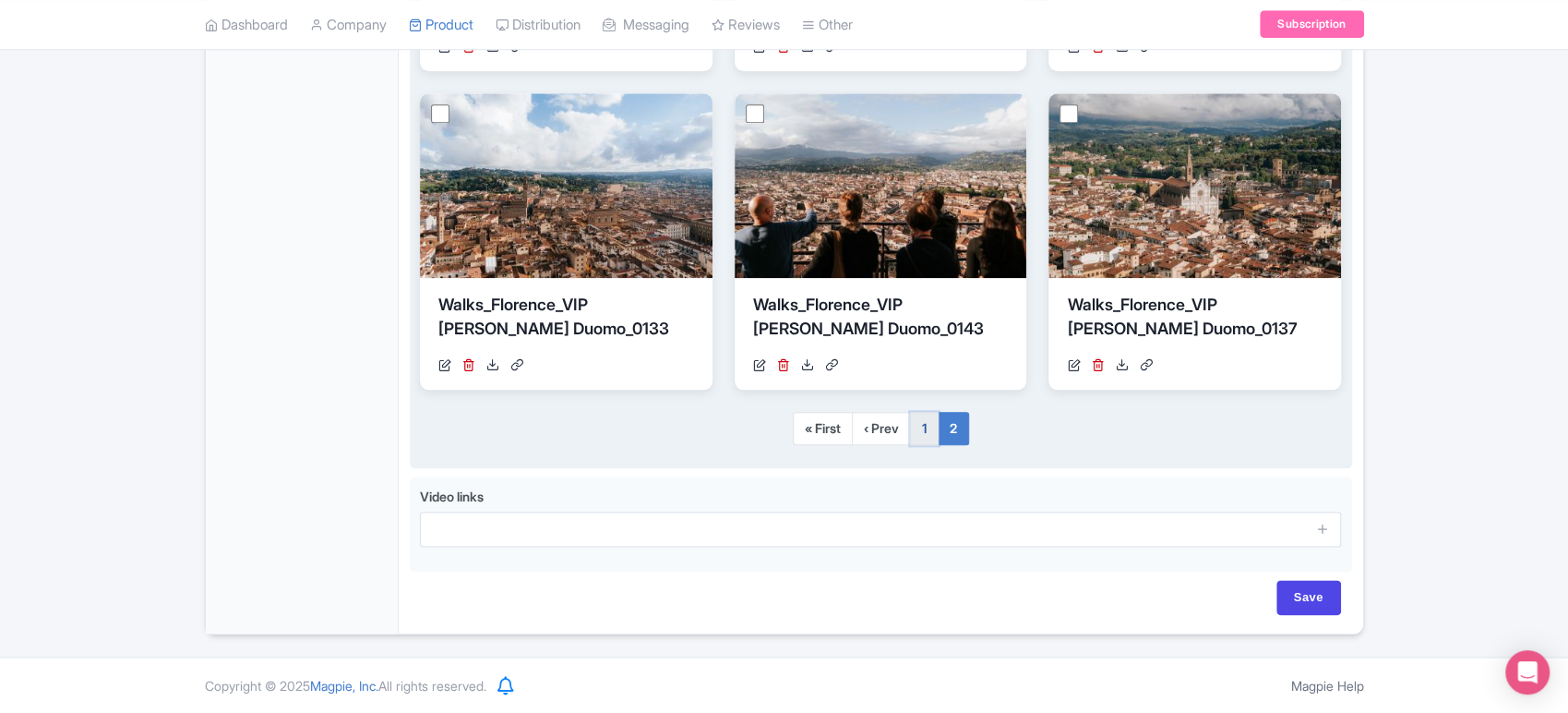
click at [938, 428] on link "1" at bounding box center [925, 428] width 28 height 33
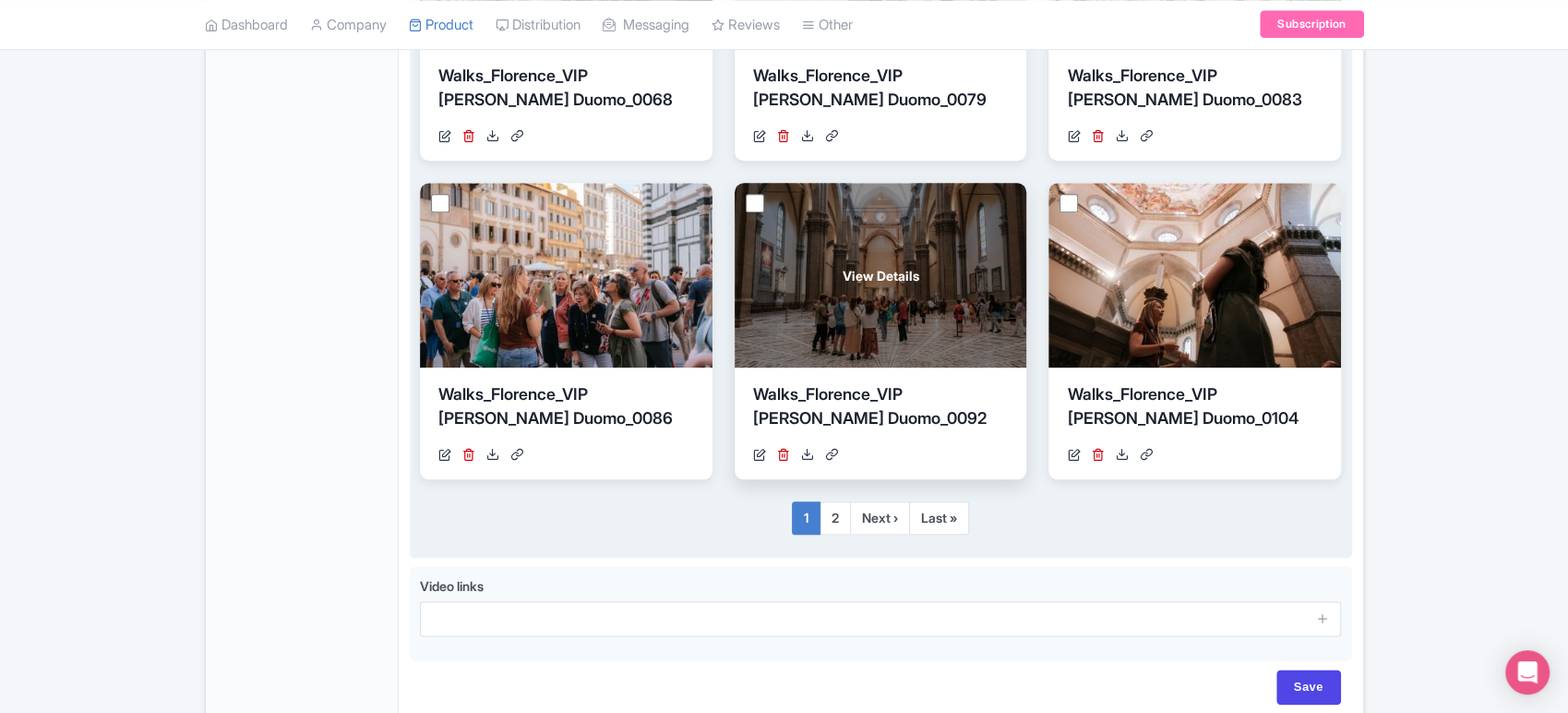
scroll to position [1200, 0]
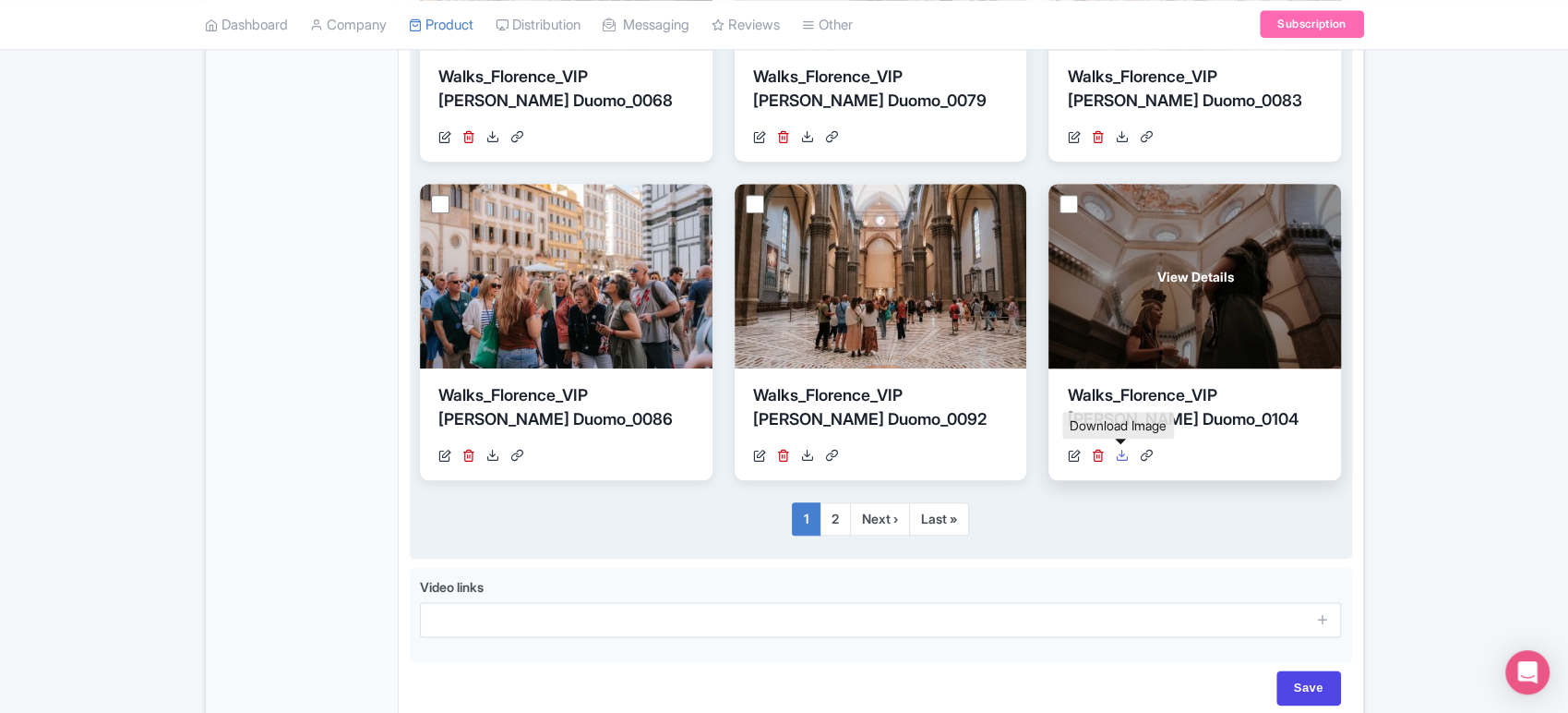
click at [1120, 452] on icon at bounding box center [1121, 455] width 13 height 13
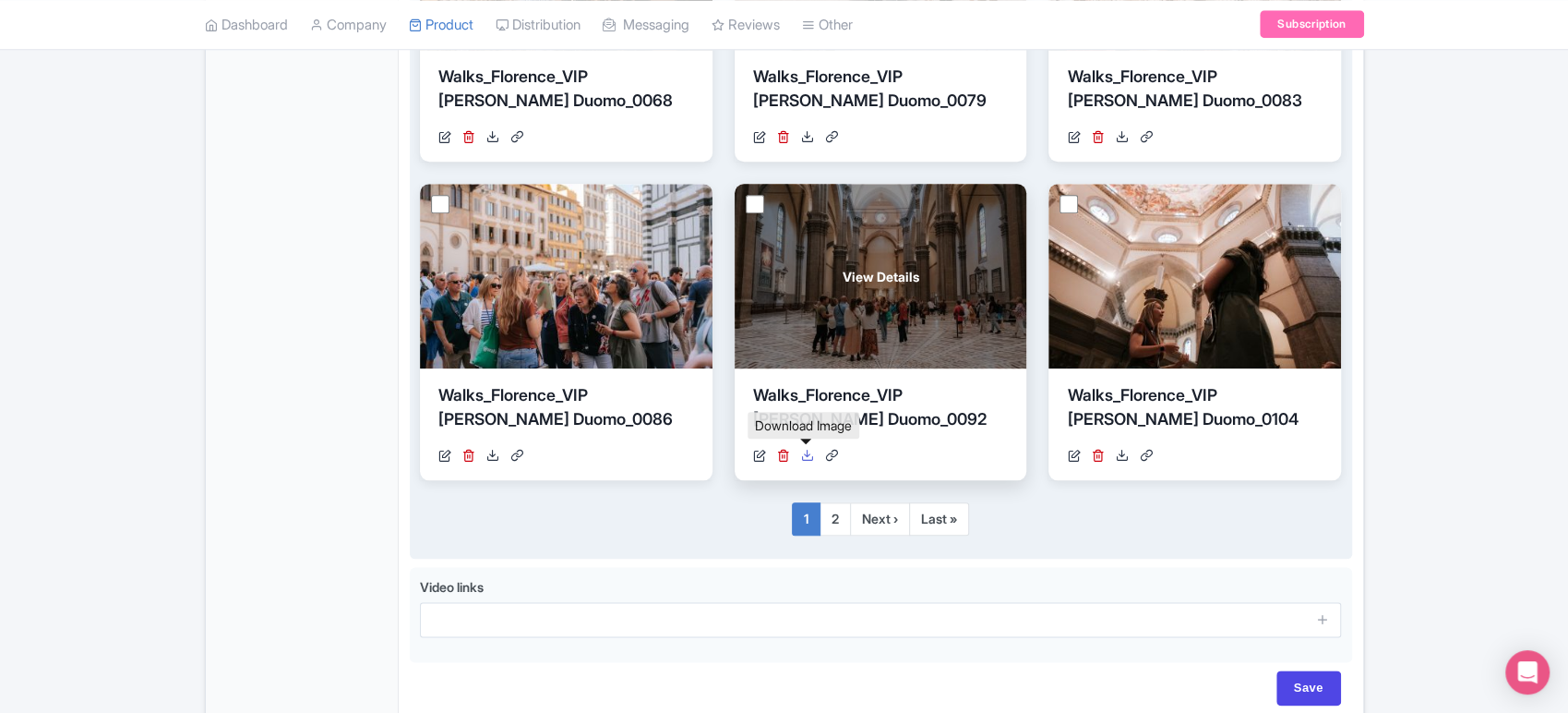
click at [809, 452] on icon at bounding box center [808, 455] width 13 height 13
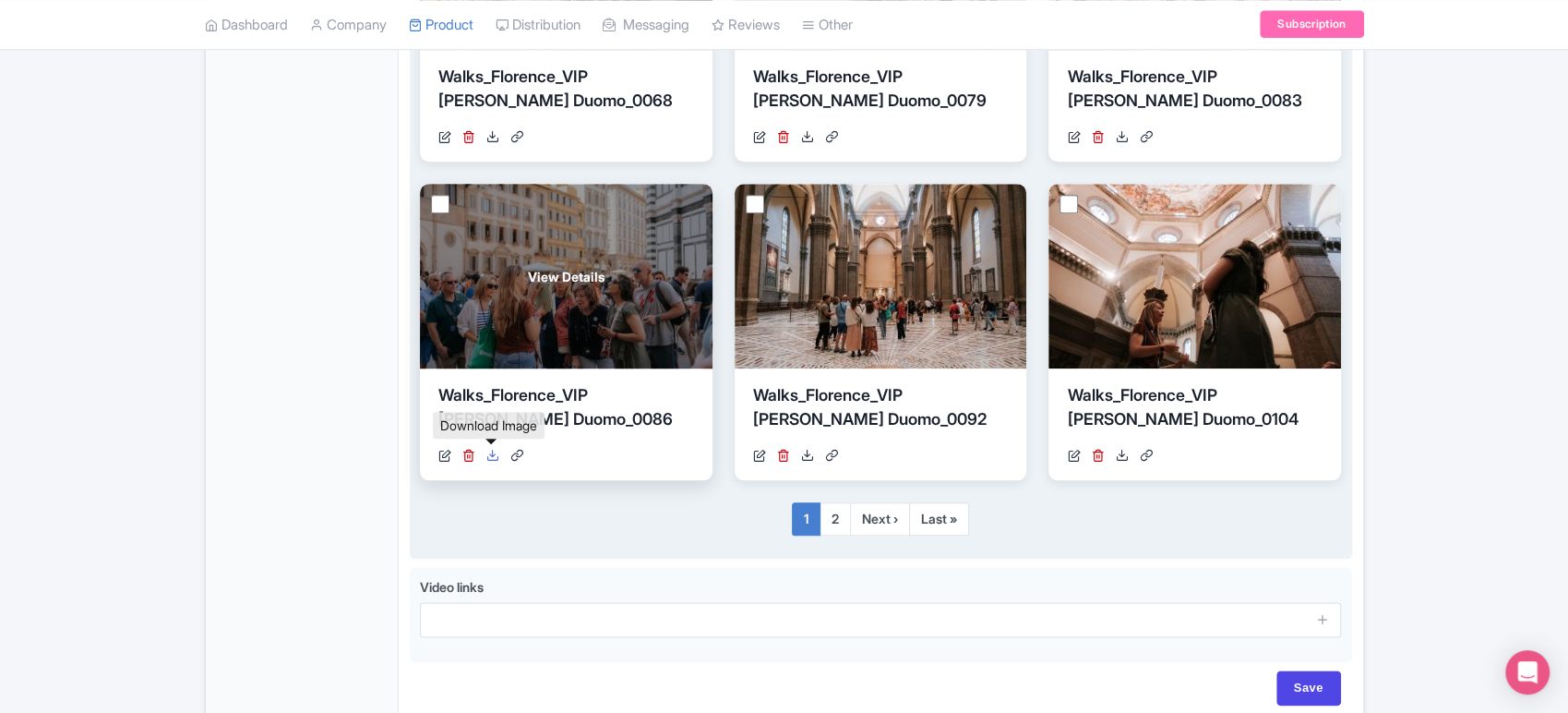
click at [495, 456] on icon at bounding box center [493, 455] width 13 height 13
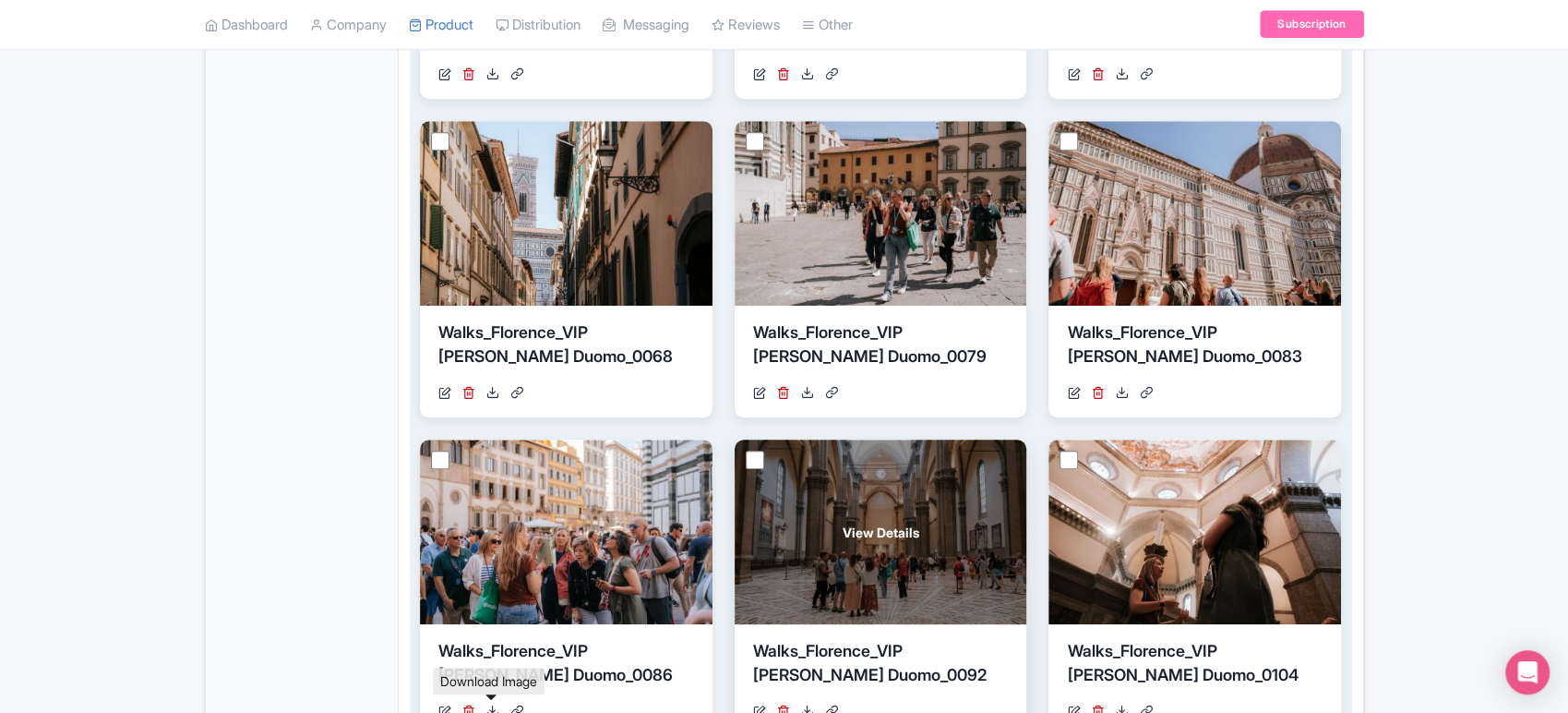
scroll to position [801, 0]
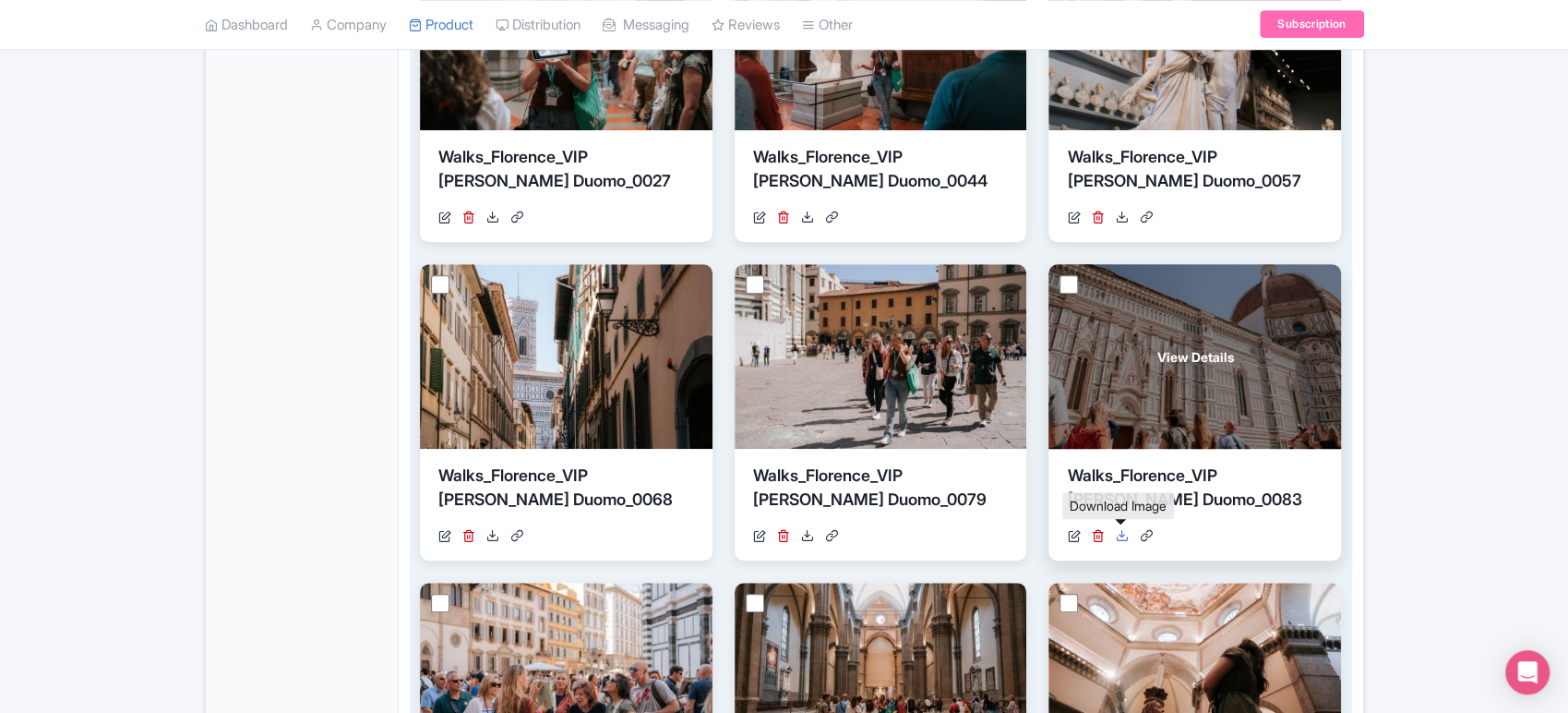
click at [1115, 540] on link at bounding box center [1121, 535] width 13 height 20
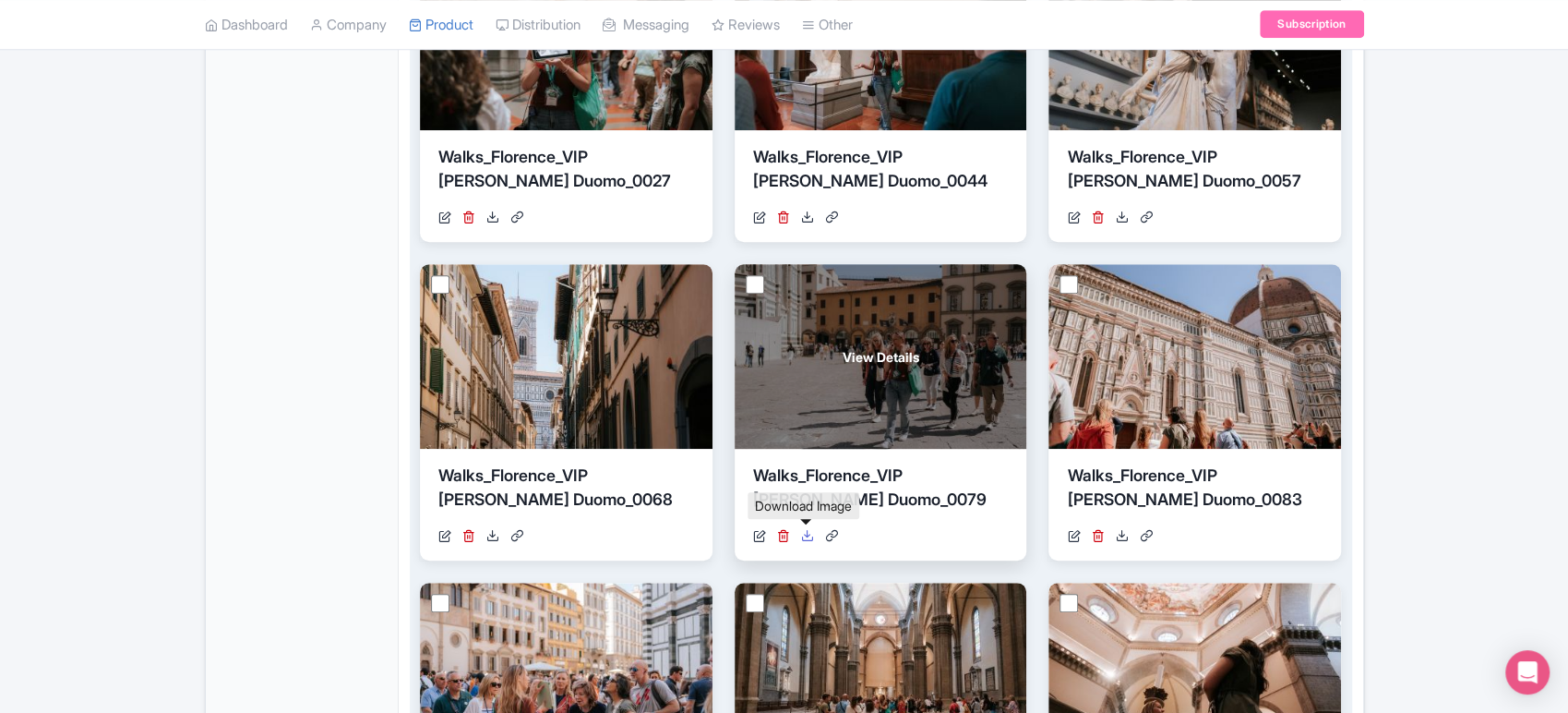
click at [805, 533] on icon at bounding box center [808, 535] width 13 height 13
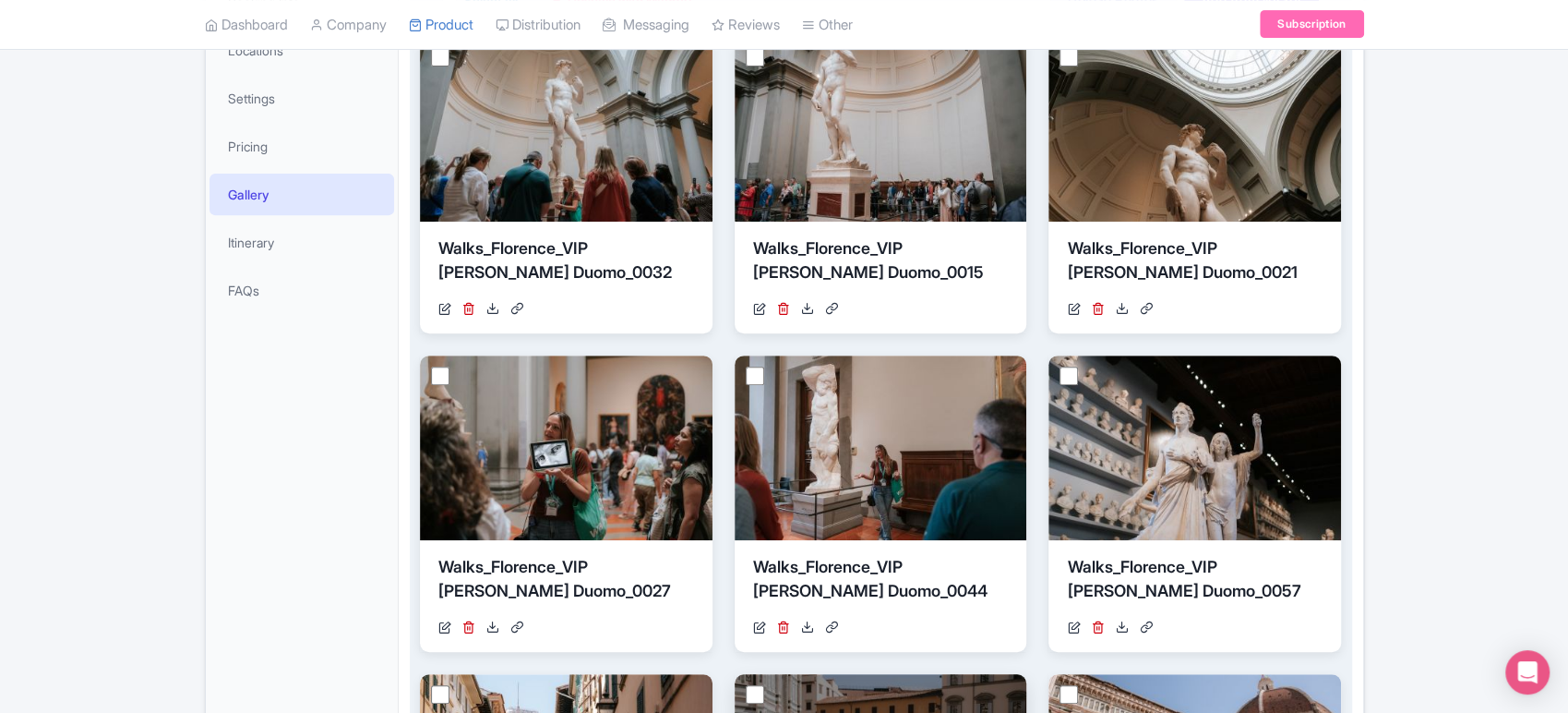
scroll to position [390, 0]
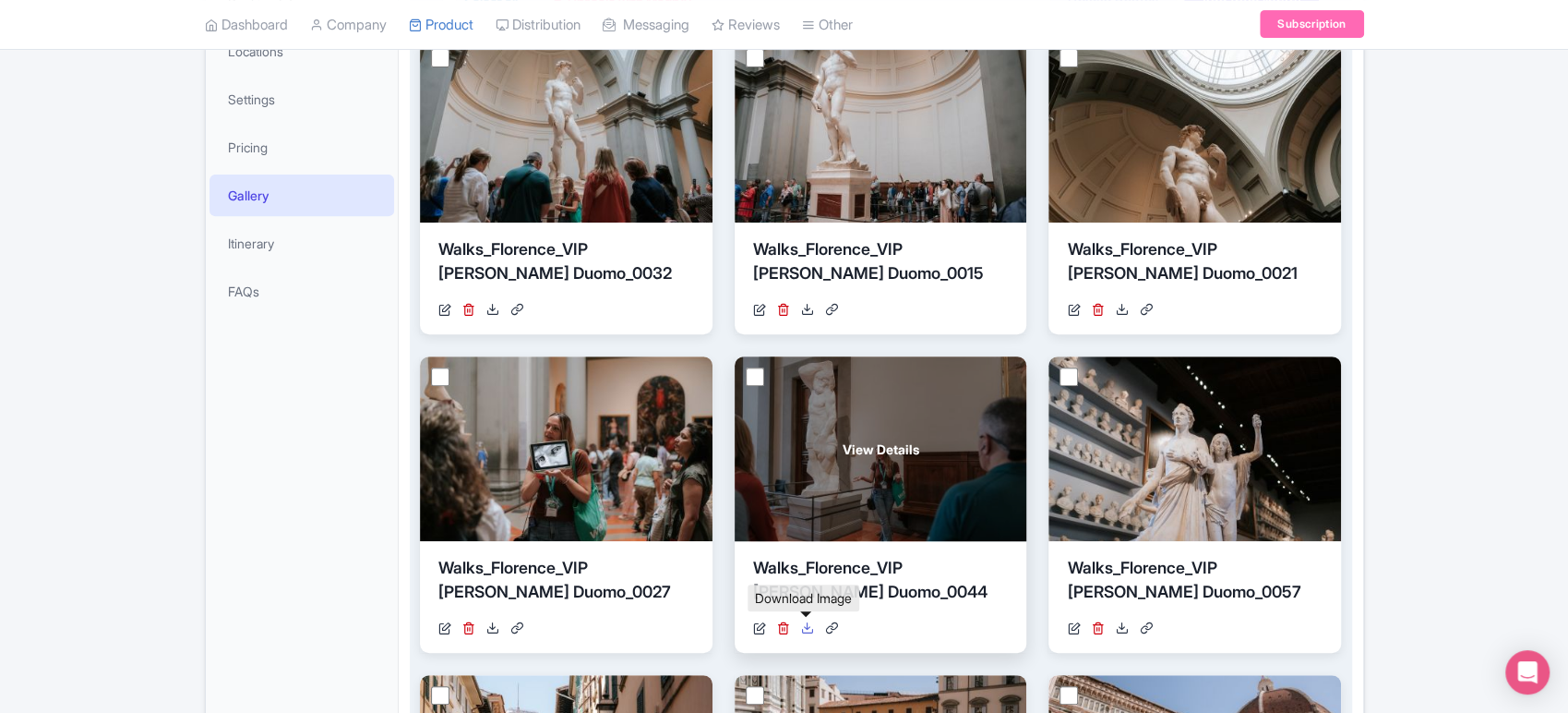
click at [811, 621] on icon at bounding box center [808, 627] width 13 height 13
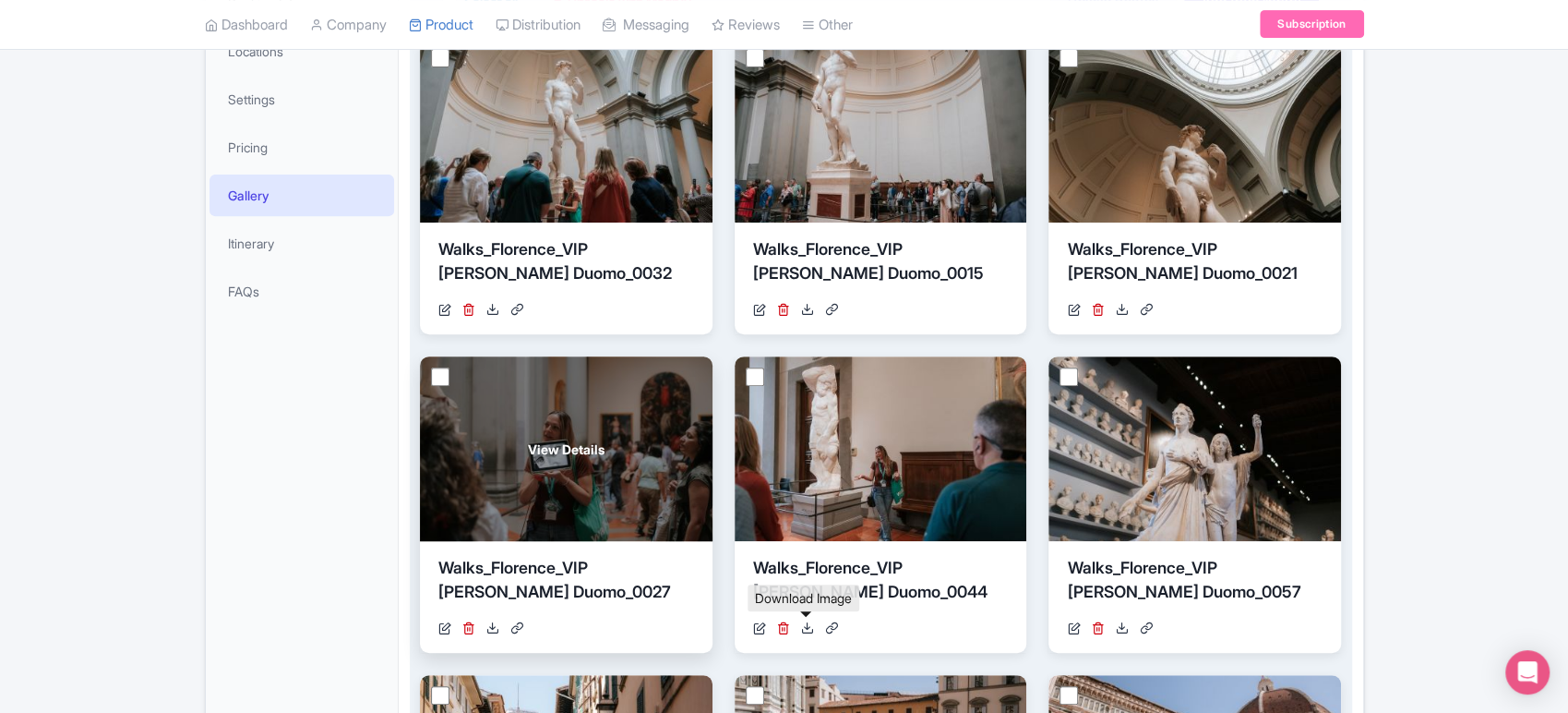
click at [480, 626] on div "https://res.cloudinary.com/hfyvkoyi1/image/upload/v1723830009/Walks_Florence_VI…" at bounding box center [566, 627] width 256 height 20
click at [495, 629] on icon at bounding box center [493, 627] width 13 height 13
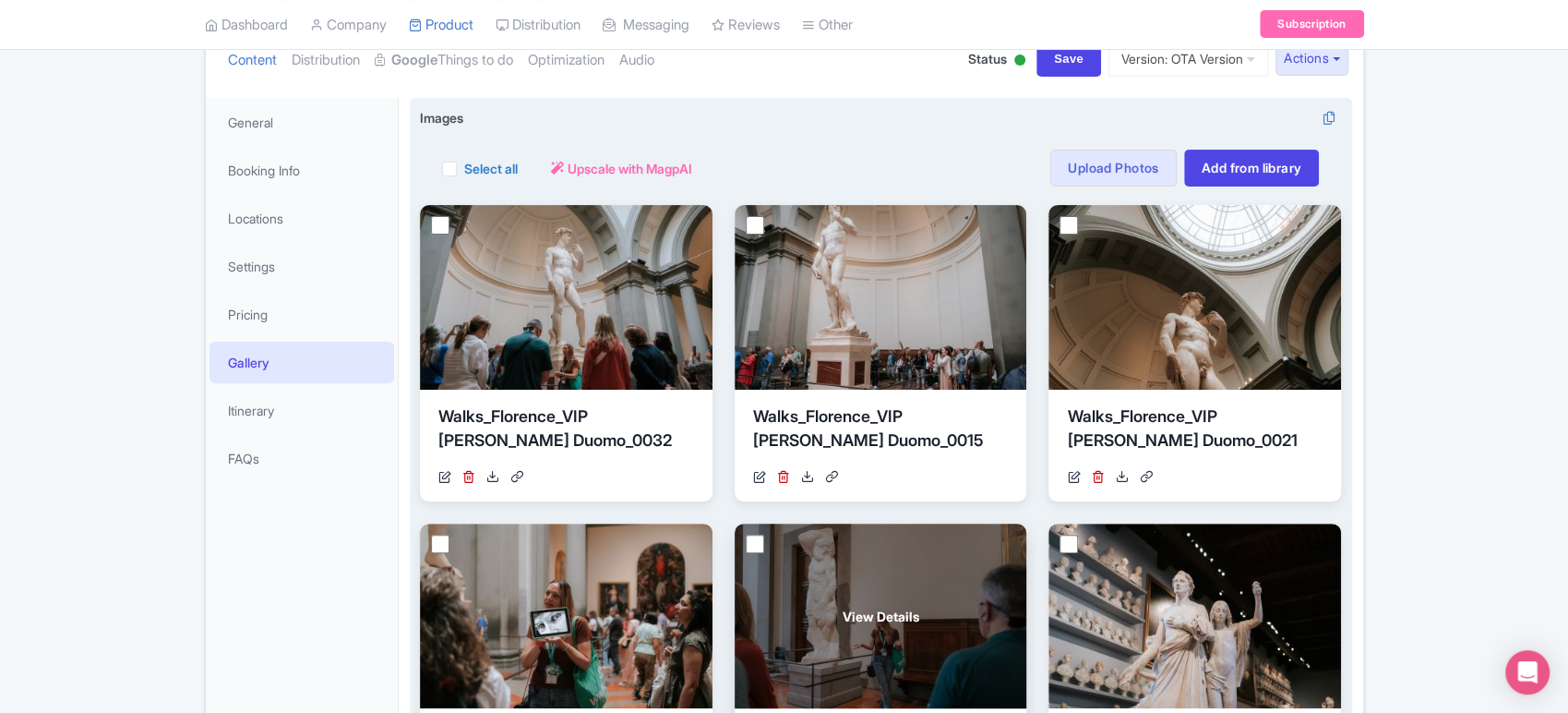
scroll to position [201, 0]
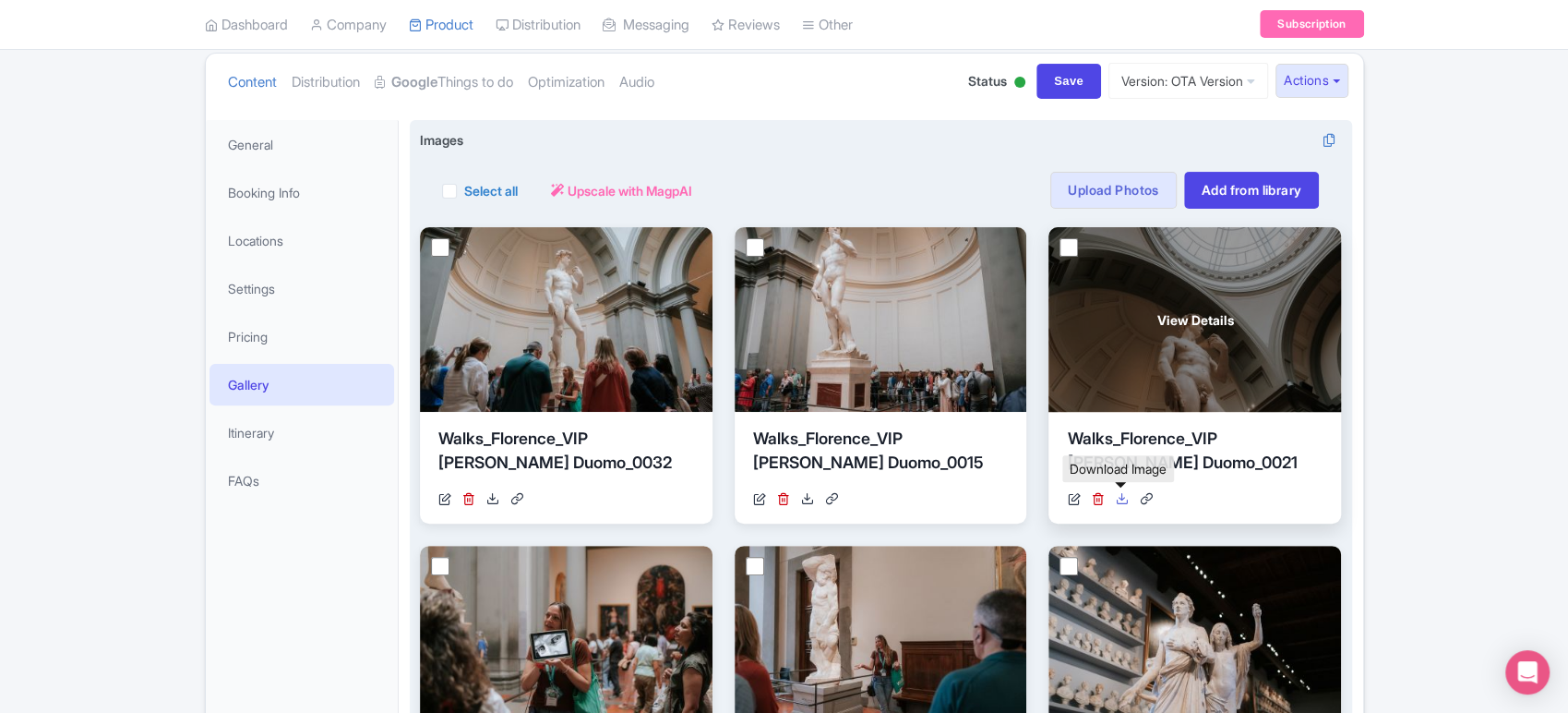
click at [1122, 499] on icon at bounding box center [1121, 499] width 13 height 13
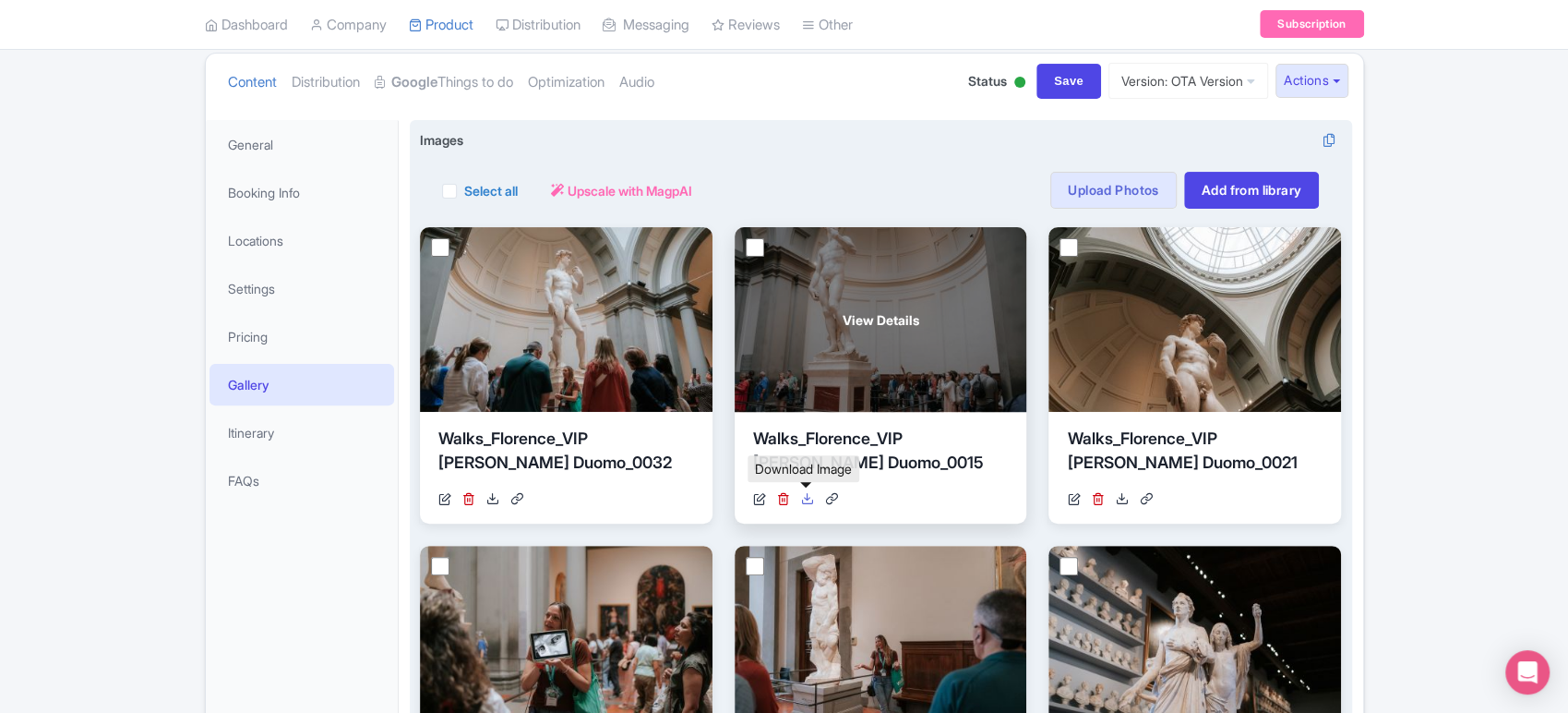
click at [801, 492] on icon at bounding box center [808, 499] width 13 height 13
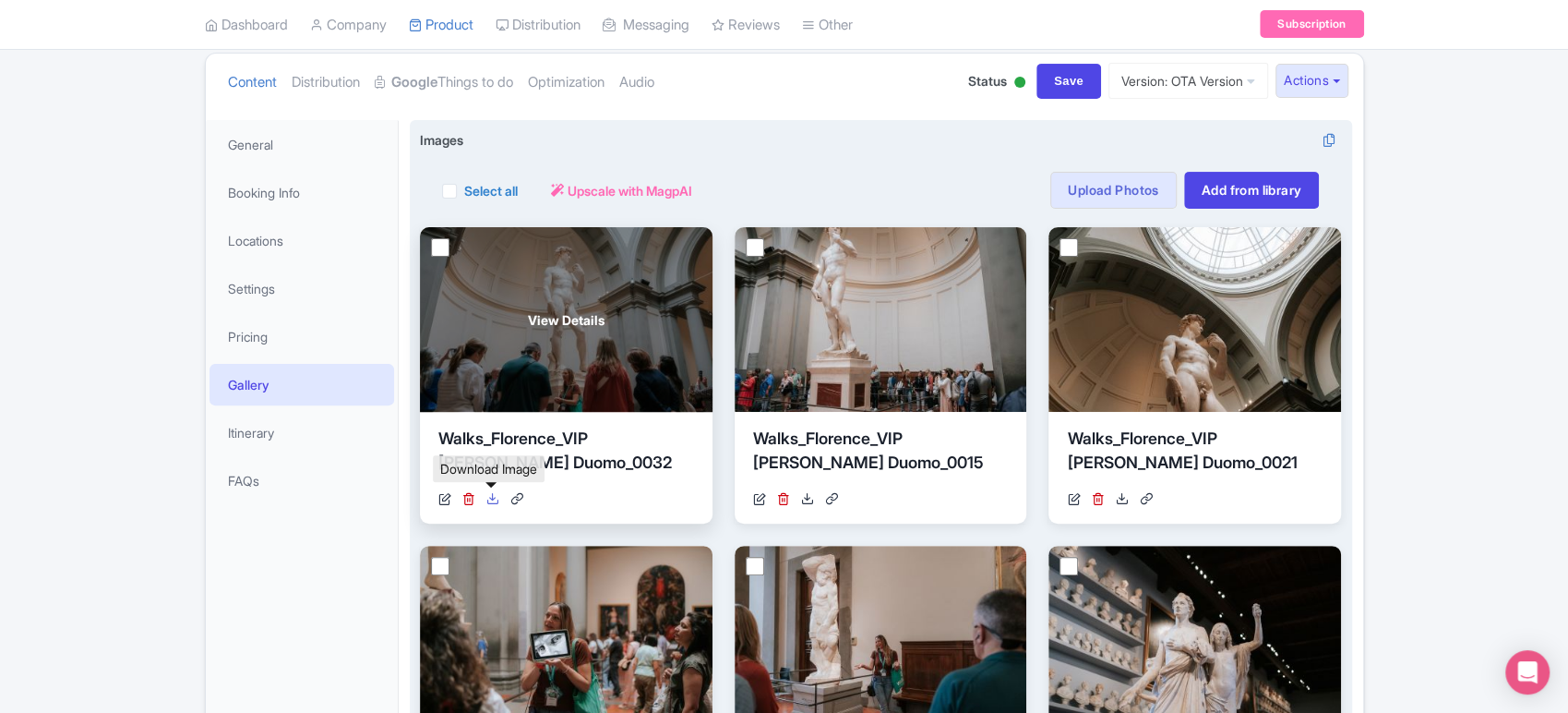
click at [496, 498] on icon at bounding box center [493, 499] width 13 height 13
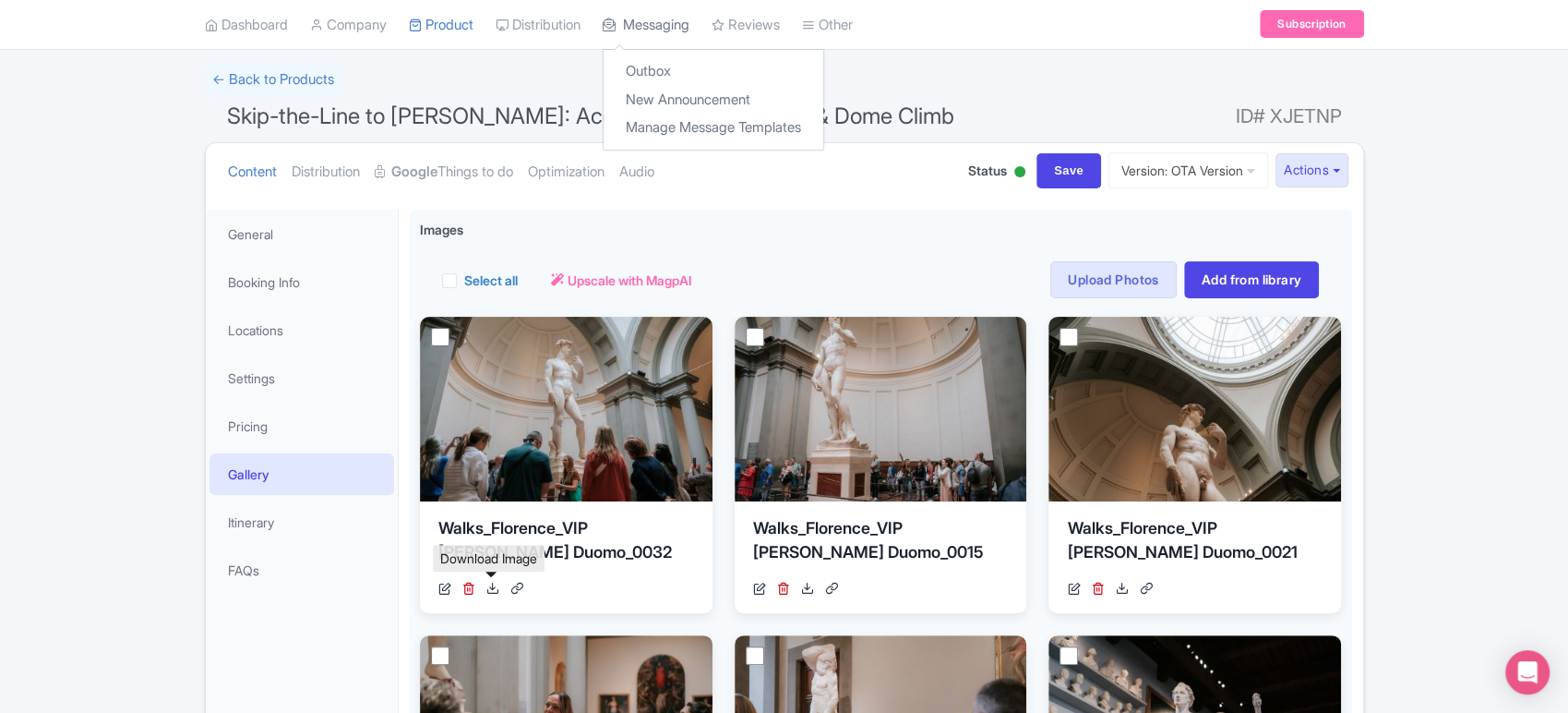
scroll to position [88, 0]
